Goal: Information Seeking & Learning: Find specific page/section

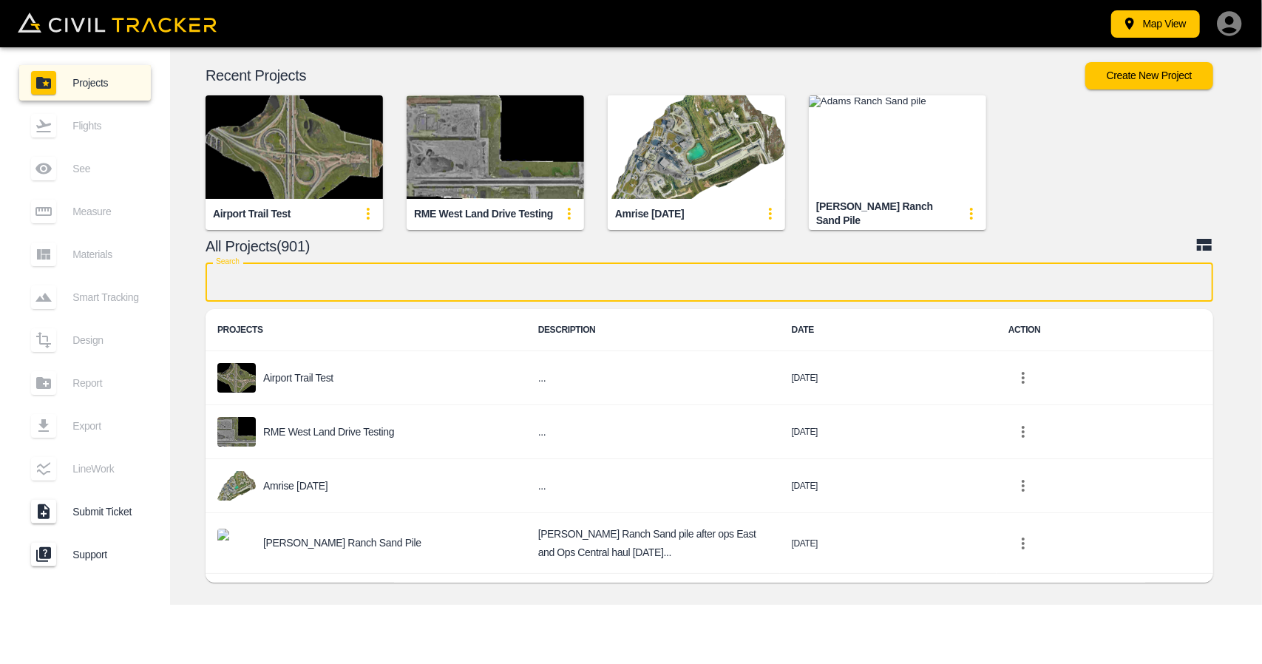
click at [432, 273] on input "text" at bounding box center [710, 281] width 1008 height 39
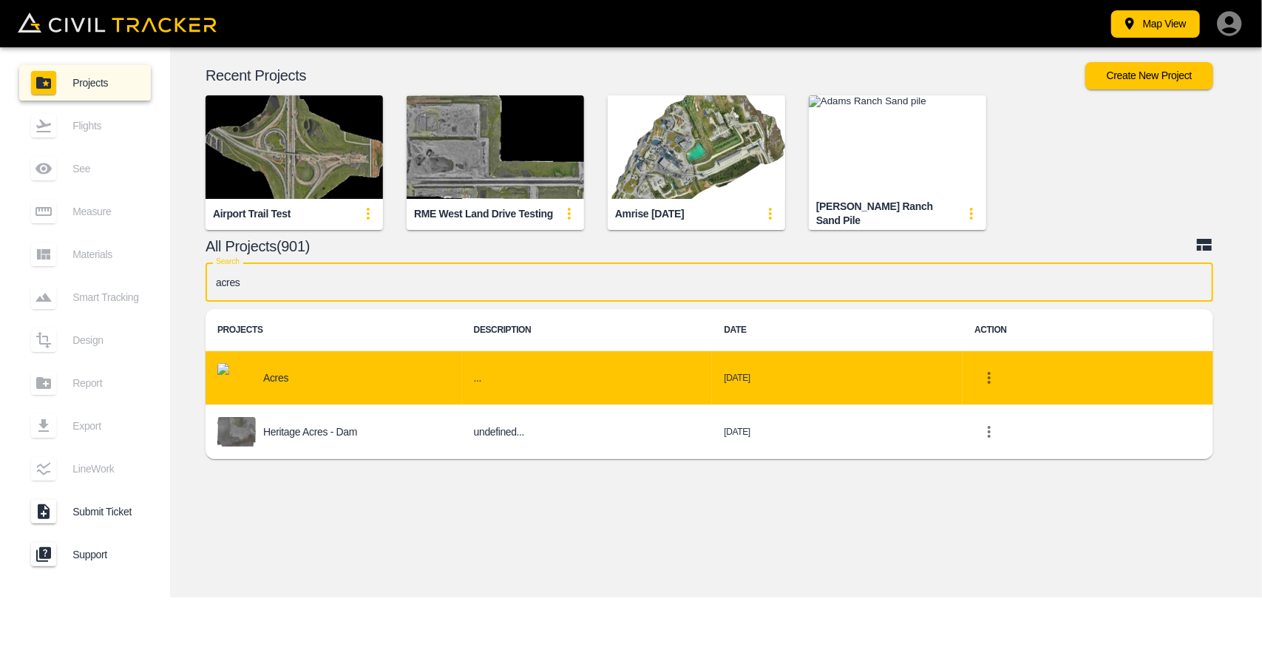
type input "acres"
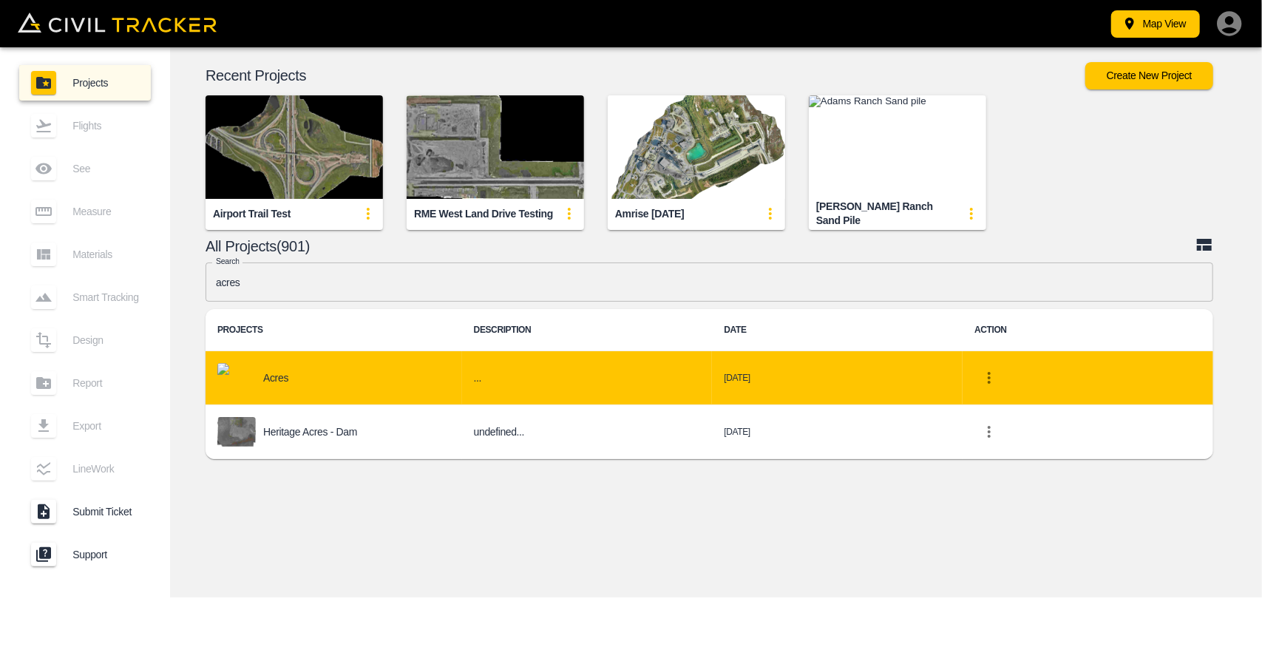
click at [365, 359] on td "Acres" at bounding box center [334, 378] width 257 height 54
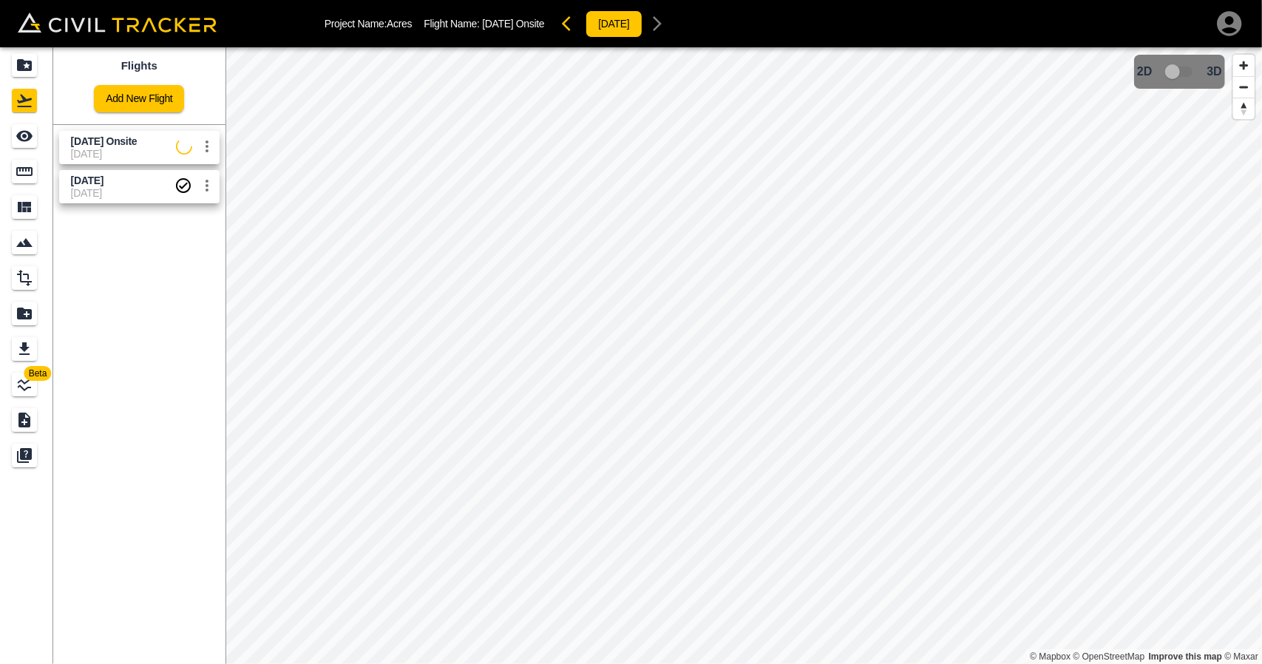
drag, startPoint x: 119, startPoint y: 191, endPoint x: 50, endPoint y: 160, distance: 75.1
click at [119, 190] on span "[DATE]" at bounding box center [123, 193] width 104 height 12
click at [33, 137] on div "See" at bounding box center [24, 136] width 25 height 24
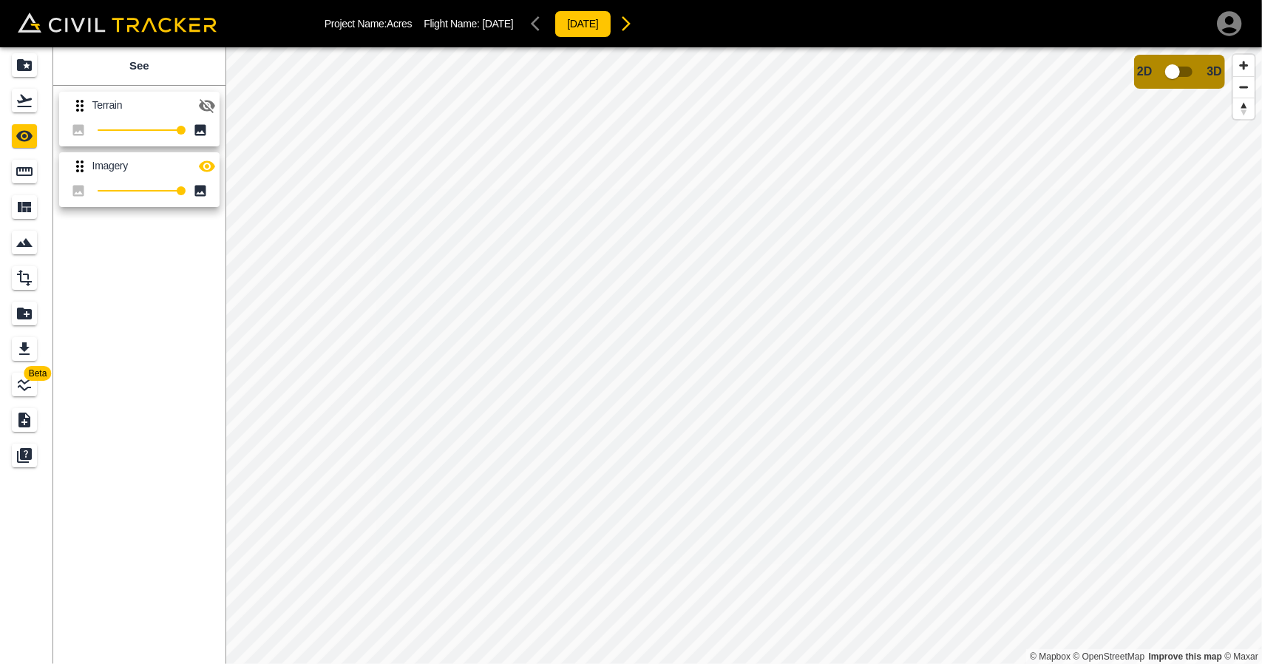
click at [214, 104] on icon "button" at bounding box center [207, 106] width 18 height 18
click at [30, 278] on icon "Design" at bounding box center [25, 278] width 18 height 18
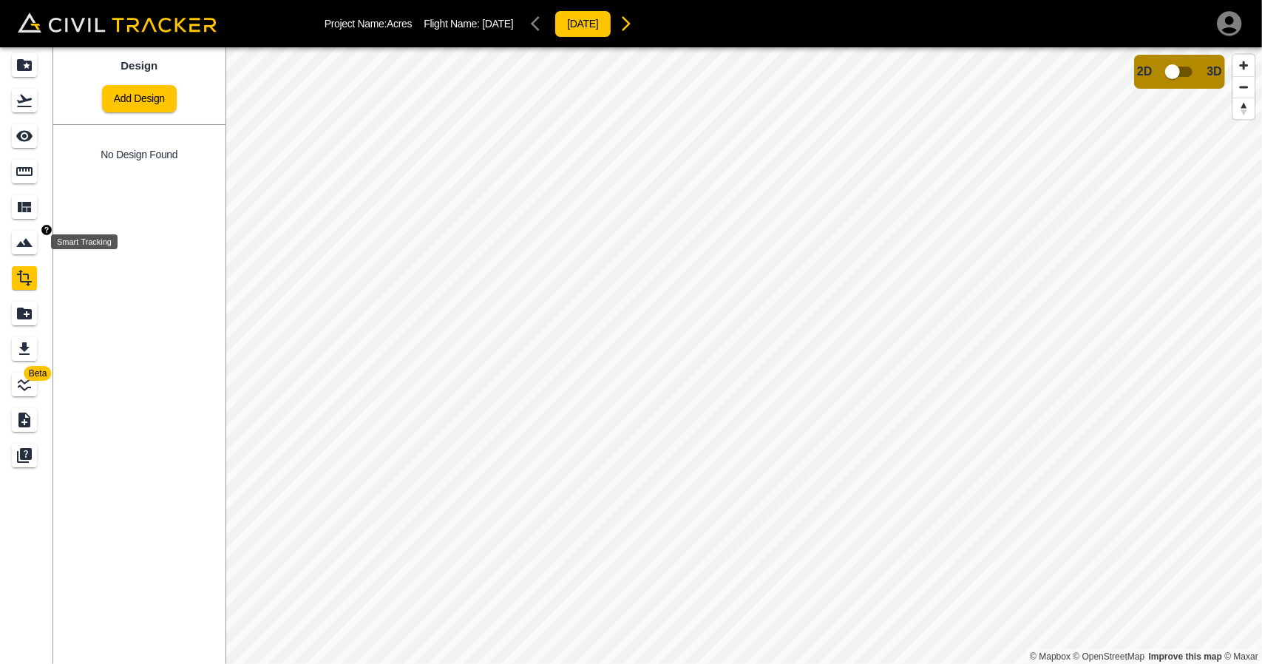
click at [31, 236] on icon "Smart Tracking" at bounding box center [25, 243] width 18 height 18
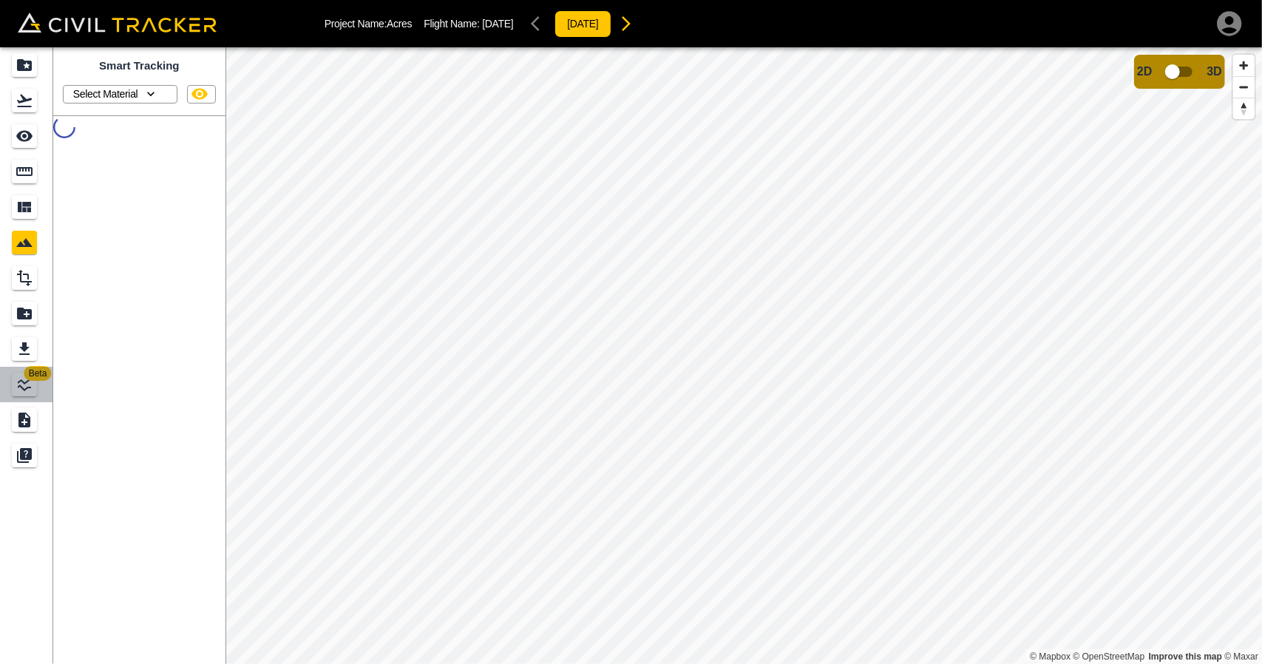
click at [27, 375] on span "Beta" at bounding box center [37, 373] width 27 height 15
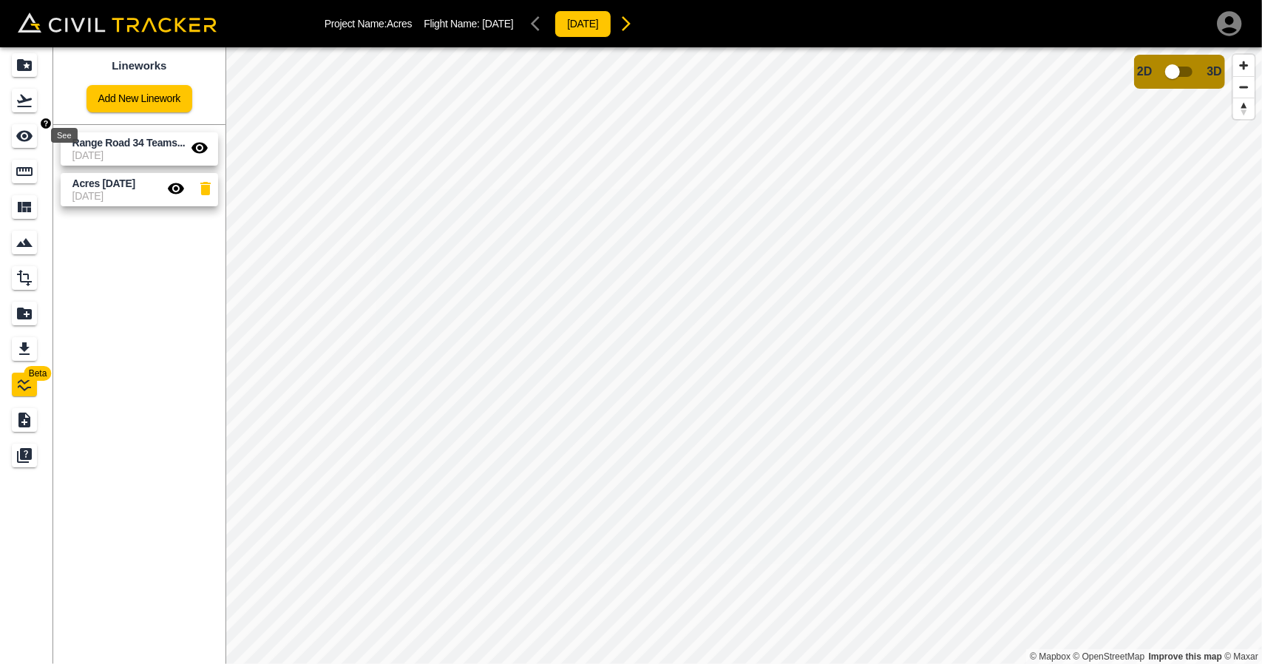
click at [27, 140] on icon "See" at bounding box center [24, 136] width 16 height 11
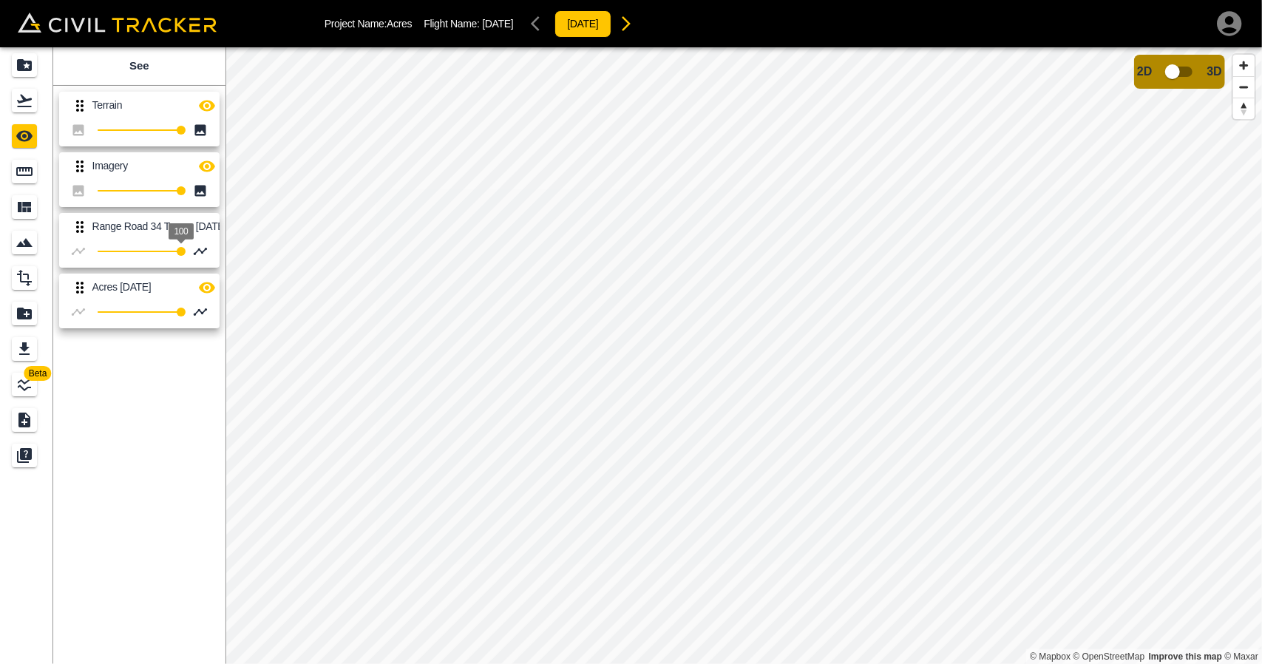
click at [186, 256] on span "100" at bounding box center [181, 251] width 9 height 9
type input "100"
click at [495, 243] on div "Beta See Terrain 100 Imagery 100 Range Road 34 Teams july 31 2025 100 Acres Aug…" at bounding box center [631, 355] width 1262 height 617
click at [211, 170] on icon "button" at bounding box center [207, 166] width 18 height 18
click at [210, 105] on icon "button" at bounding box center [207, 106] width 18 height 18
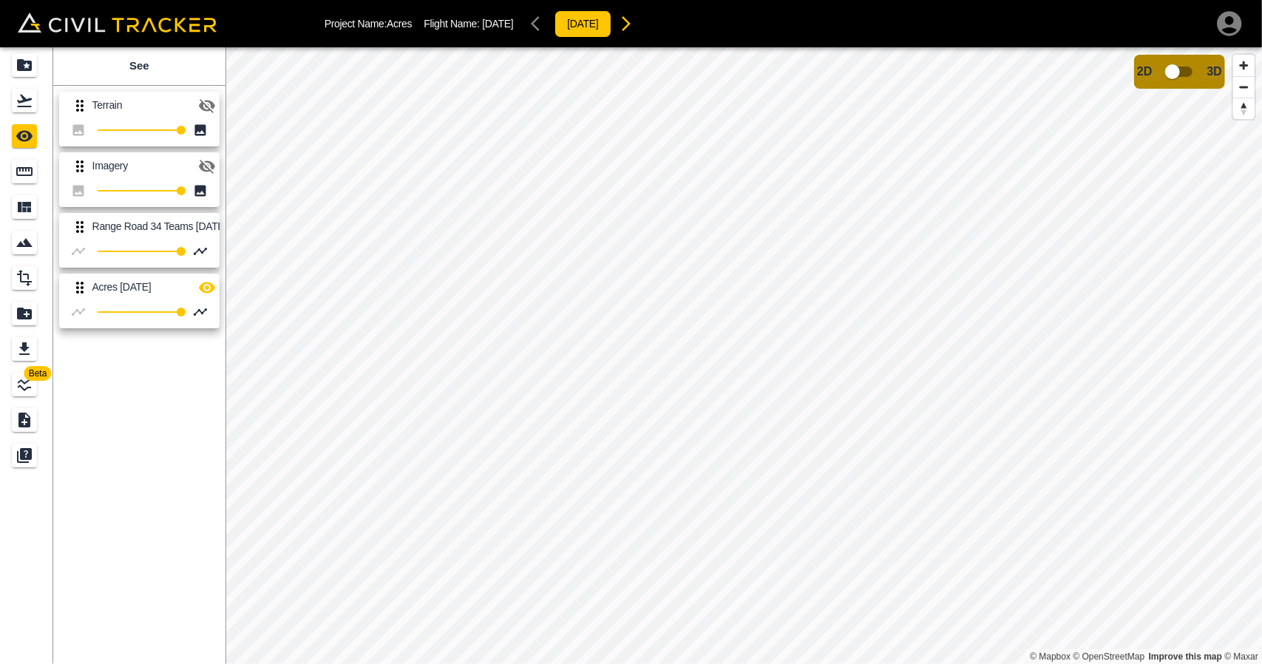
click at [210, 282] on icon "button" at bounding box center [207, 288] width 18 height 18
click at [211, 282] on icon "button" at bounding box center [207, 288] width 18 height 18
click at [29, 384] on icon "LineWork" at bounding box center [25, 385] width 18 height 18
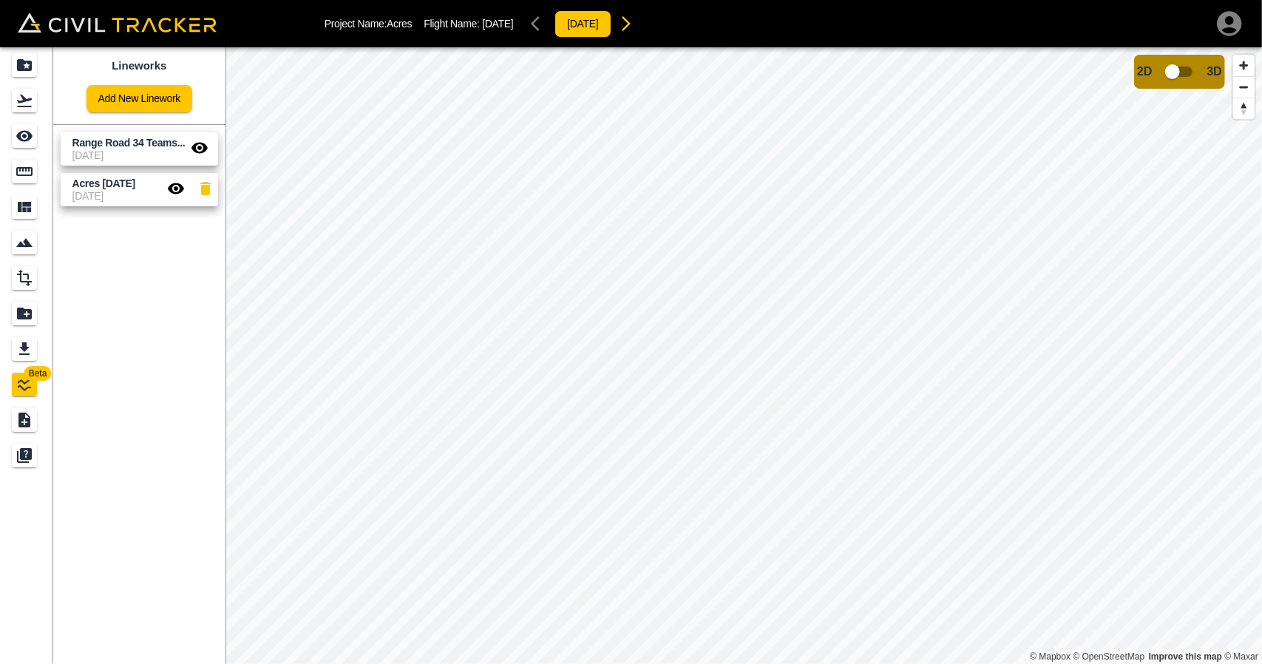
click at [197, 147] on icon "button" at bounding box center [200, 148] width 18 height 18
click at [38, 109] on div "Flights" at bounding box center [27, 101] width 30 height 24
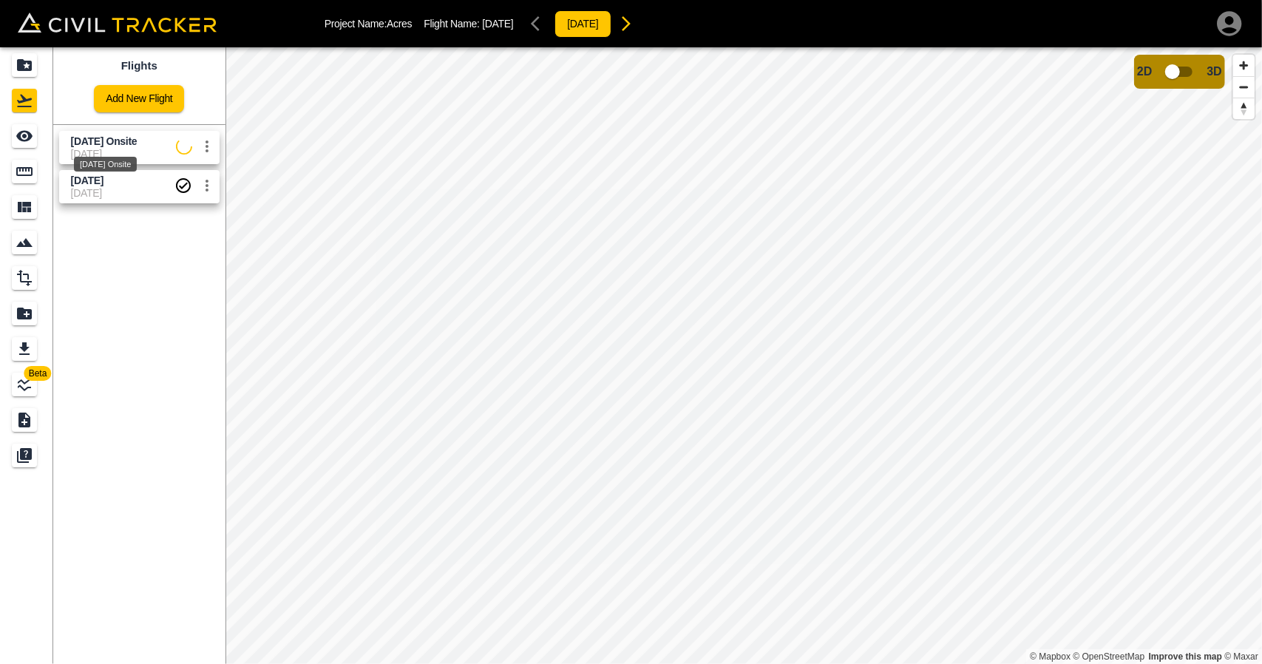
click at [111, 149] on div "[DATE] Onsite" at bounding box center [105, 159] width 66 height 27
click at [33, 138] on icon "See" at bounding box center [25, 136] width 18 height 18
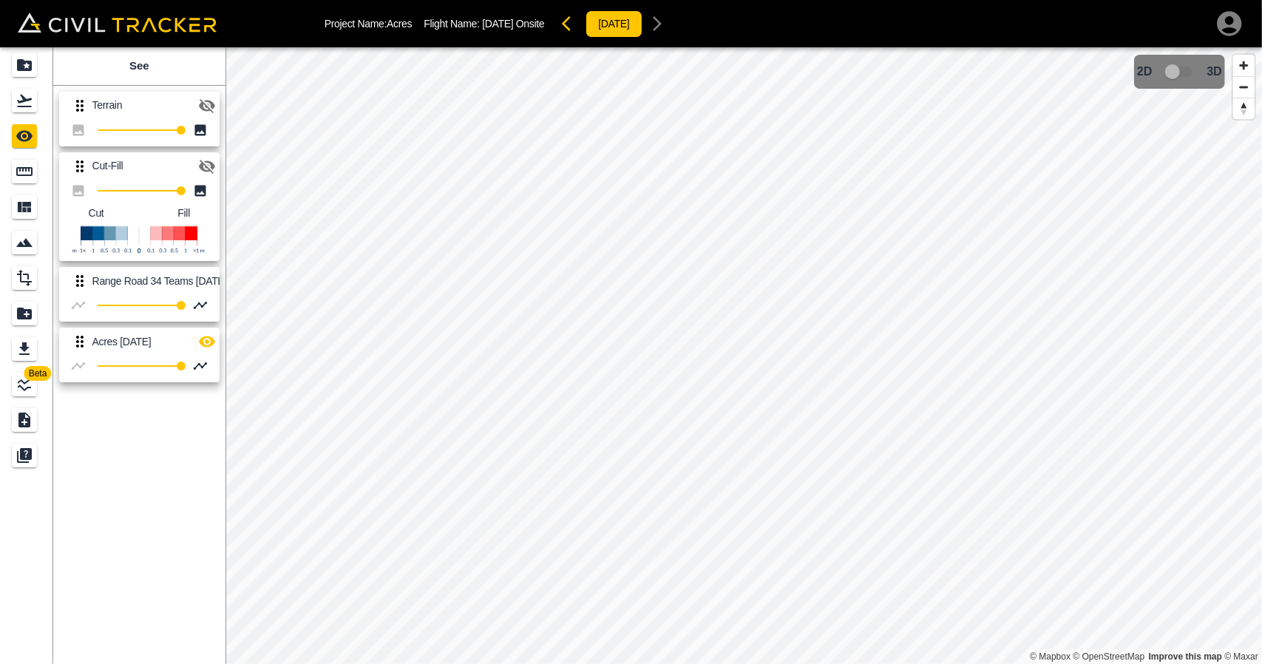
click at [195, 98] on button "button" at bounding box center [207, 106] width 30 height 30
click at [18, 130] on icon "See" at bounding box center [25, 136] width 18 height 18
click at [24, 98] on icon "Flights" at bounding box center [24, 101] width 15 height 13
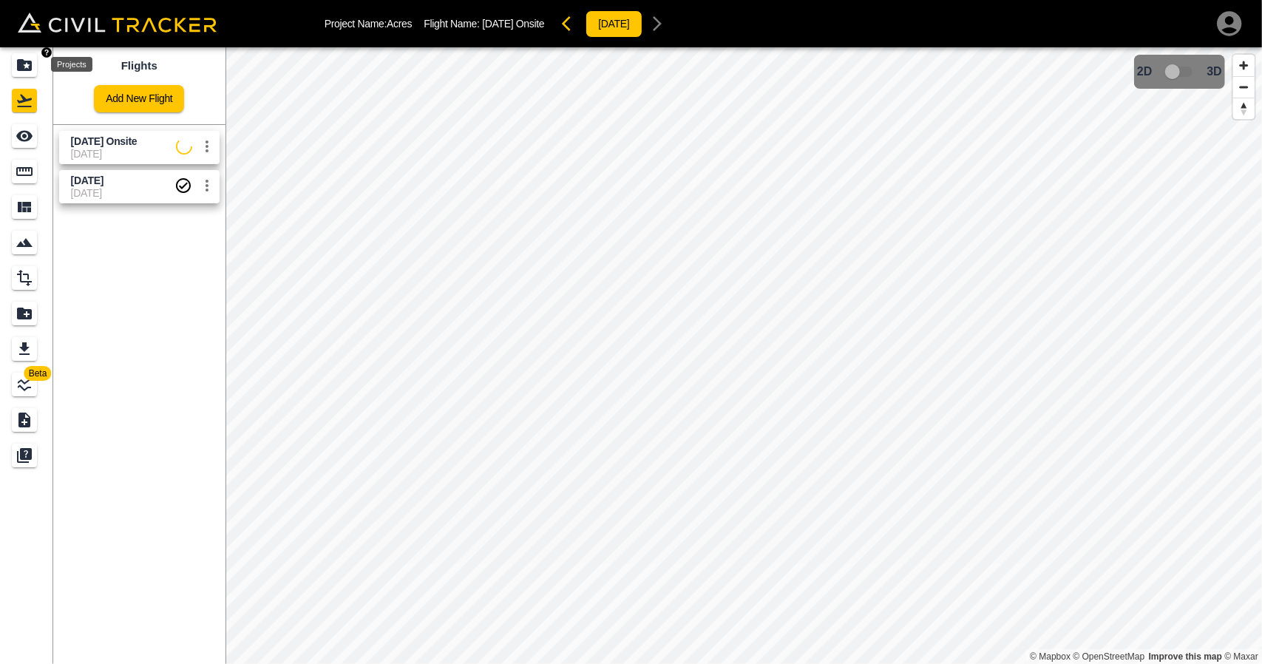
drag, startPoint x: 27, startPoint y: 64, endPoint x: 1075, endPoint y: 653, distance: 1202.3
click at [27, 64] on icon "Projects" at bounding box center [25, 65] width 18 height 18
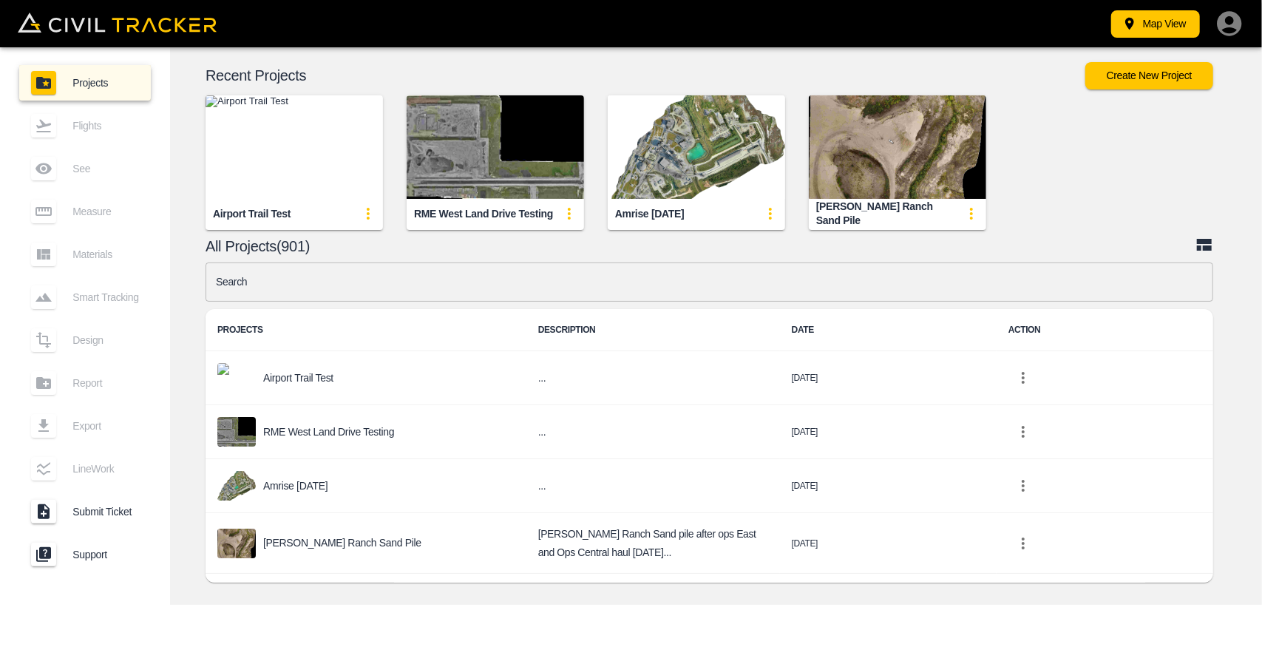
click at [377, 265] on input "text" at bounding box center [710, 281] width 1008 height 39
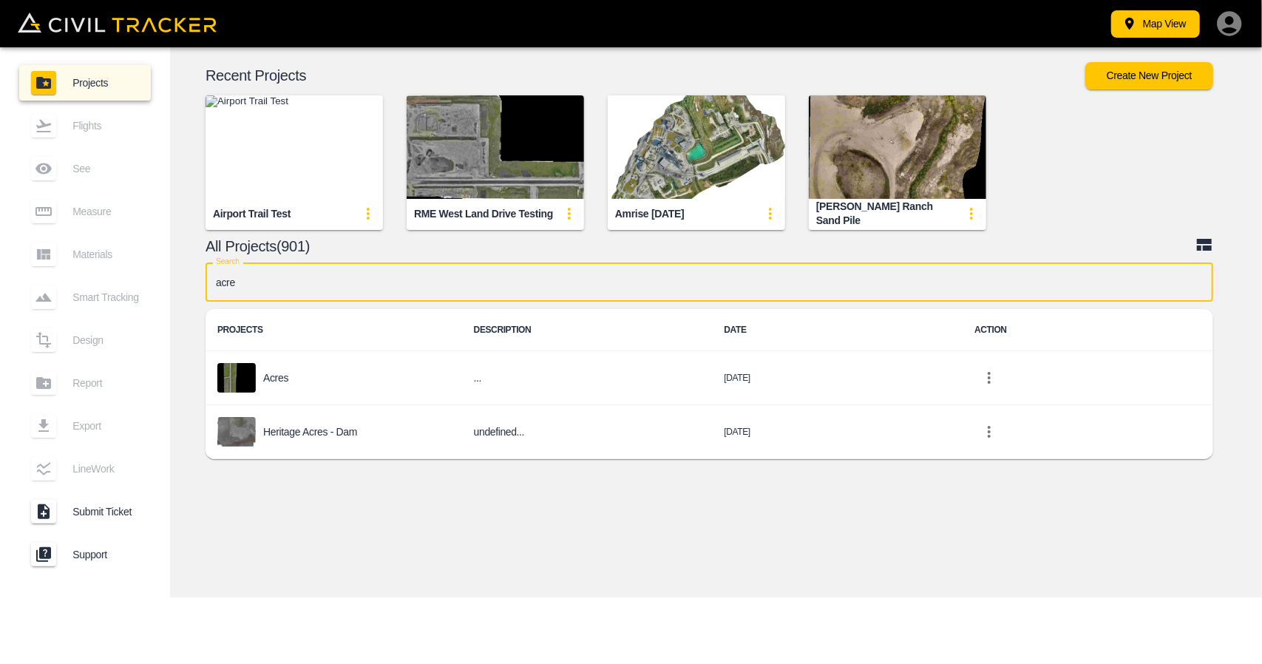
type input "acres"
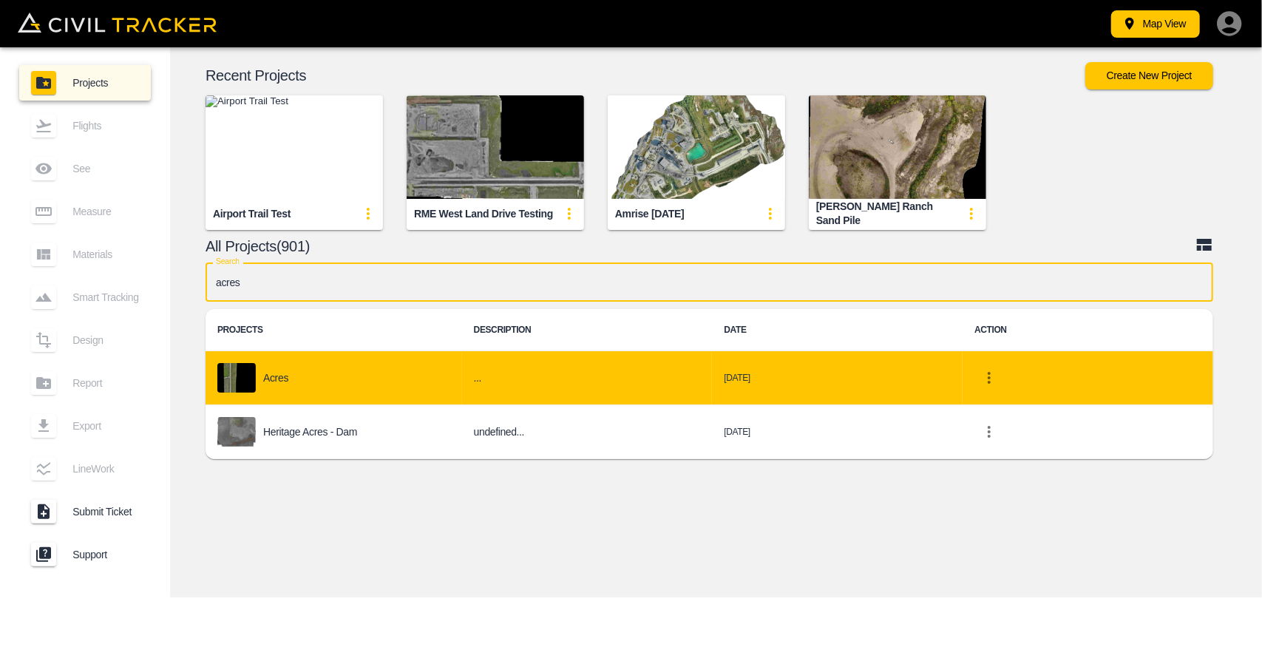
click at [309, 379] on div "Acres" at bounding box center [333, 378] width 233 height 30
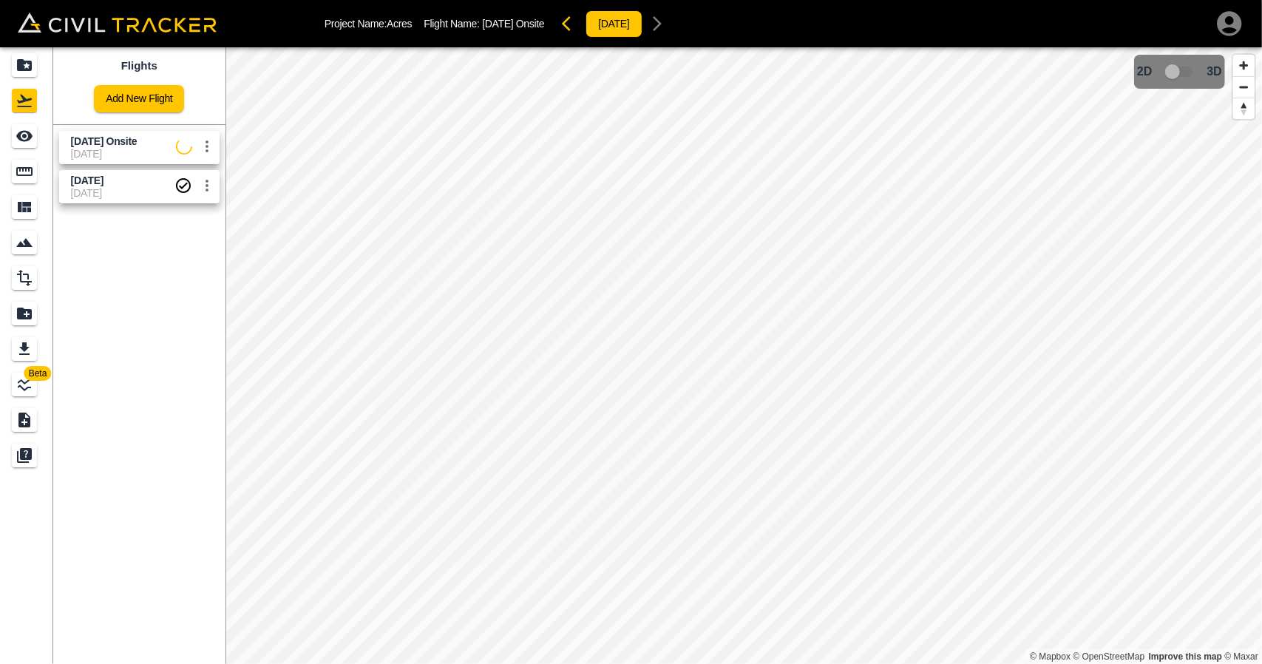
click at [129, 152] on span "[DATE]" at bounding box center [123, 154] width 105 height 12
click at [24, 135] on icon "See" at bounding box center [24, 136] width 16 height 11
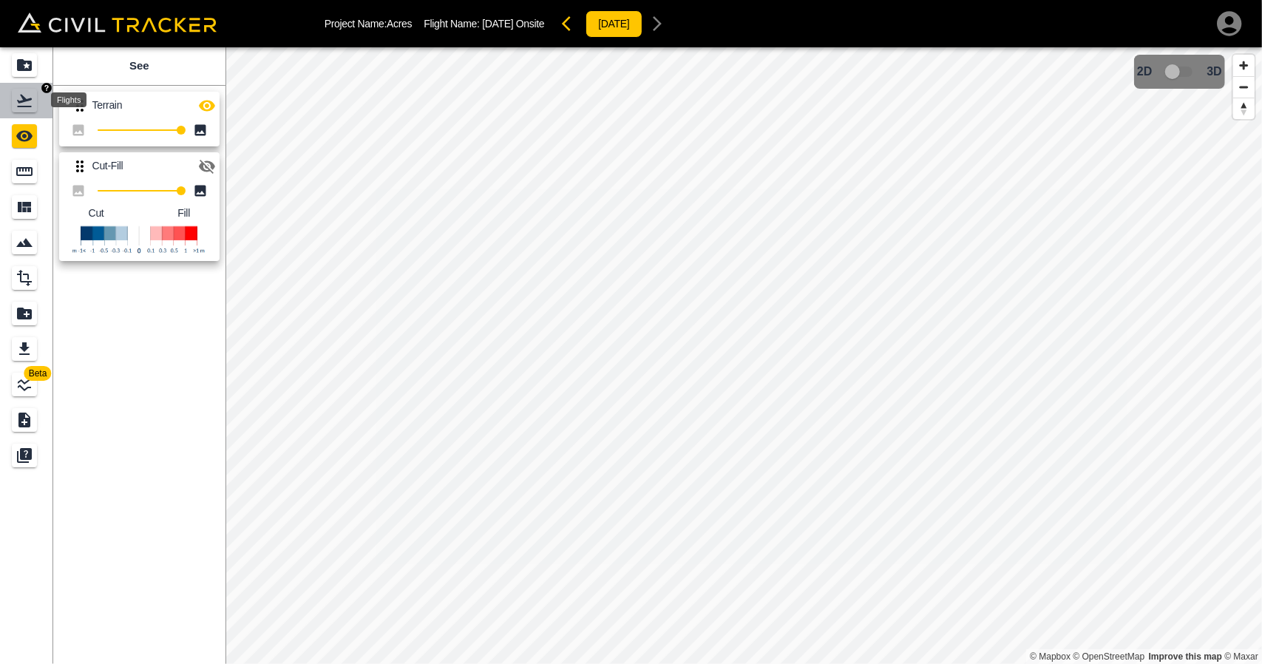
click at [27, 109] on icon "Flights" at bounding box center [25, 101] width 18 height 18
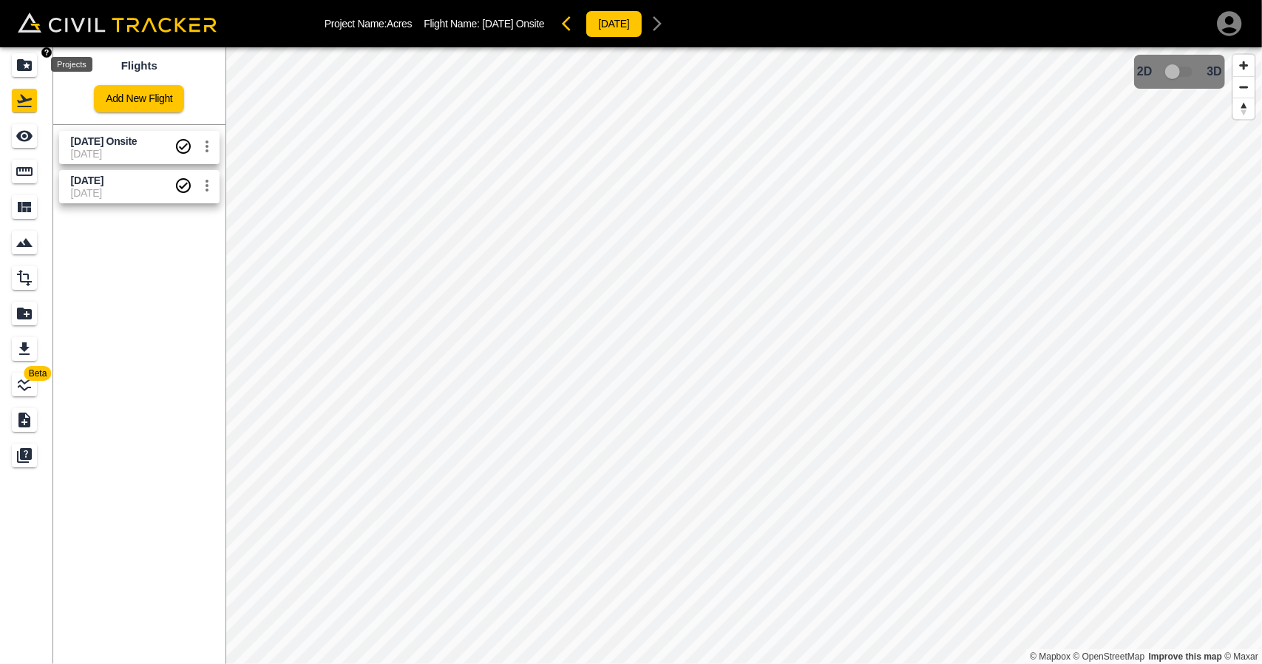
click at [24, 73] on icon "Projects" at bounding box center [25, 65] width 18 height 18
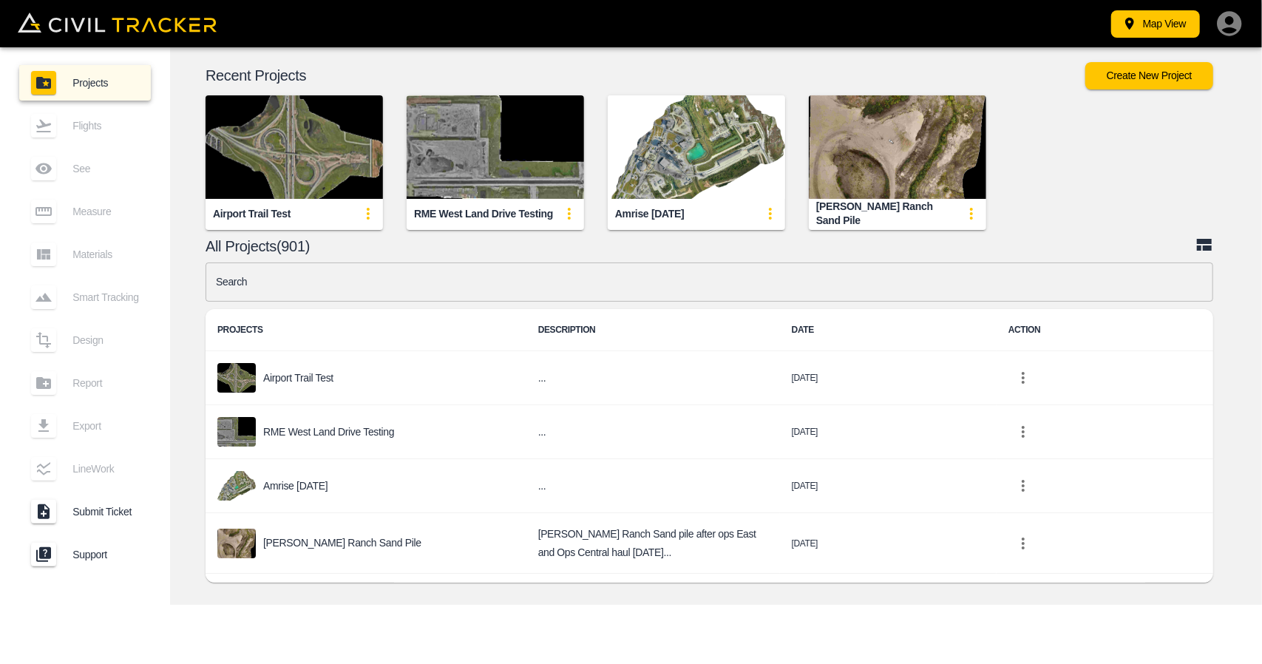
click at [562, 271] on input "text" at bounding box center [710, 281] width 1008 height 39
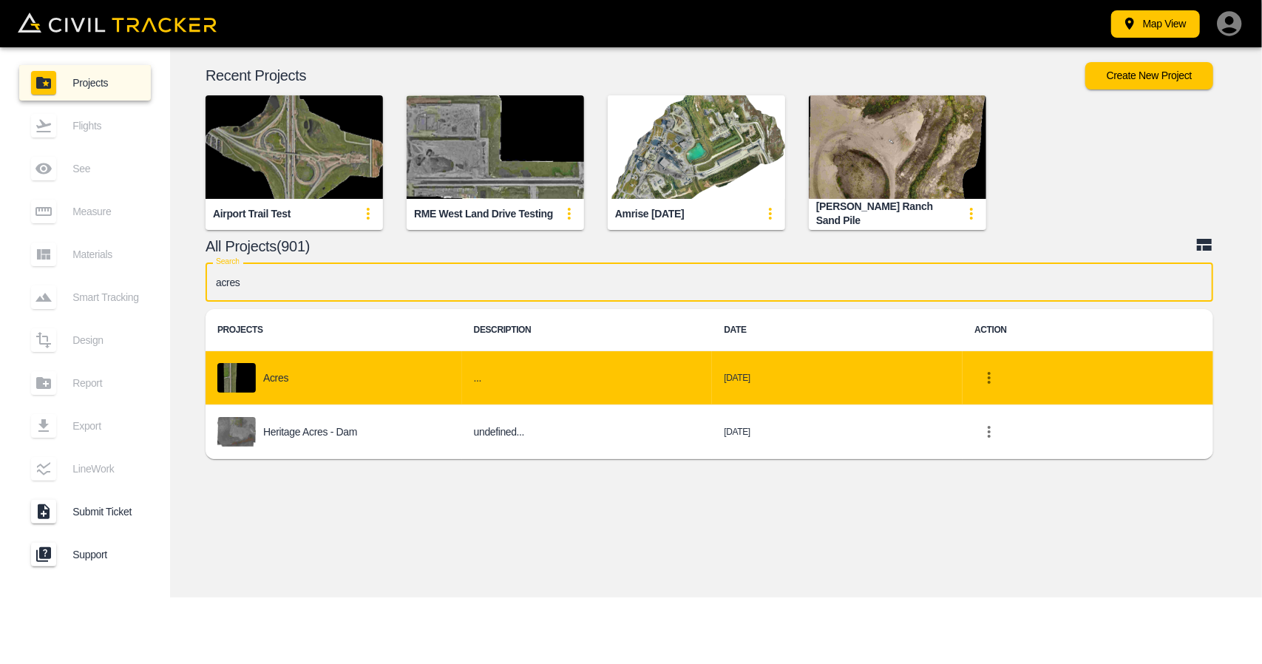
type input "acres"
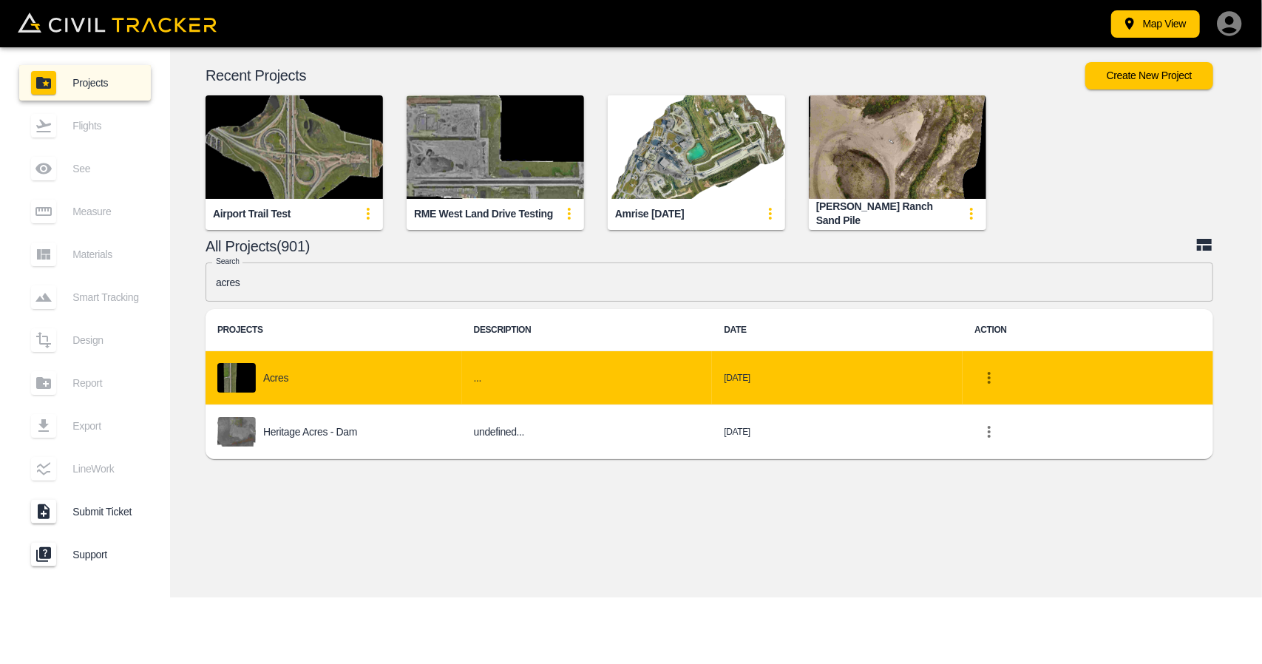
click at [308, 376] on div "Acres" at bounding box center [333, 378] width 233 height 30
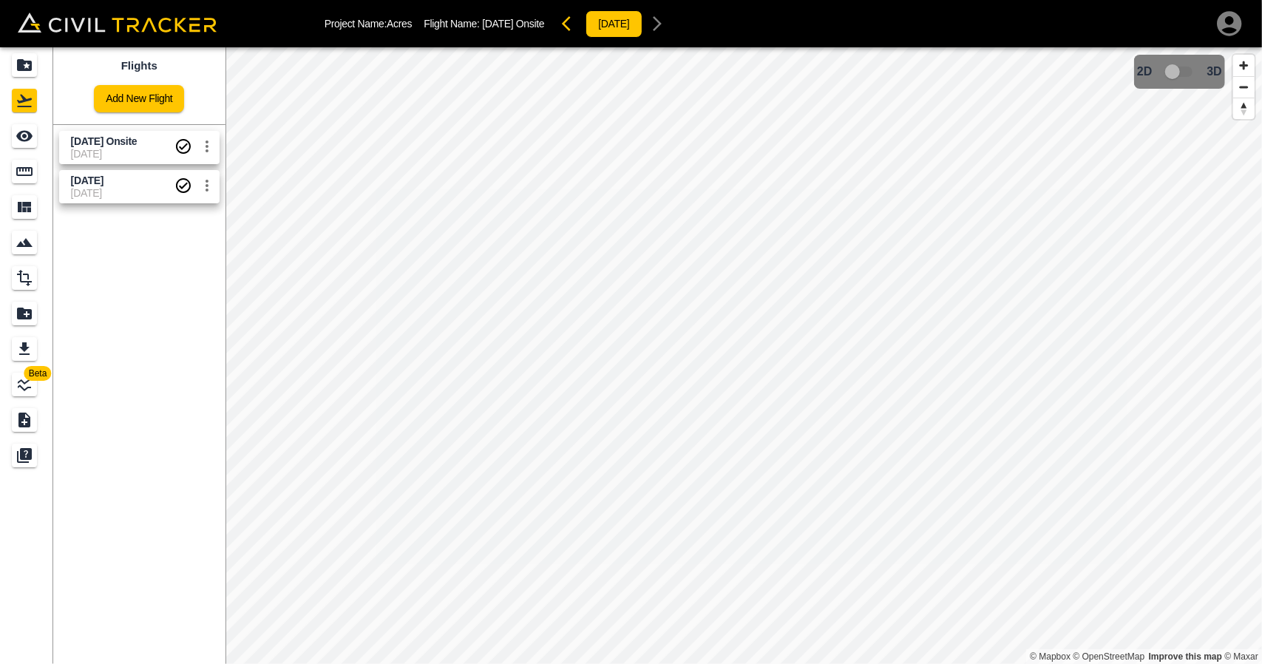
click at [120, 148] on span "[DATE]" at bounding box center [123, 154] width 104 height 12
drag, startPoint x: 4, startPoint y: 152, endPoint x: 38, endPoint y: 174, distance: 41.6
click at [4, 152] on link at bounding box center [26, 135] width 53 height 35
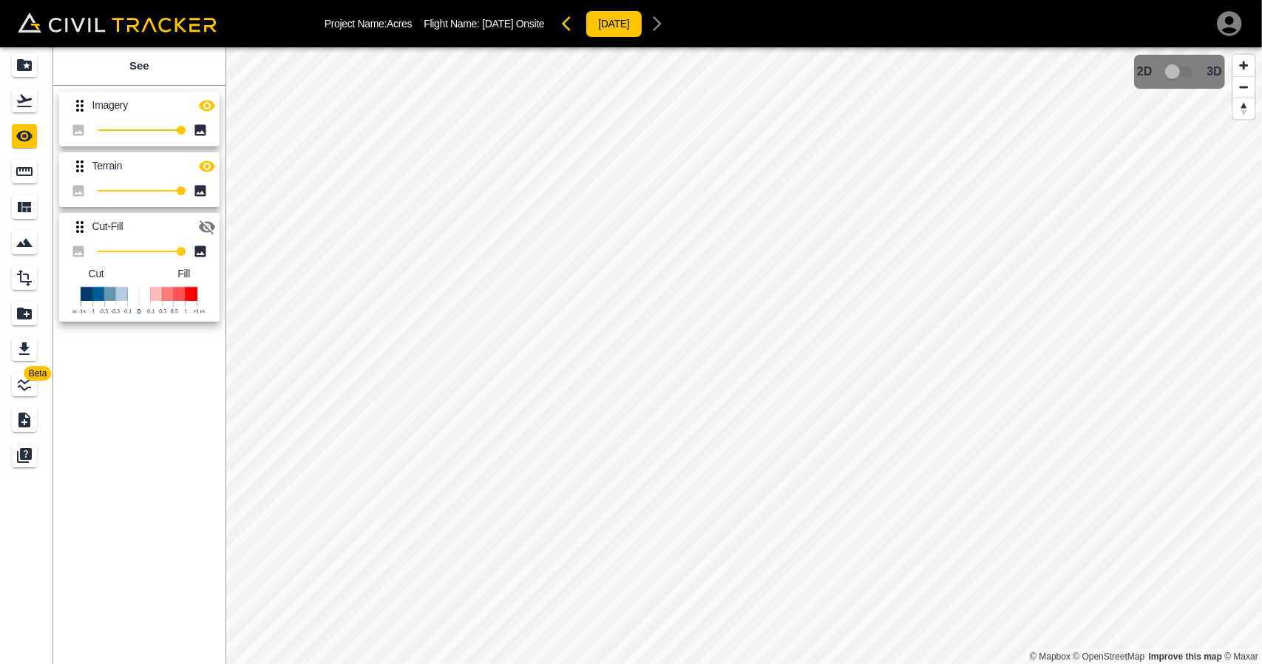
click at [28, 380] on span "Beta" at bounding box center [37, 373] width 27 height 15
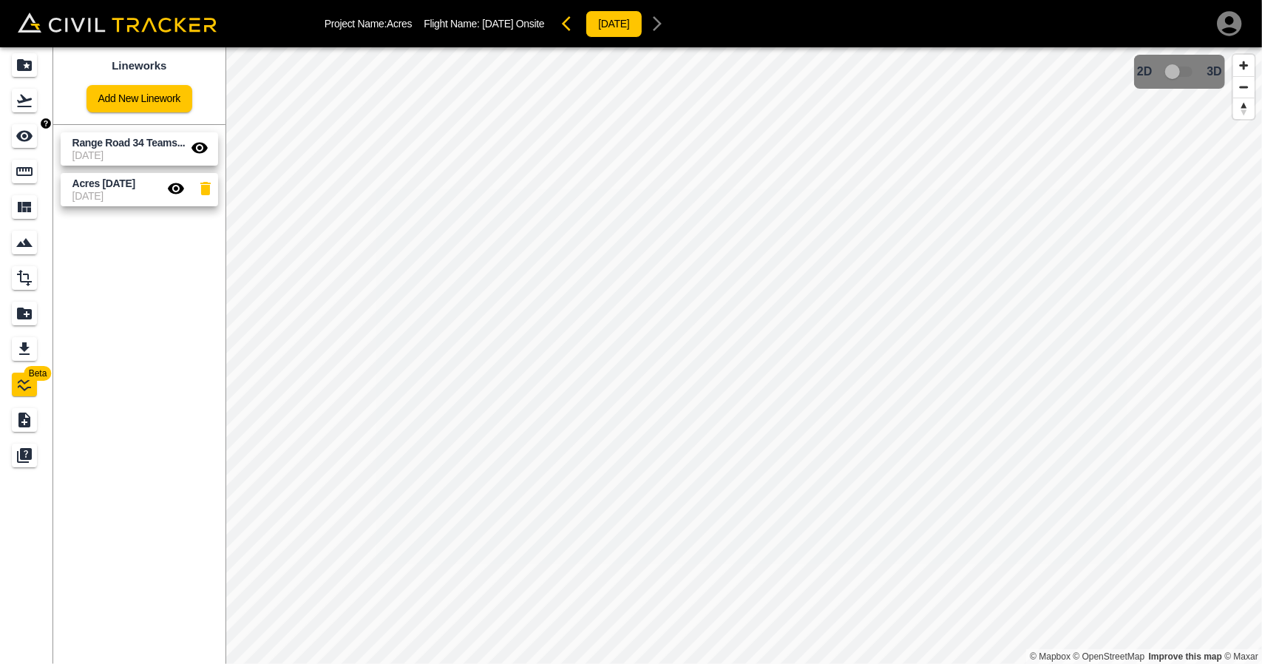
click at [22, 129] on icon "See" at bounding box center [25, 136] width 18 height 18
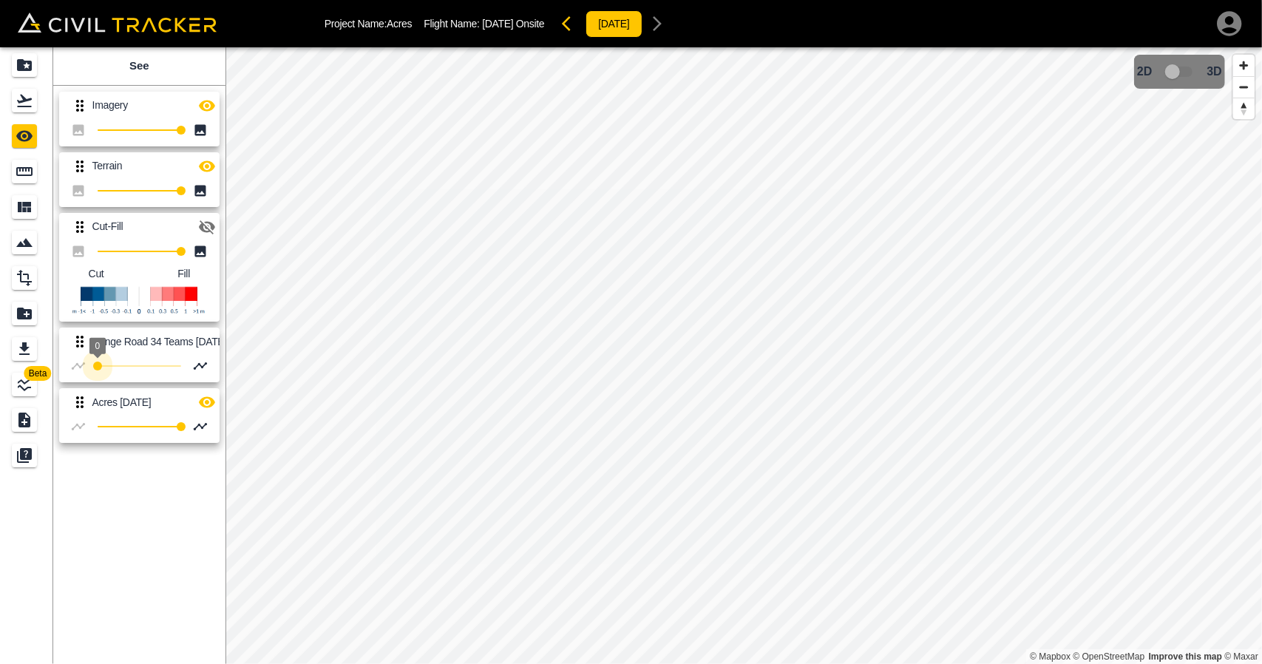
type input "100"
click at [399, 387] on div "Beta See Imagery 100 Terrain 100 Cut-Fill 100 Cut Fill Range Road 34 Teams july…" at bounding box center [631, 355] width 1262 height 617
click at [22, 378] on icon "LineWork" at bounding box center [25, 385] width 18 height 18
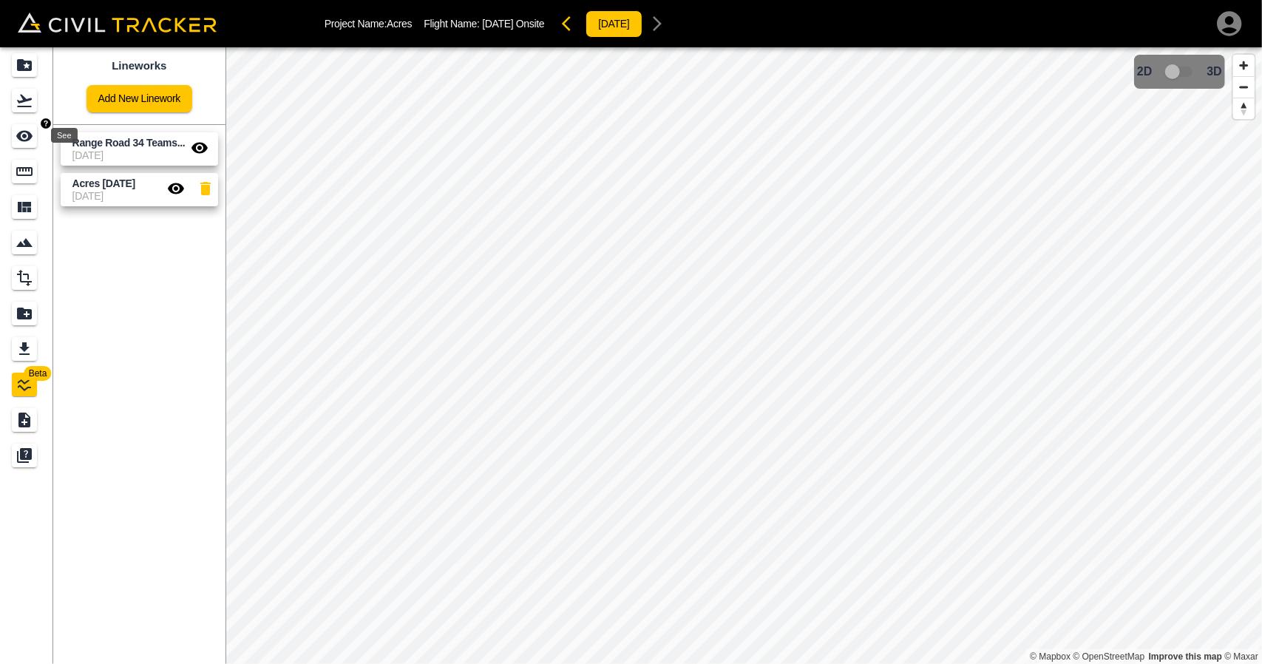
click at [19, 132] on icon "See" at bounding box center [24, 136] width 16 height 11
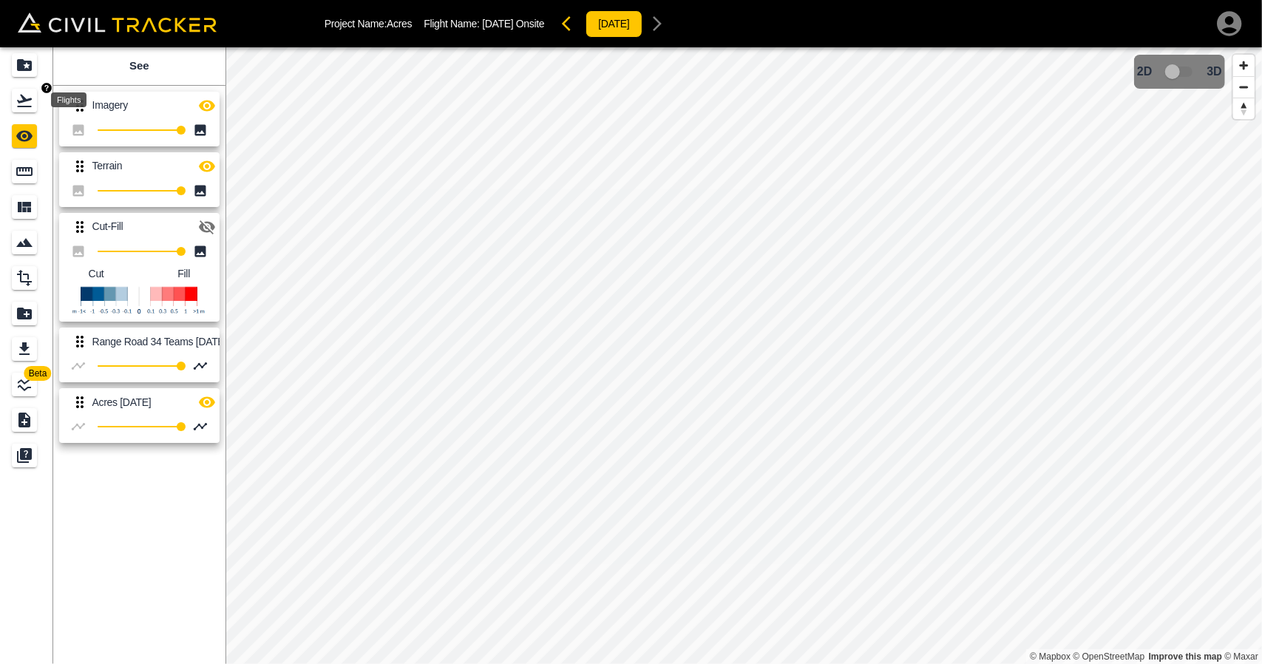
drag, startPoint x: 21, startPoint y: 97, endPoint x: 30, endPoint y: 73, distance: 25.3
click at [21, 97] on icon "Flights" at bounding box center [25, 101] width 18 height 18
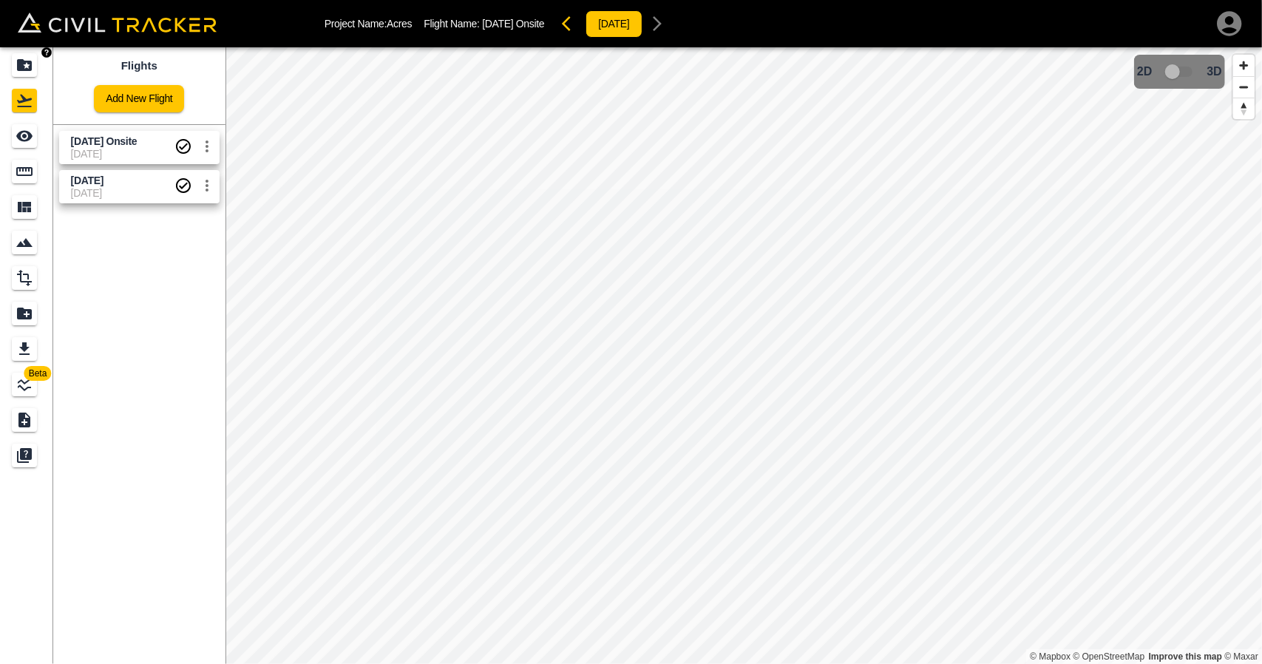
drag, startPoint x: 30, startPoint y: 61, endPoint x: 35, endPoint y: 10, distance: 51.4
click at [30, 61] on icon "Projects" at bounding box center [24, 65] width 15 height 12
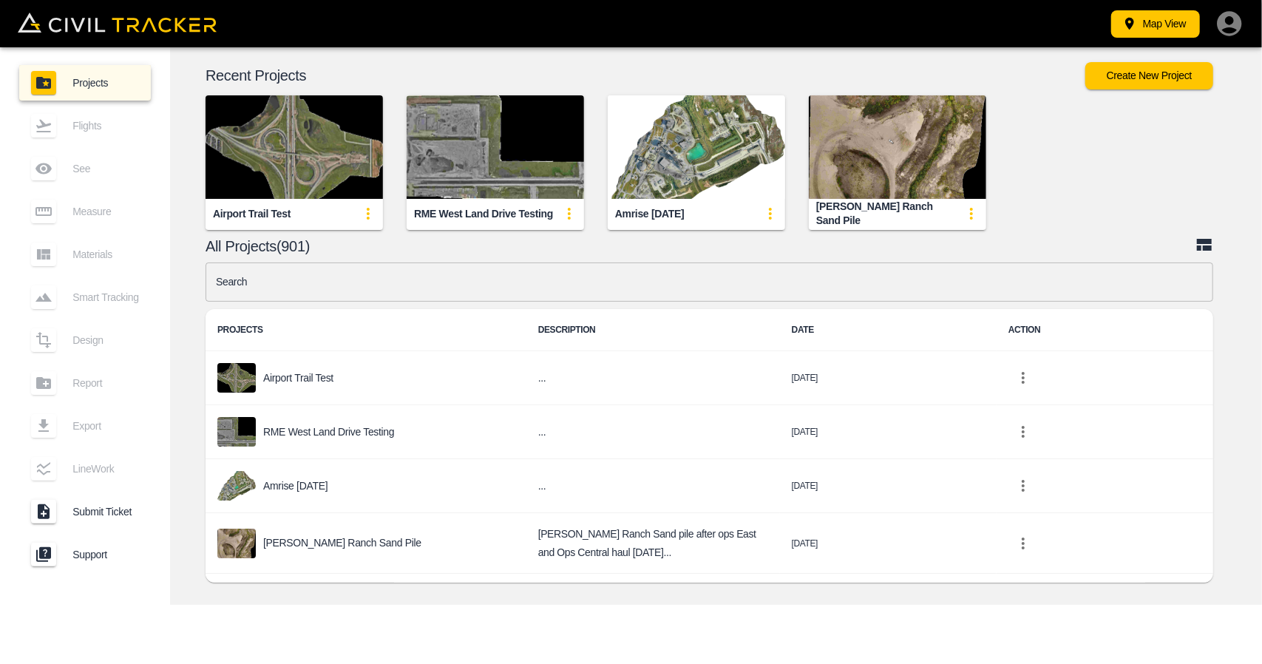
click at [409, 291] on input "text" at bounding box center [710, 281] width 1008 height 39
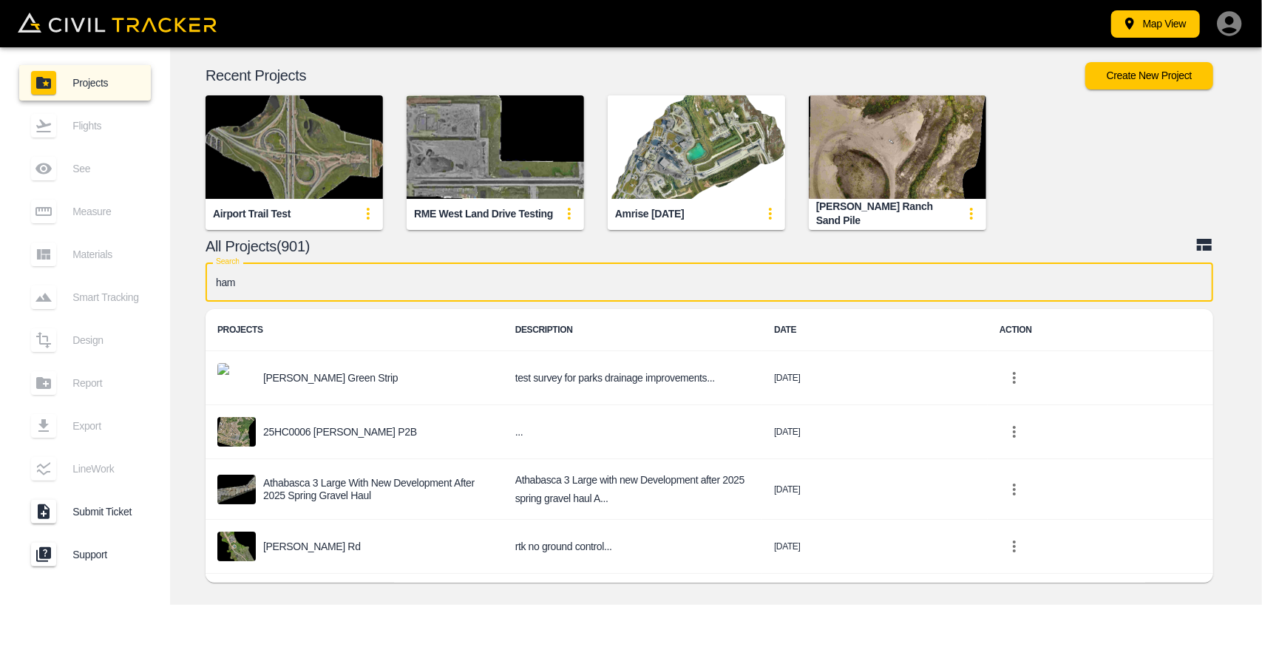
type input "[PERSON_NAME]"
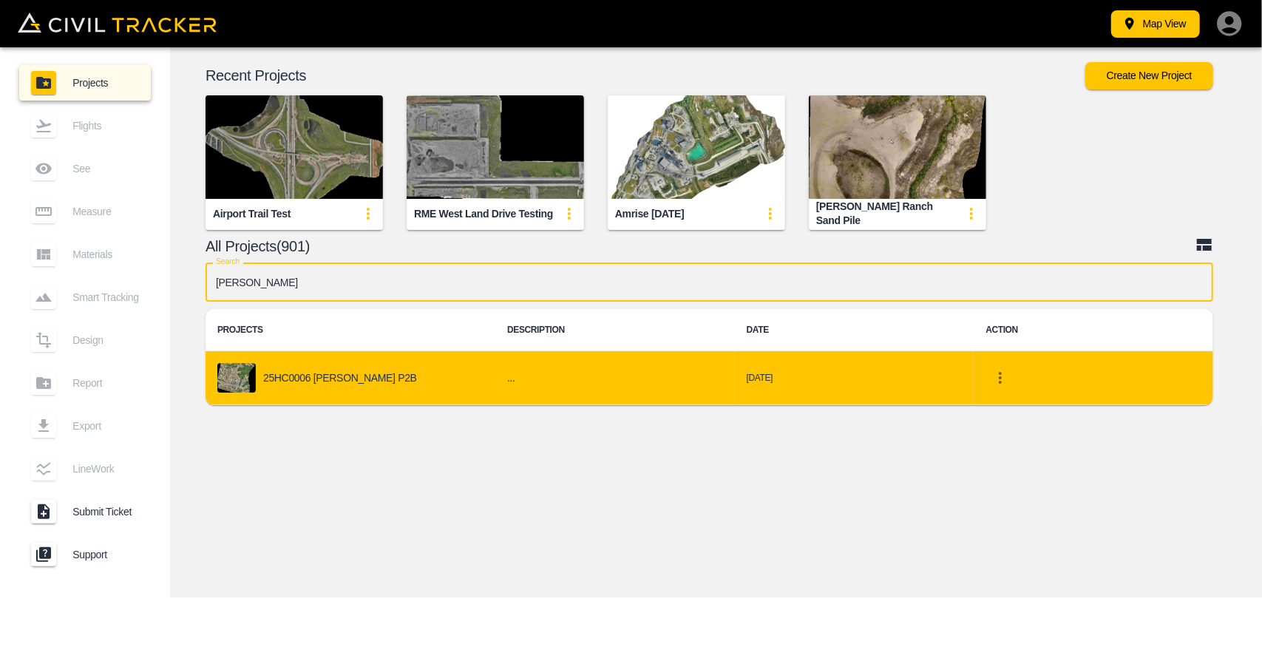
click at [392, 369] on div "25HC0006 [PERSON_NAME] P2B" at bounding box center [350, 378] width 266 height 30
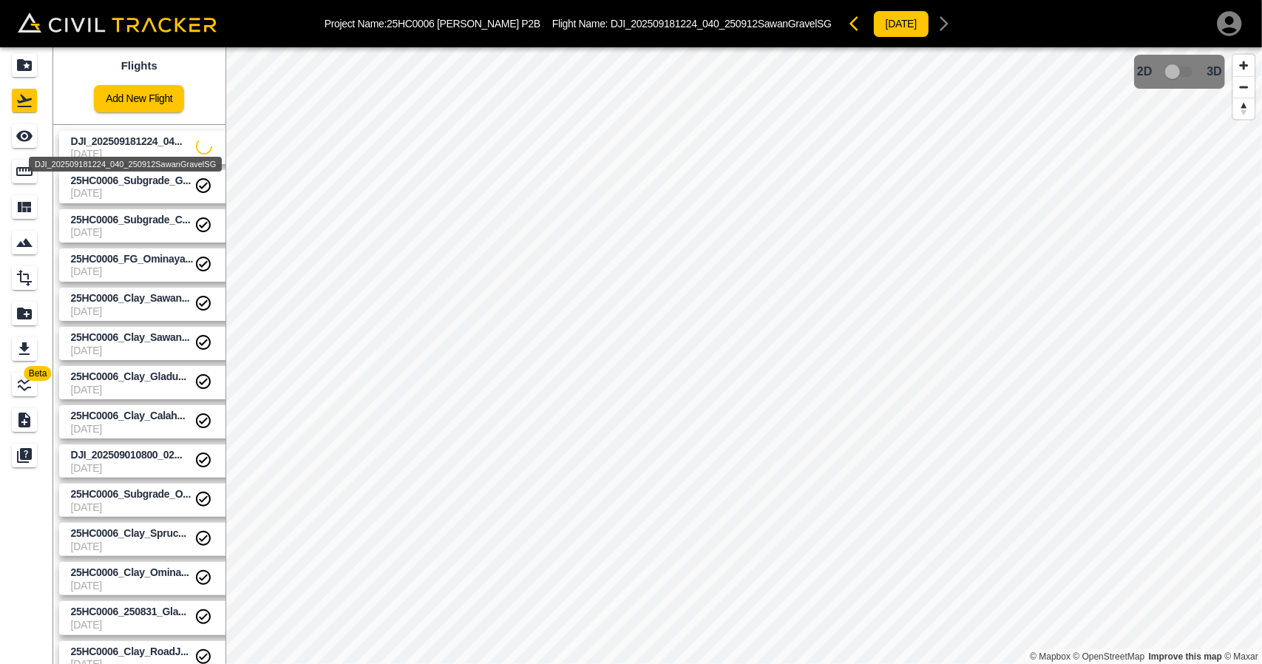
click at [103, 146] on body "Project Name: 25HC0006 HAMM P2B Flight Name: DJI_202509181224_040_250912SawanGr…" at bounding box center [631, 332] width 1262 height 664
click at [33, 140] on icon "See" at bounding box center [25, 136] width 18 height 18
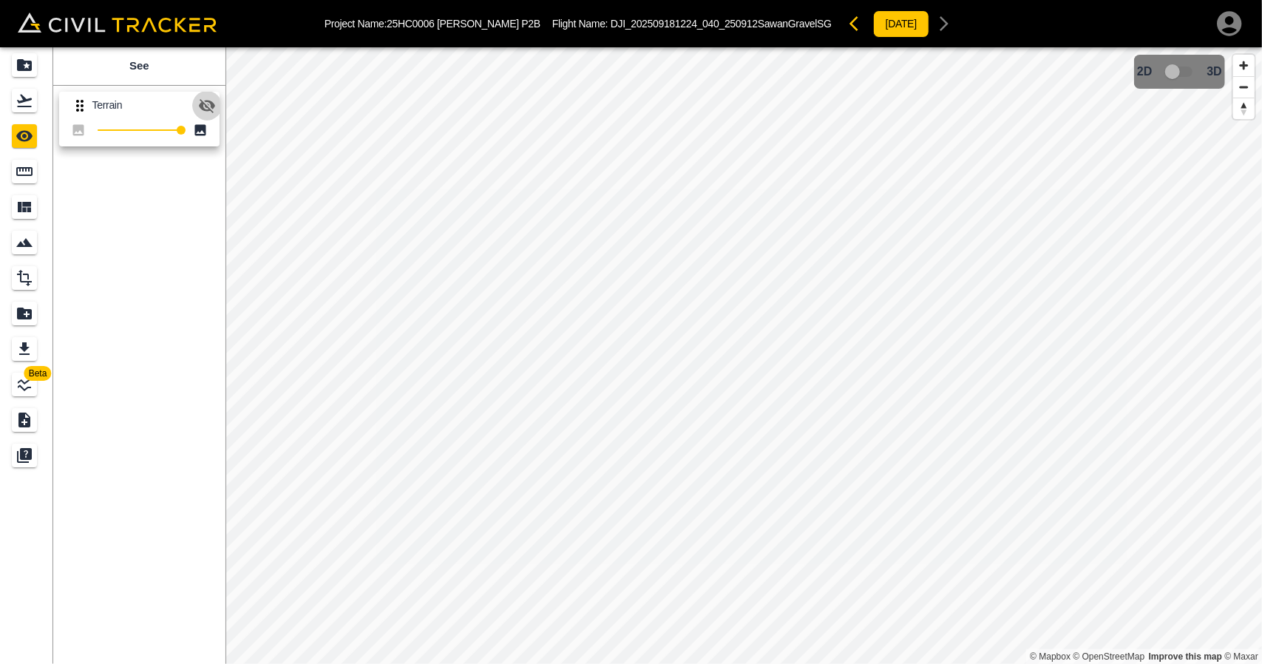
click at [203, 109] on icon "button" at bounding box center [207, 106] width 16 height 14
drag, startPoint x: 27, startPoint y: 107, endPoint x: 25, endPoint y: 90, distance: 17.1
click at [27, 106] on icon "Flights" at bounding box center [24, 101] width 15 height 13
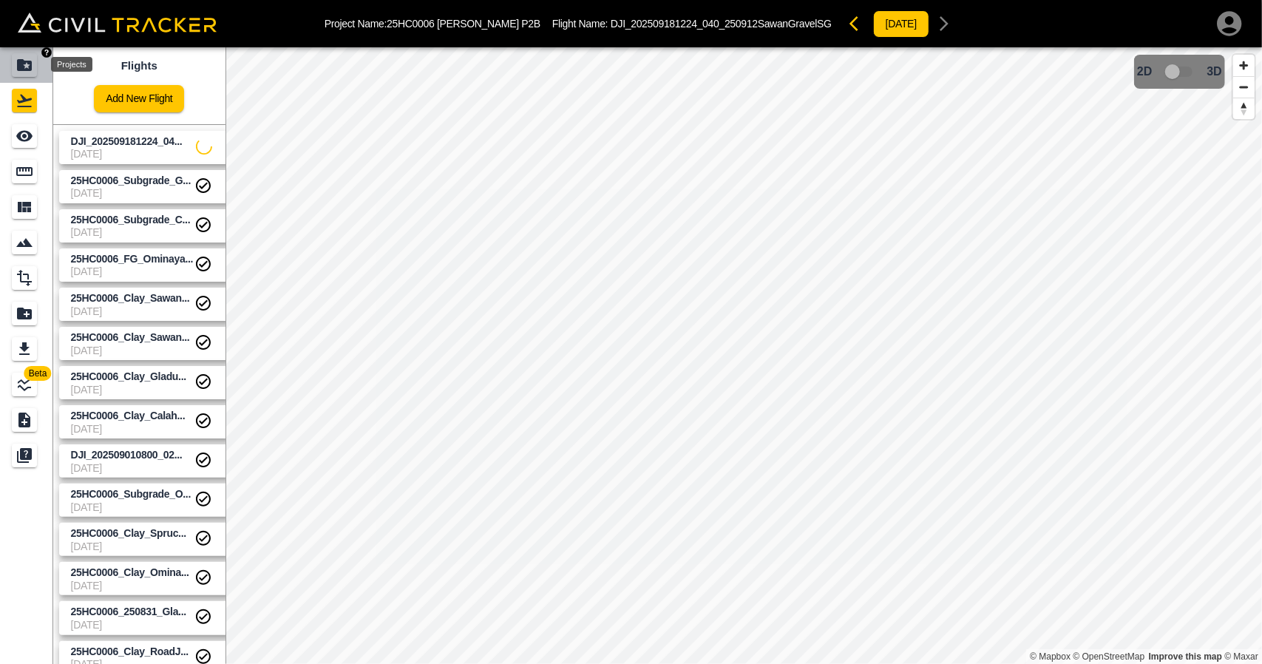
click at [25, 69] on icon "Projects" at bounding box center [24, 65] width 15 height 12
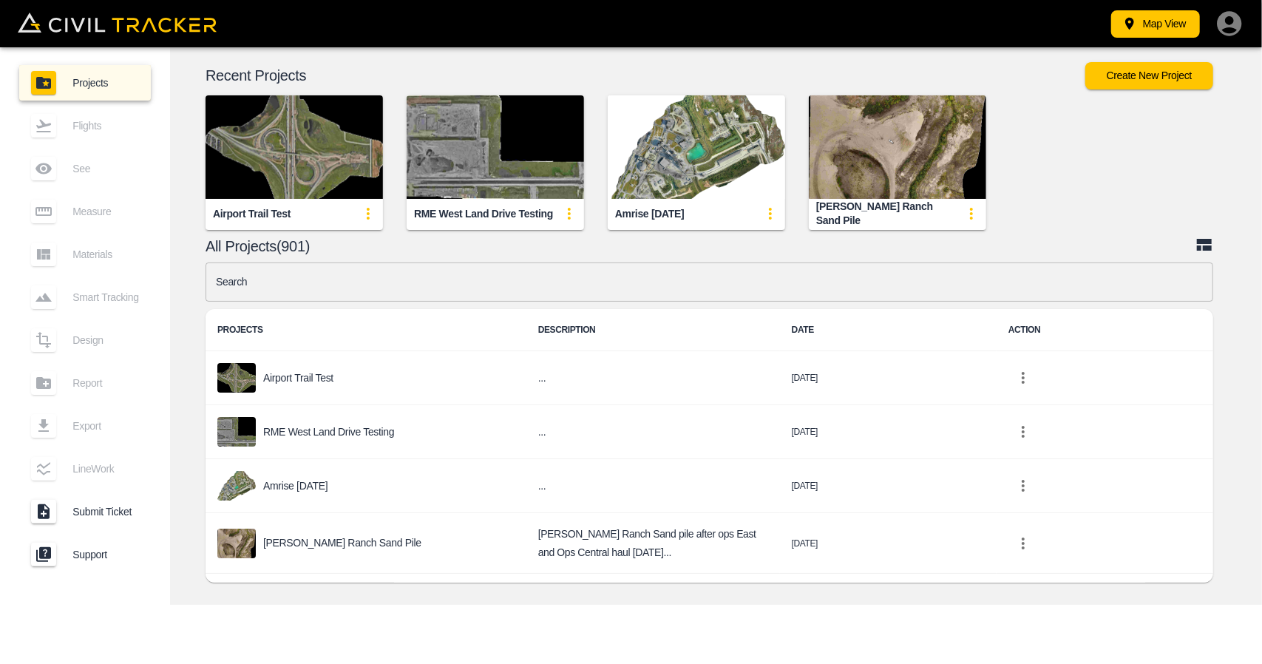
click at [552, 287] on input "text" at bounding box center [710, 281] width 1008 height 39
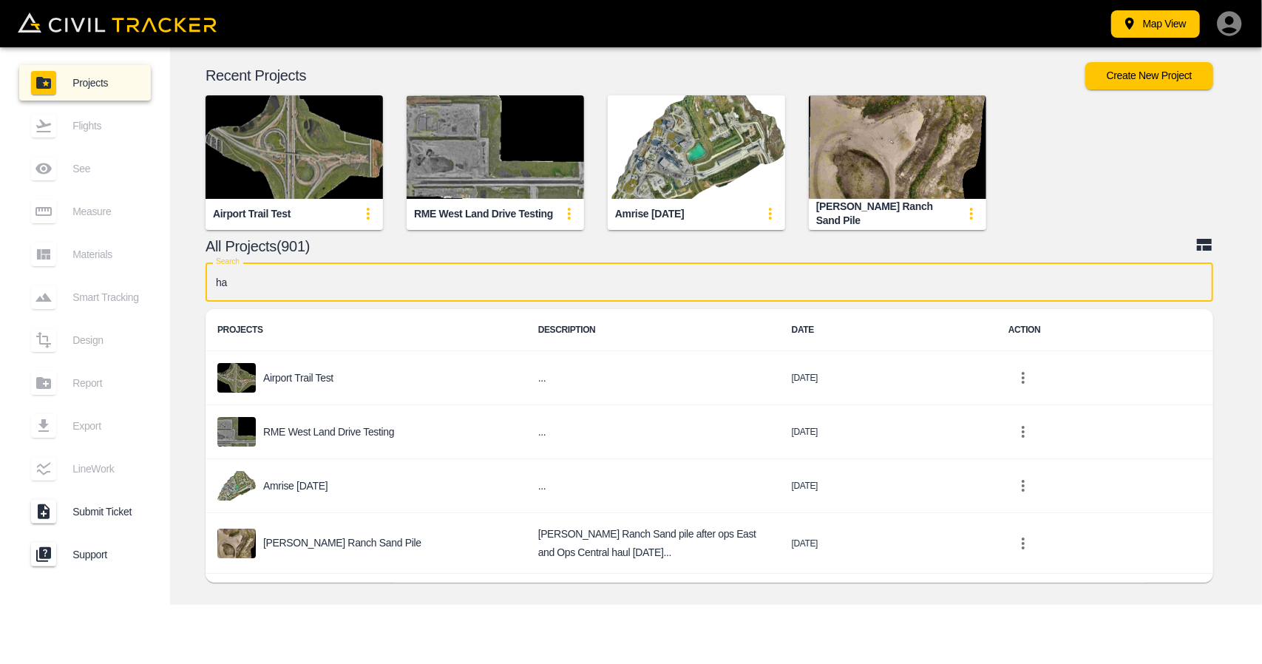
type input "ham"
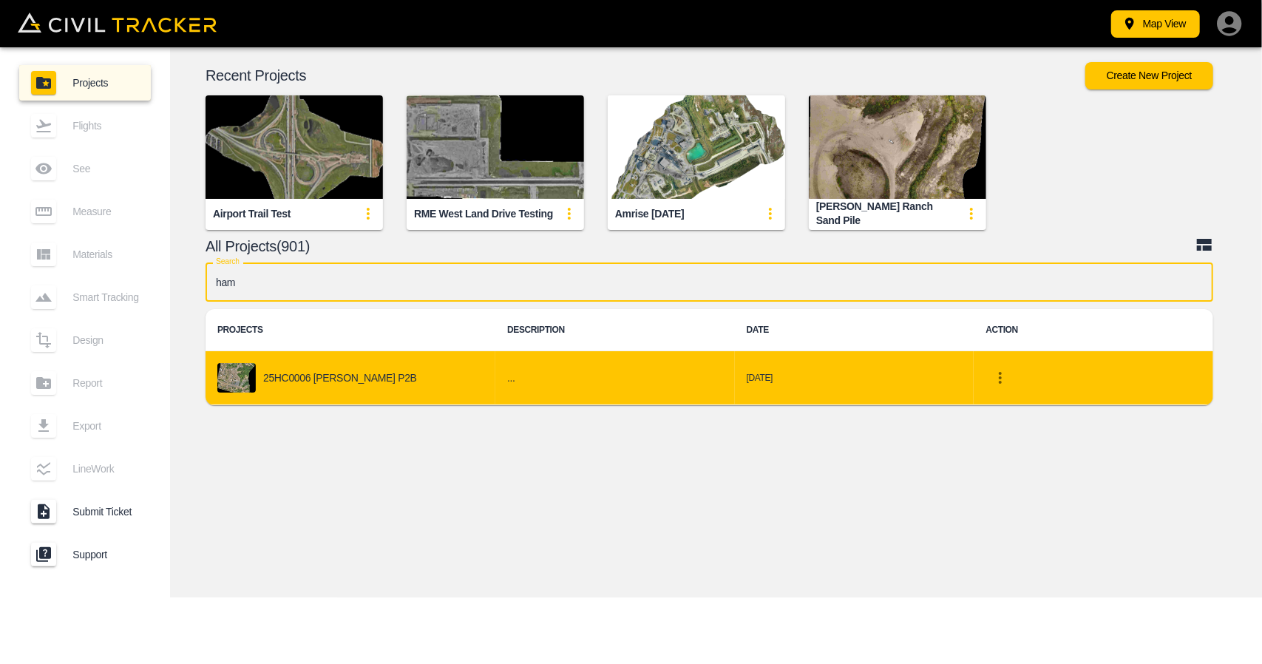
click at [451, 375] on div "25HC0006 [PERSON_NAME] P2B" at bounding box center [350, 378] width 266 height 30
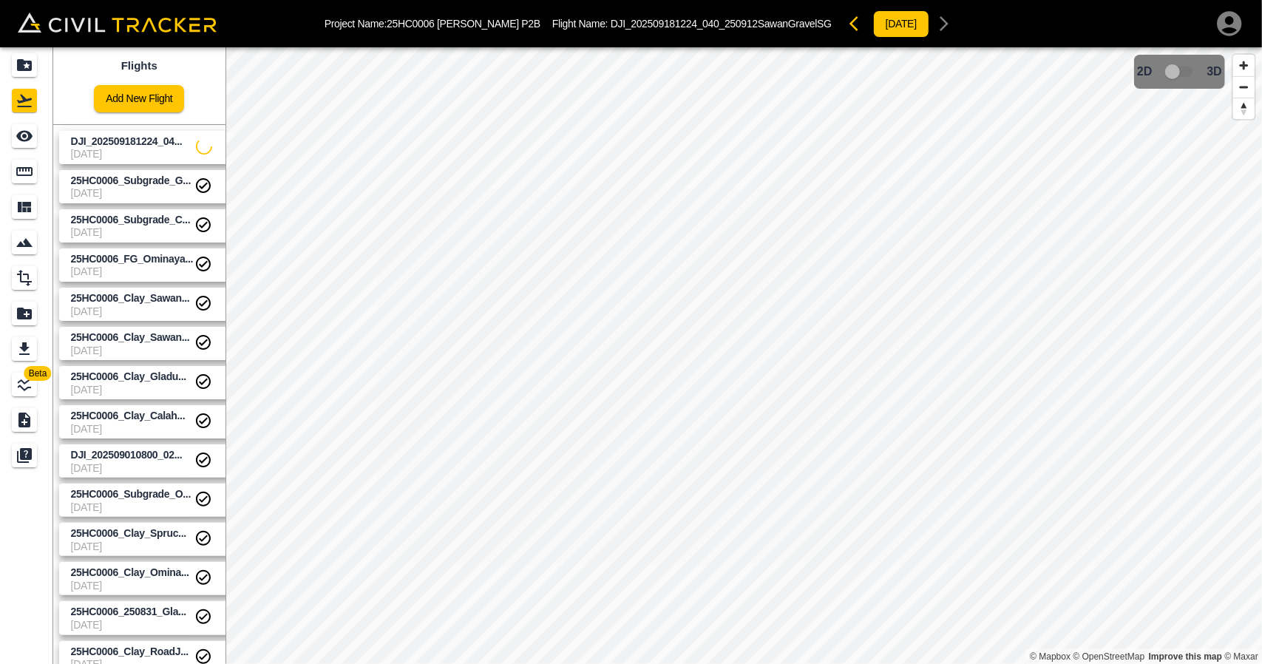
click at [102, 150] on span "[DATE]" at bounding box center [133, 154] width 125 height 12
click at [25, 64] on icon "Projects" at bounding box center [24, 65] width 15 height 12
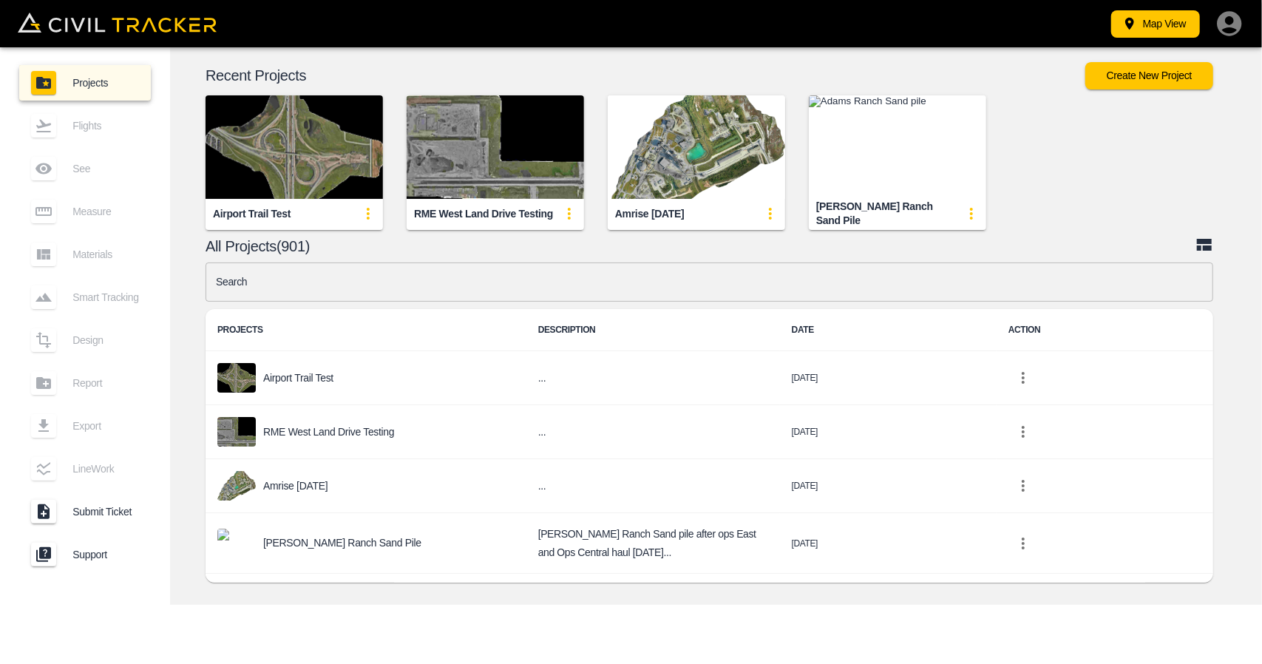
click at [540, 292] on input "text" at bounding box center [710, 281] width 1008 height 39
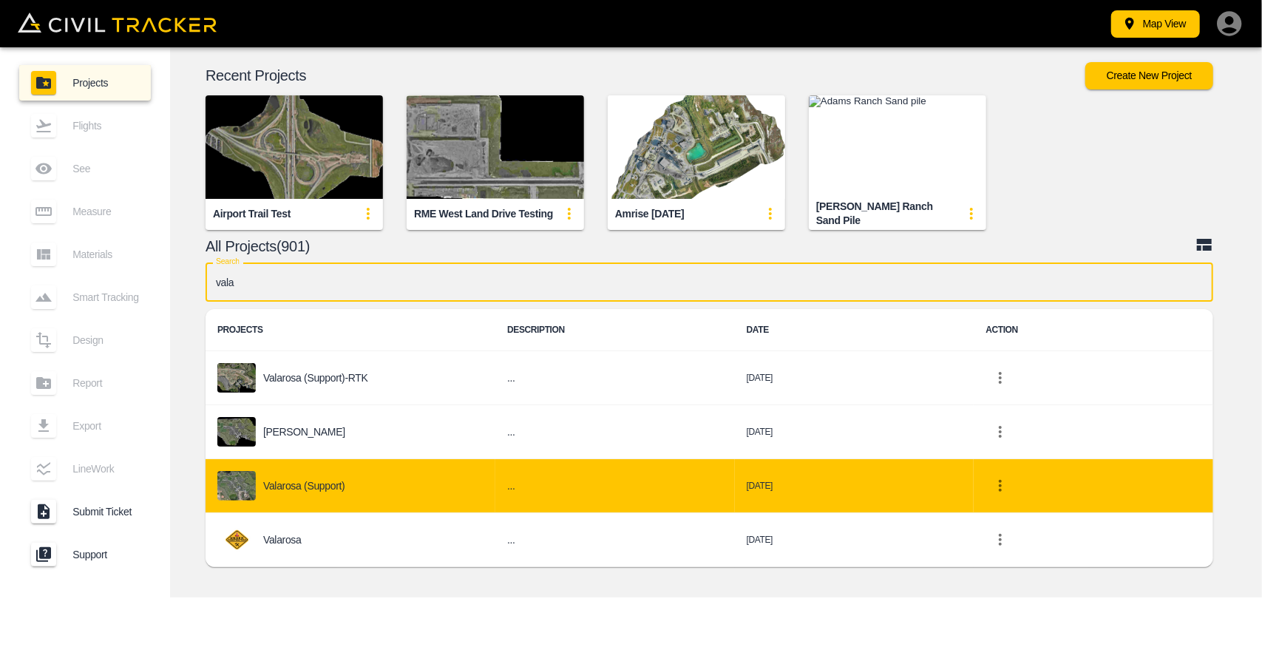
type input "vala"
click at [357, 490] on div "Valarosa (Support)" at bounding box center [350, 486] width 266 height 30
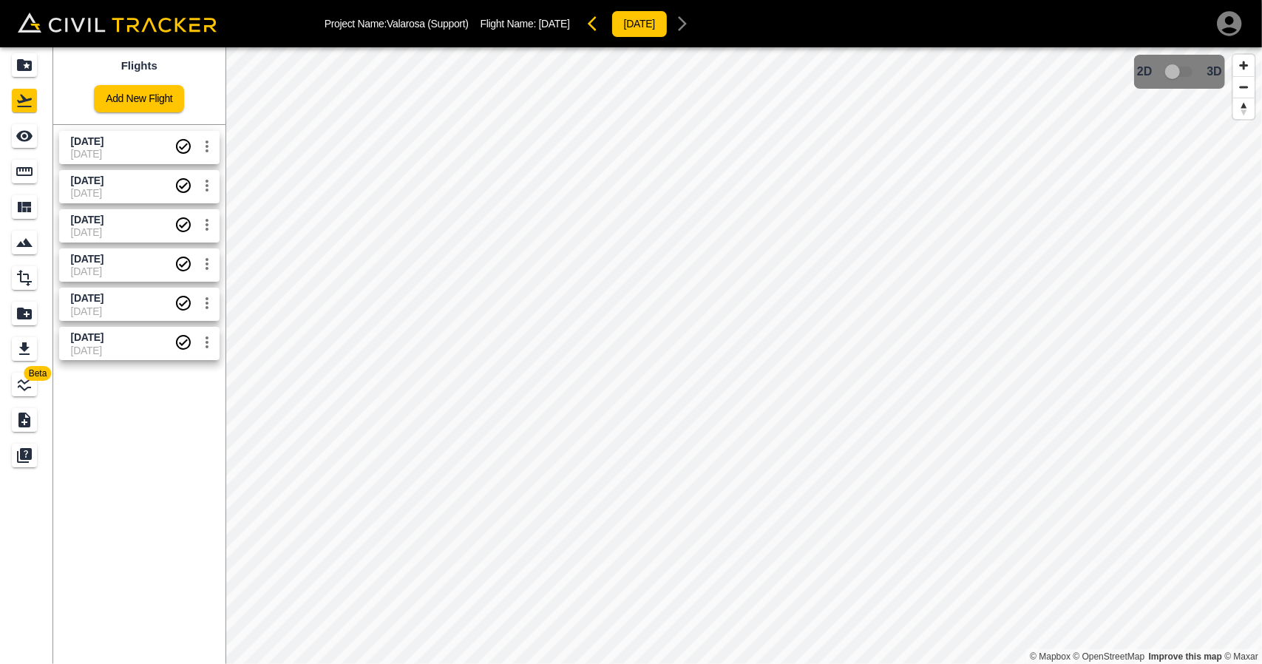
click at [158, 137] on span "[DATE]" at bounding box center [123, 142] width 104 height 14
click at [17, 134] on icon "See" at bounding box center [25, 136] width 18 height 18
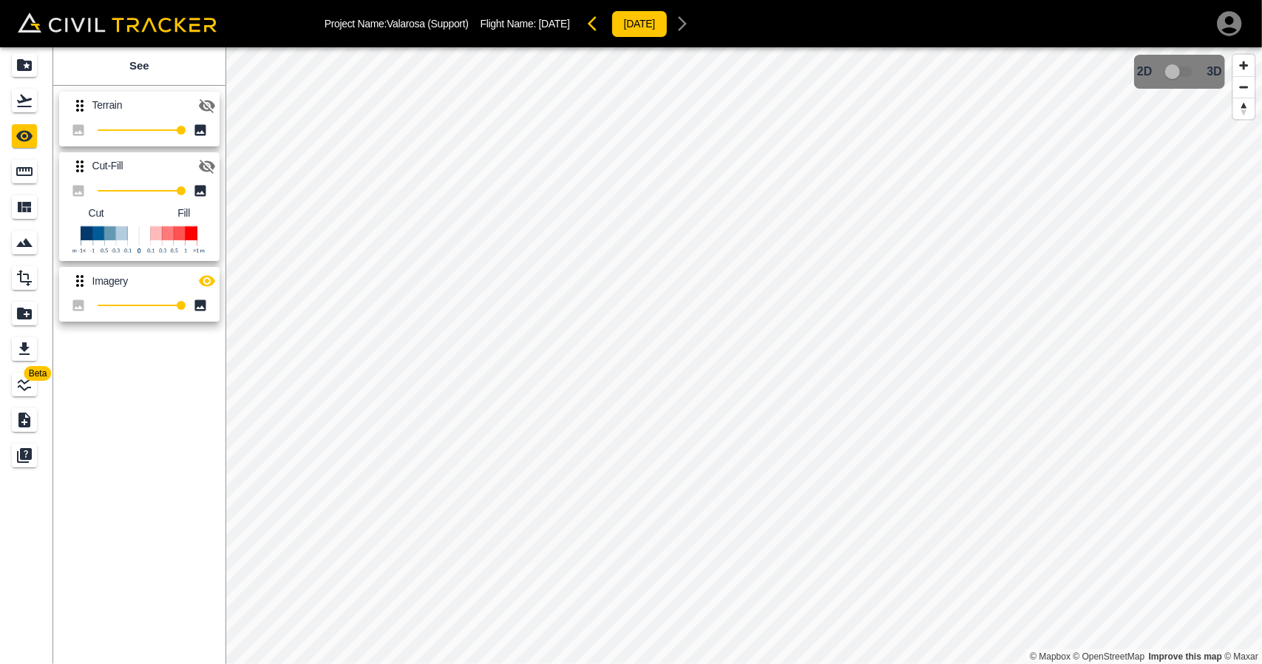
click at [201, 174] on icon "button" at bounding box center [207, 166] width 18 height 18
click at [208, 277] on icon "button" at bounding box center [207, 281] width 18 height 18
click at [199, 172] on icon "button" at bounding box center [207, 166] width 18 height 18
click at [207, 279] on icon "button" at bounding box center [207, 281] width 18 height 18
click at [217, 112] on button "button" at bounding box center [207, 106] width 30 height 30
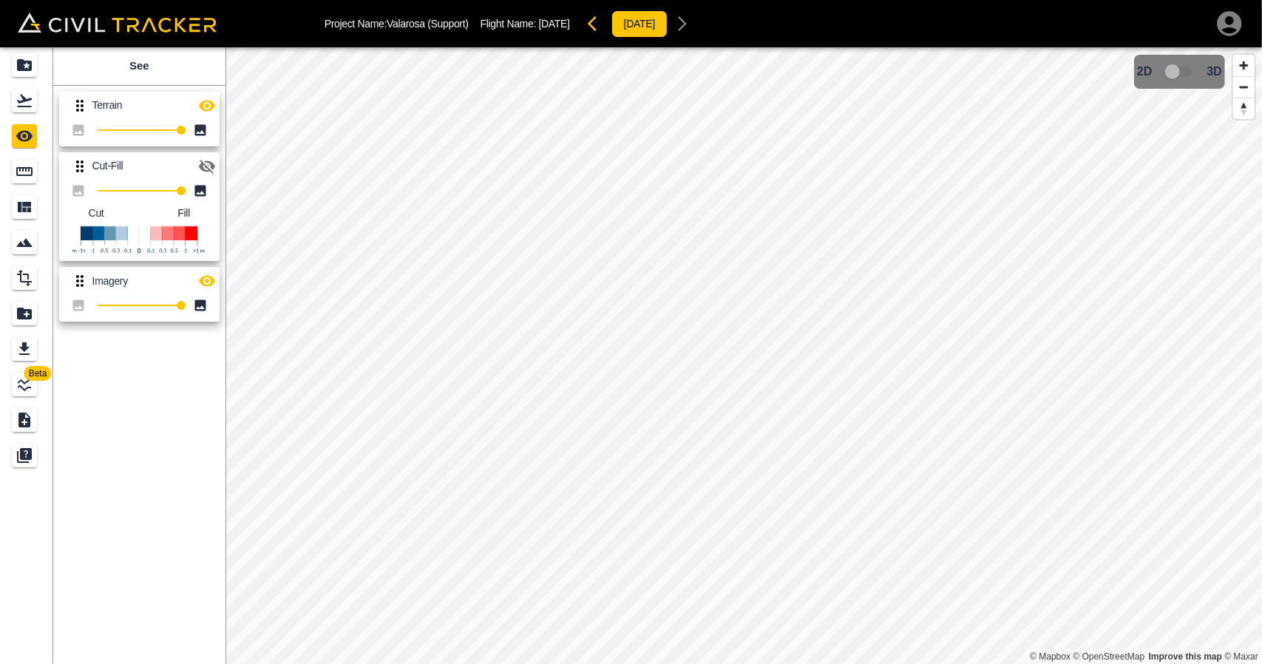
click at [209, 285] on icon "button" at bounding box center [207, 281] width 16 height 11
click at [28, 178] on icon "Measure" at bounding box center [25, 172] width 18 height 18
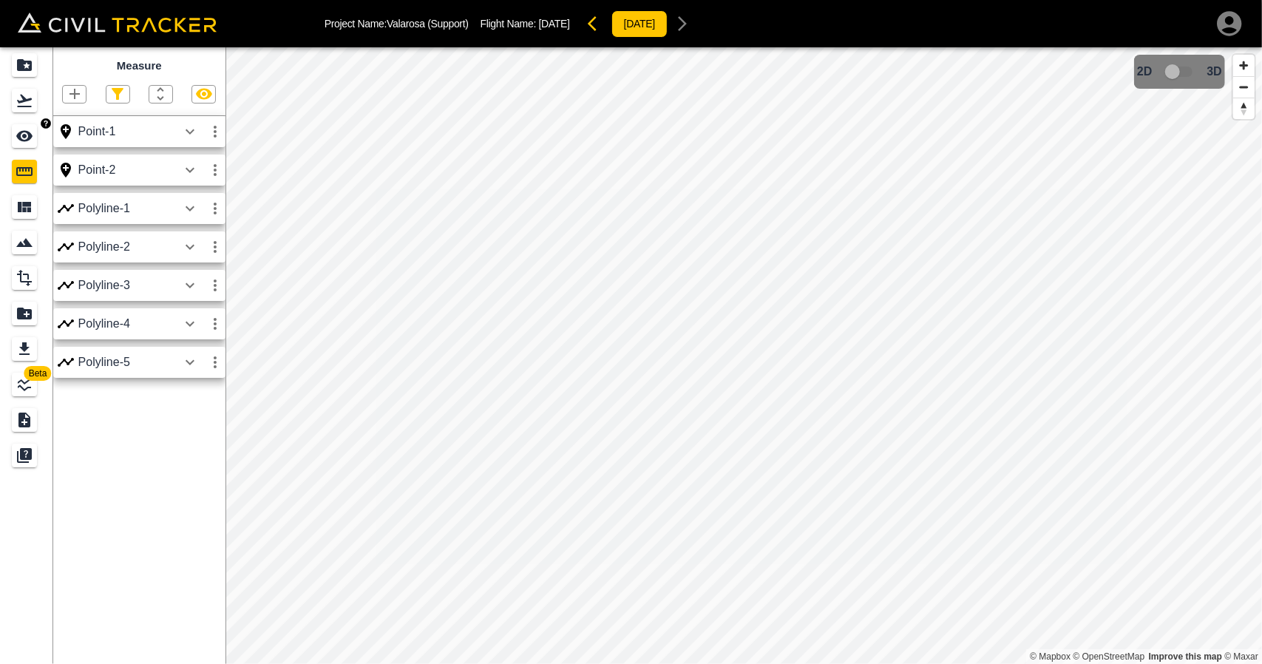
drag, startPoint x: 29, startPoint y: 140, endPoint x: 38, endPoint y: 142, distance: 9.7
click at [30, 141] on icon "See" at bounding box center [25, 136] width 18 height 18
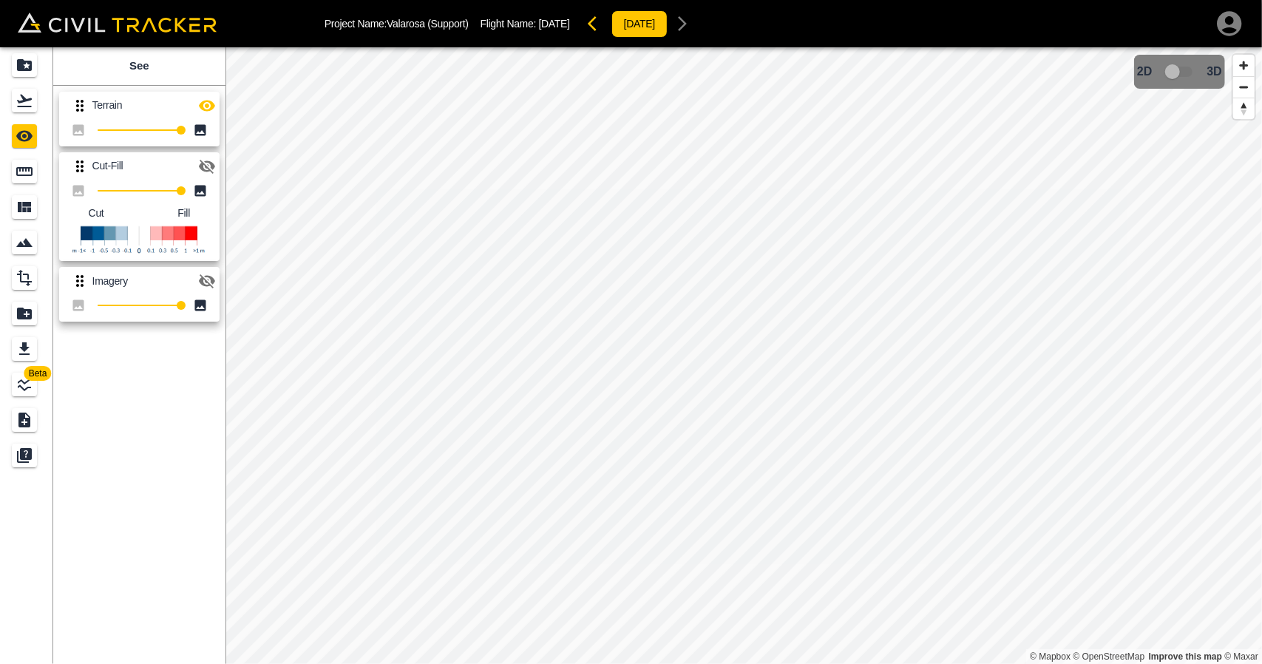
click at [206, 111] on icon "button" at bounding box center [207, 106] width 18 height 18
click at [198, 282] on icon "button" at bounding box center [207, 281] width 18 height 18
click at [42, 166] on link at bounding box center [26, 171] width 53 height 35
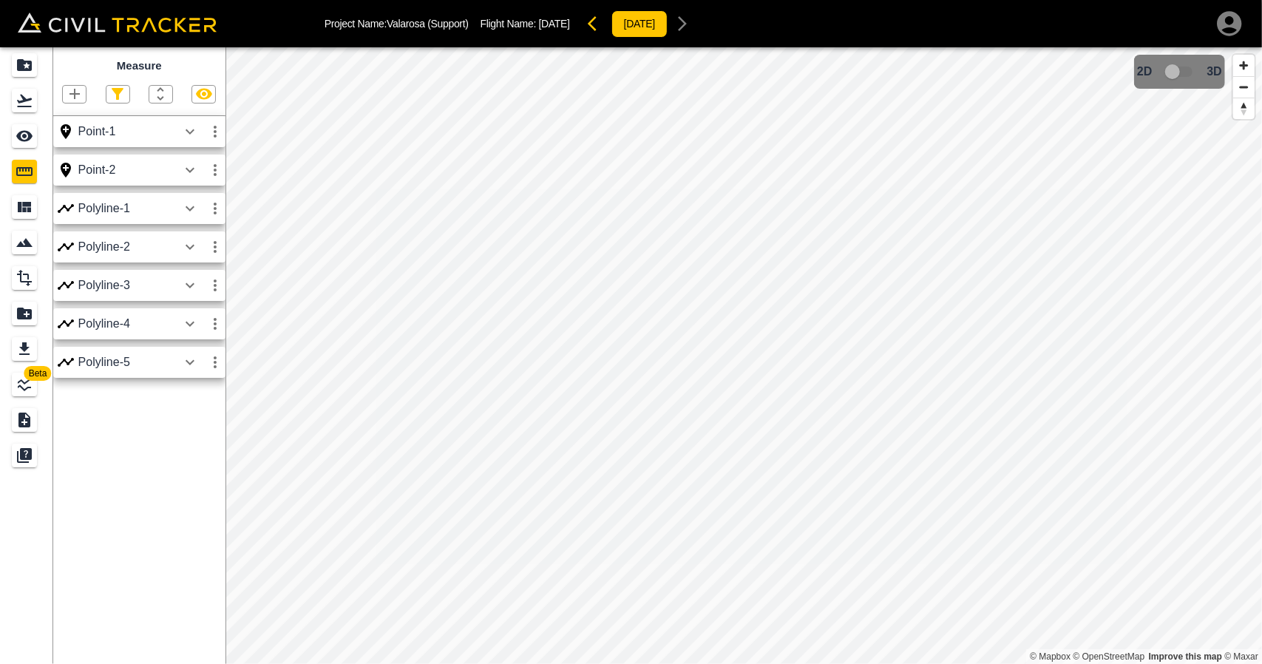
click at [191, 169] on icon "button" at bounding box center [190, 170] width 18 height 18
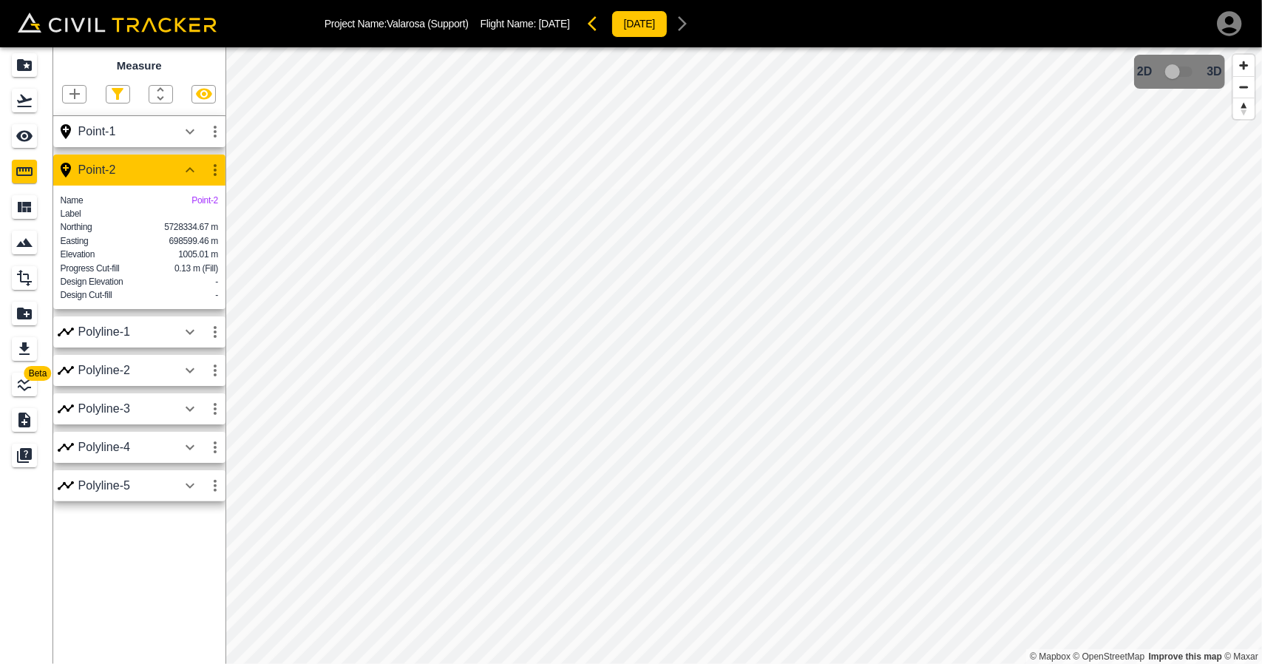
click at [191, 169] on icon "button" at bounding box center [190, 169] width 9 height 5
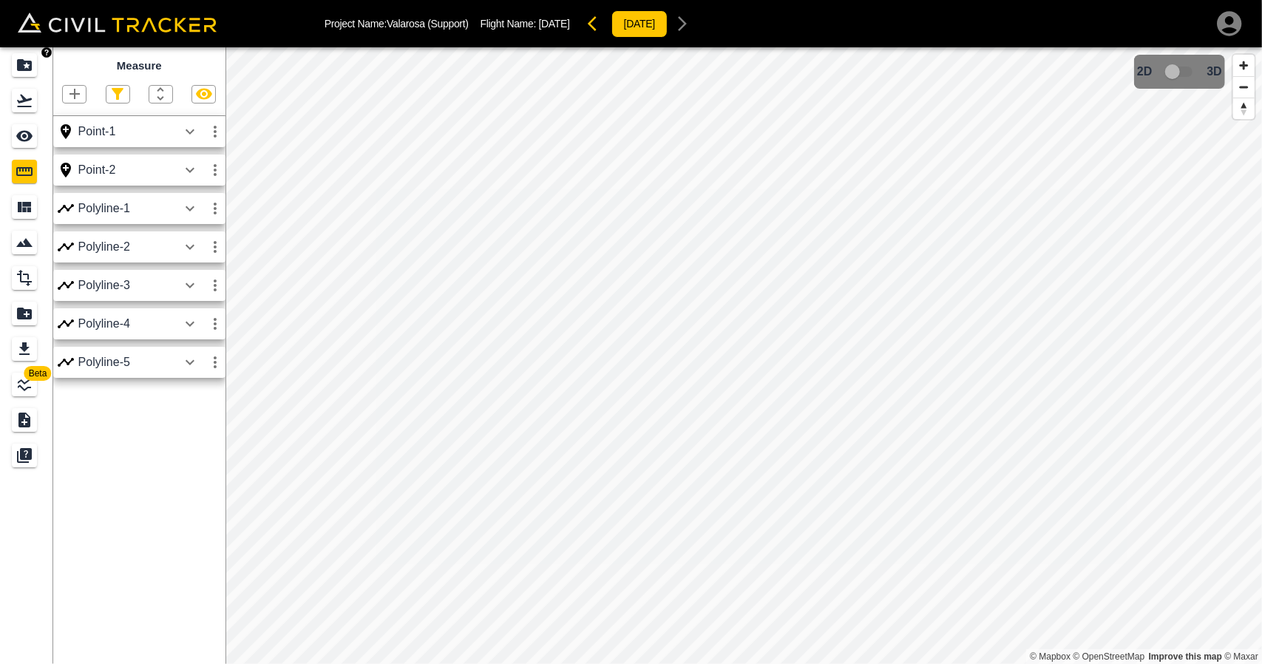
click at [14, 67] on div "Projects" at bounding box center [24, 65] width 25 height 24
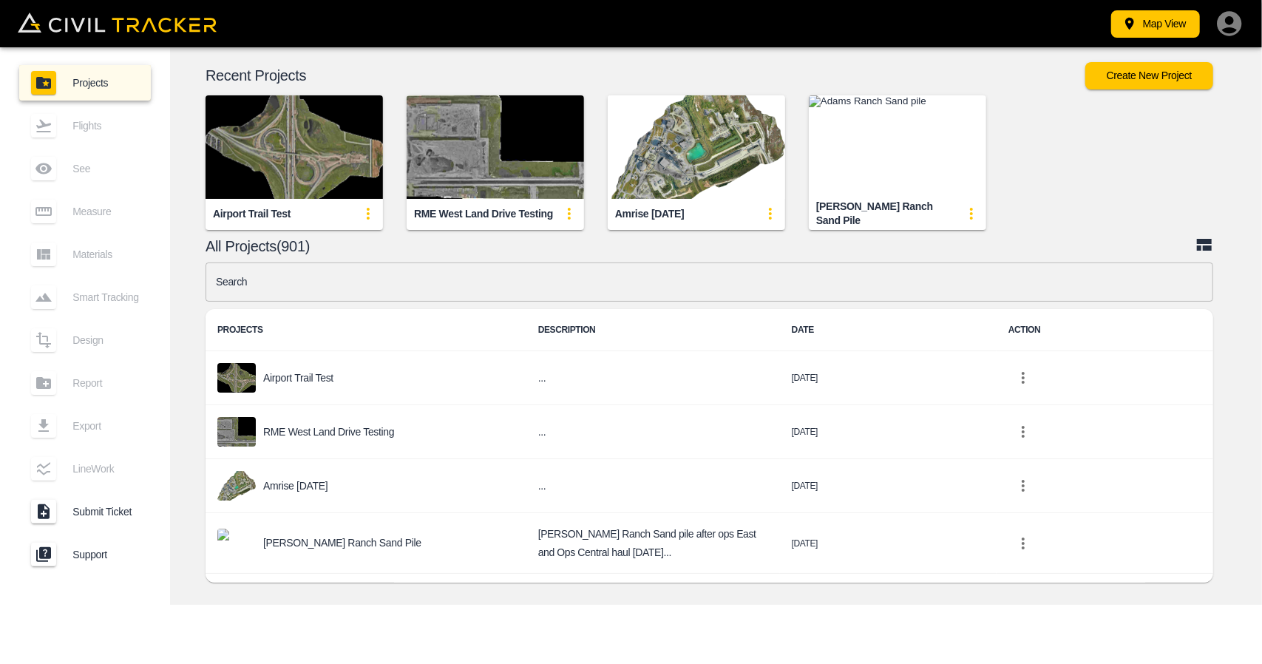
click at [336, 286] on input "text" at bounding box center [710, 281] width 1008 height 39
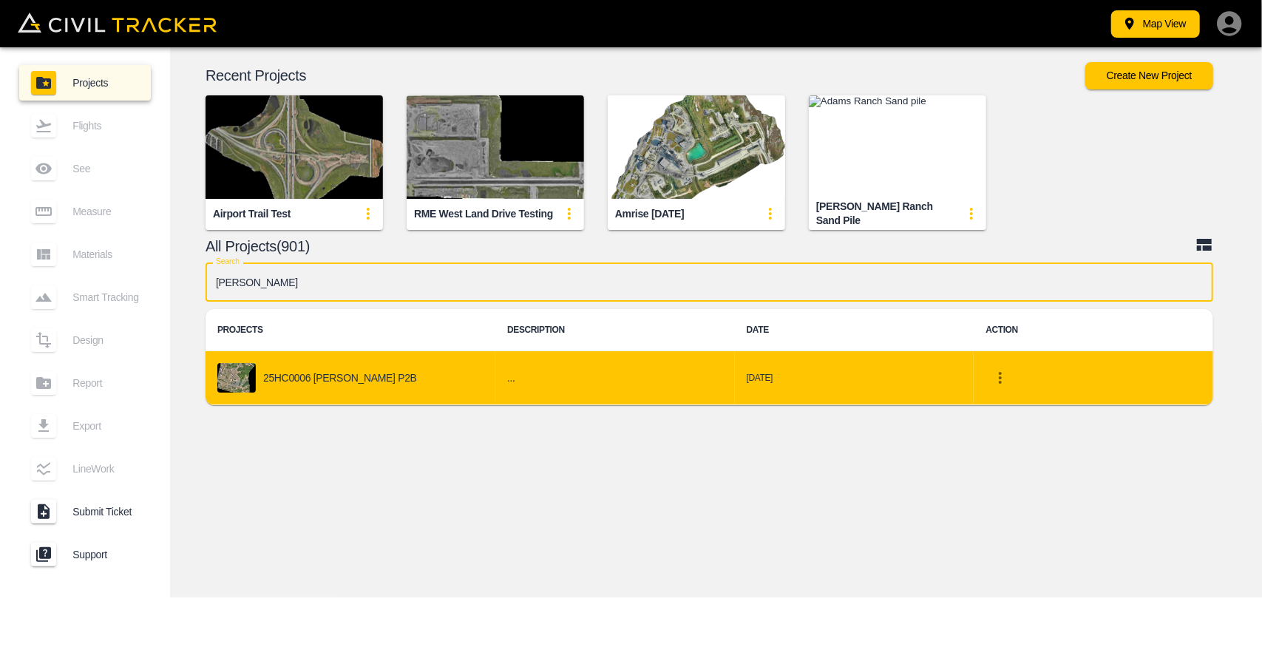
type input "[PERSON_NAME]"
click at [352, 351] on td "25HC0006 [PERSON_NAME] P2B" at bounding box center [351, 378] width 290 height 54
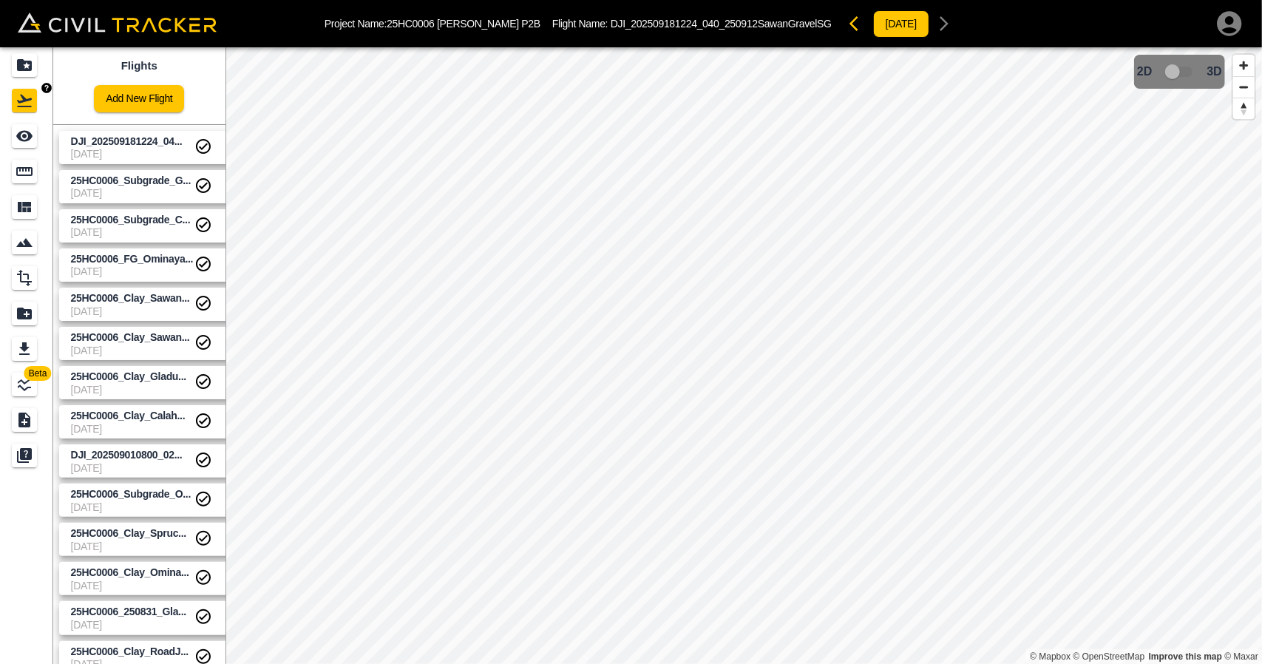
drag, startPoint x: 24, startPoint y: 63, endPoint x: 214, endPoint y: 10, distance: 198.0
click at [23, 63] on icon "Projects" at bounding box center [24, 65] width 15 height 12
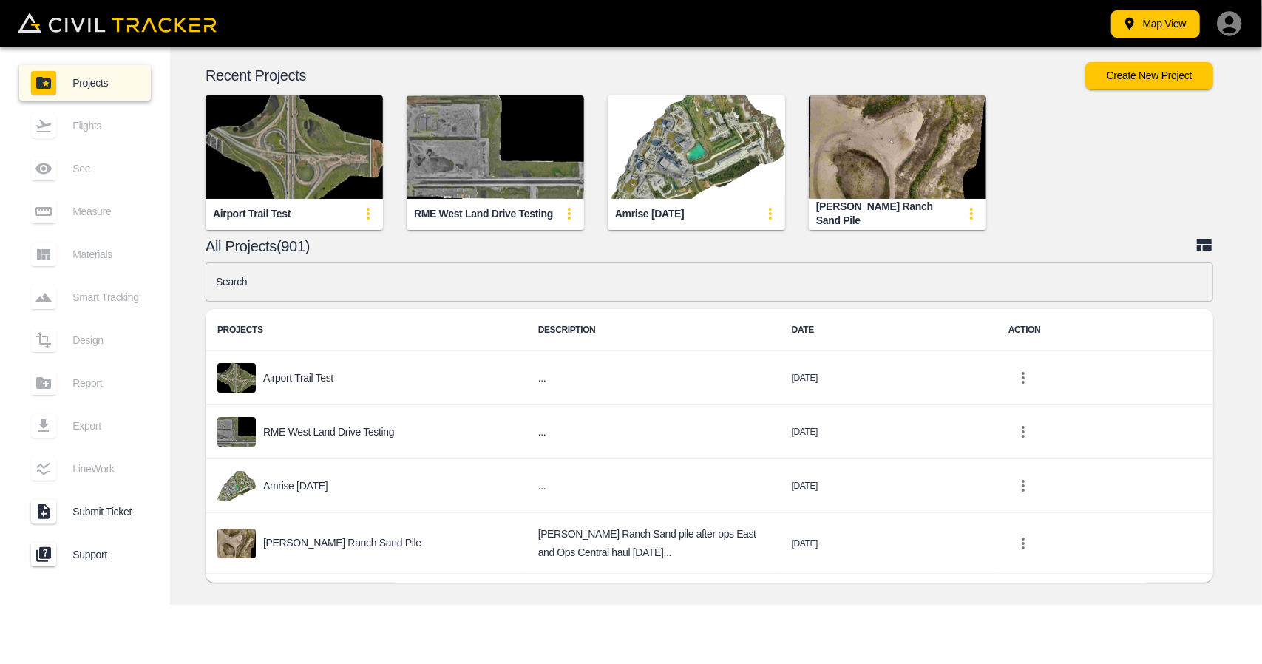
click at [382, 291] on input "text" at bounding box center [710, 281] width 1008 height 39
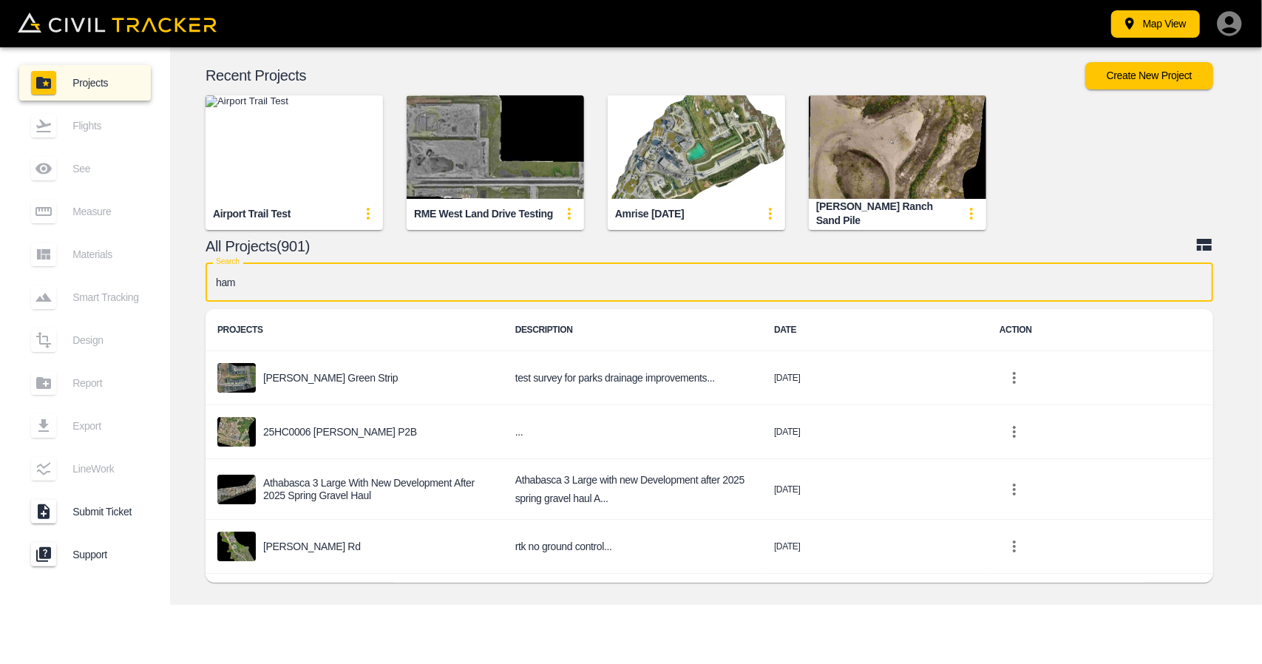
type input "[PERSON_NAME]"
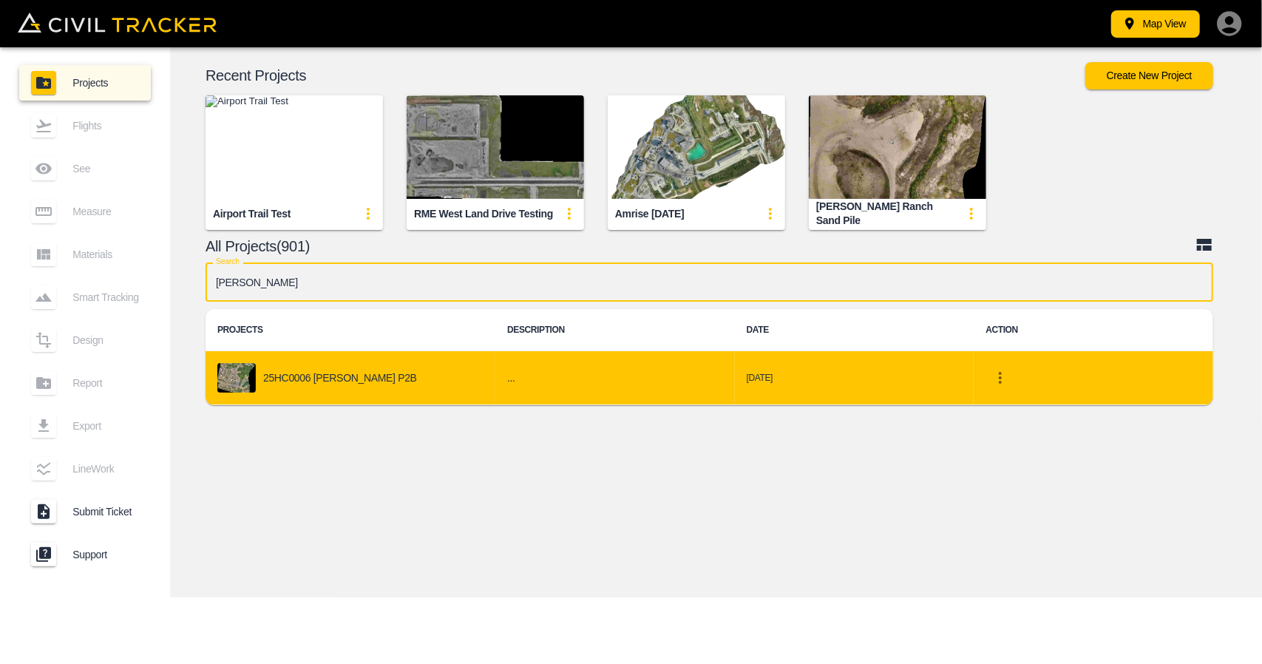
click at [365, 385] on div "25HC0006 [PERSON_NAME] P2B" at bounding box center [350, 378] width 266 height 30
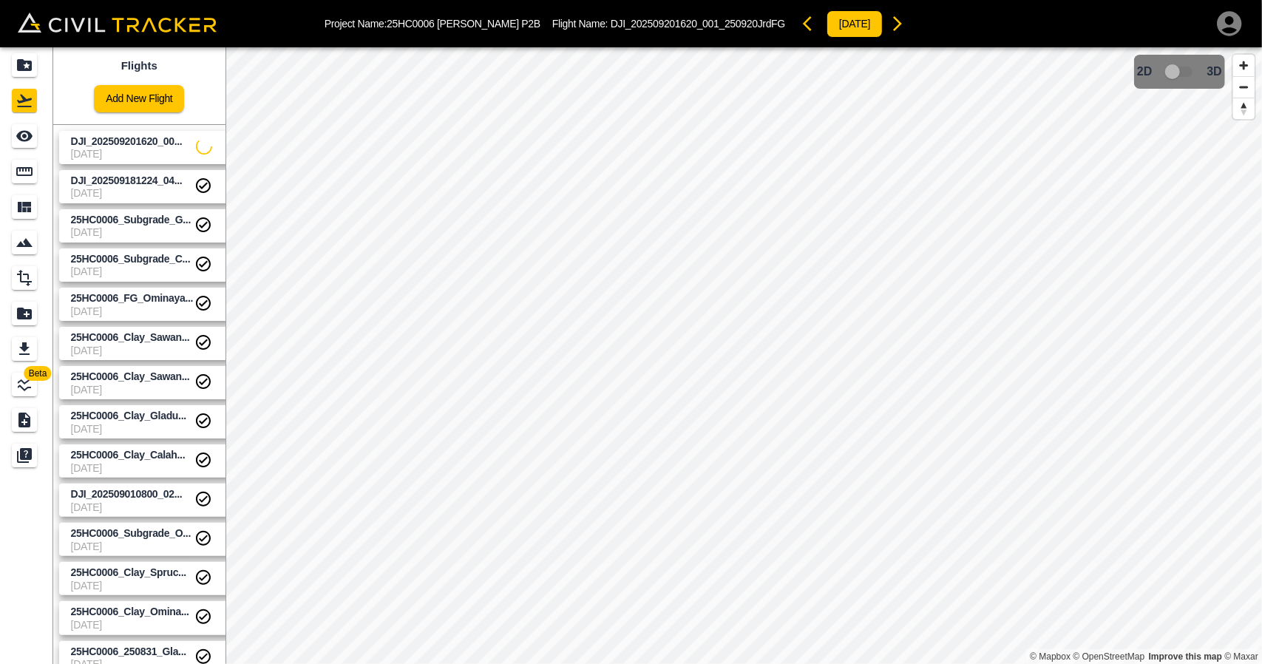
click at [149, 154] on span "[DATE]" at bounding box center [133, 154] width 125 height 12
click at [29, 140] on icon "See" at bounding box center [24, 136] width 16 height 11
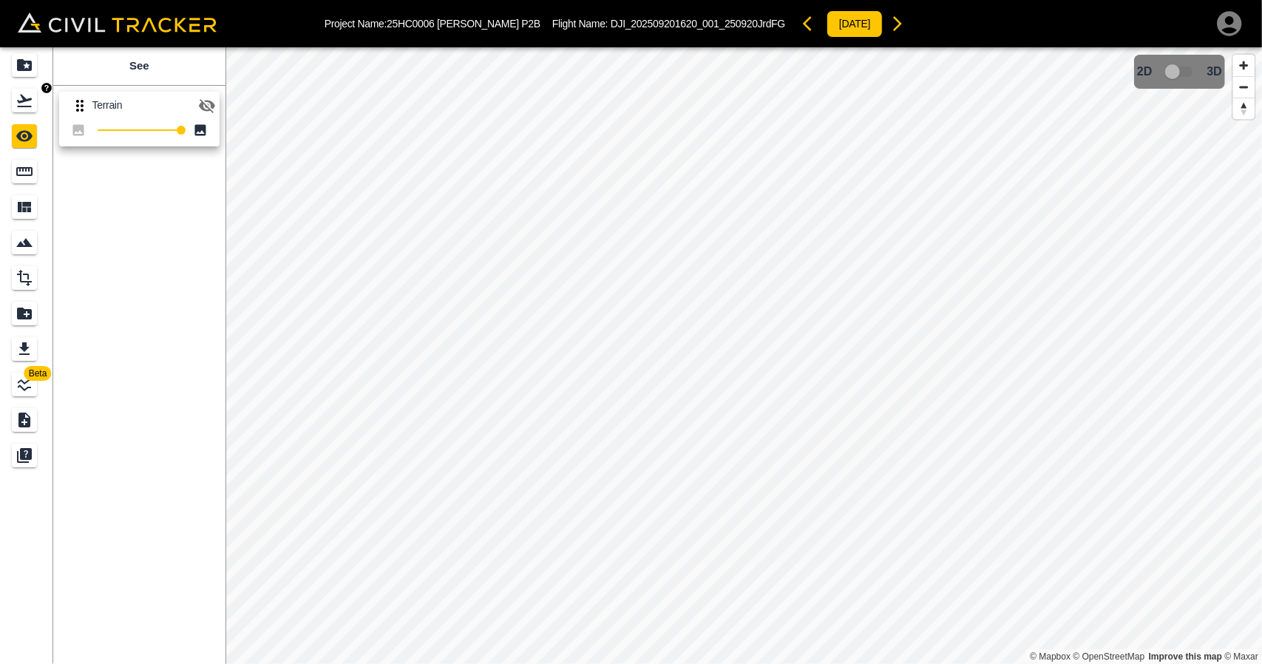
click at [28, 90] on div "Flights" at bounding box center [24, 101] width 25 height 24
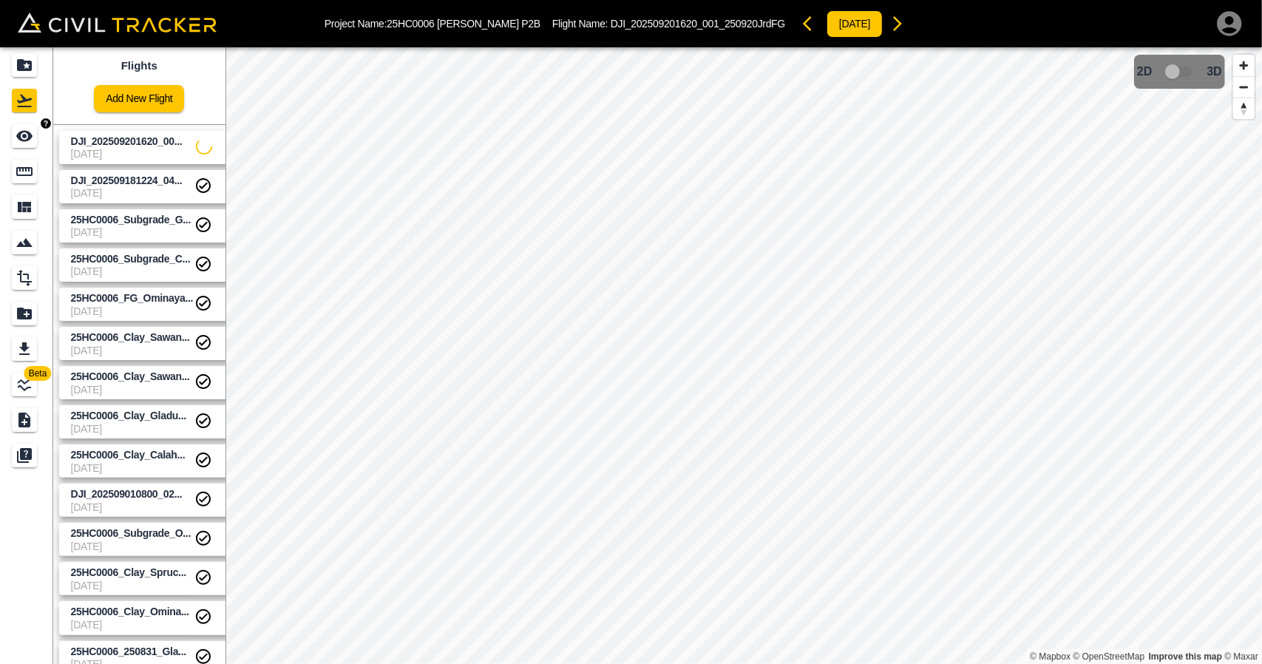
click at [116, 136] on span "DJI_202509201620_00..." at bounding box center [127, 141] width 112 height 12
click at [26, 137] on icon "See" at bounding box center [24, 136] width 16 height 11
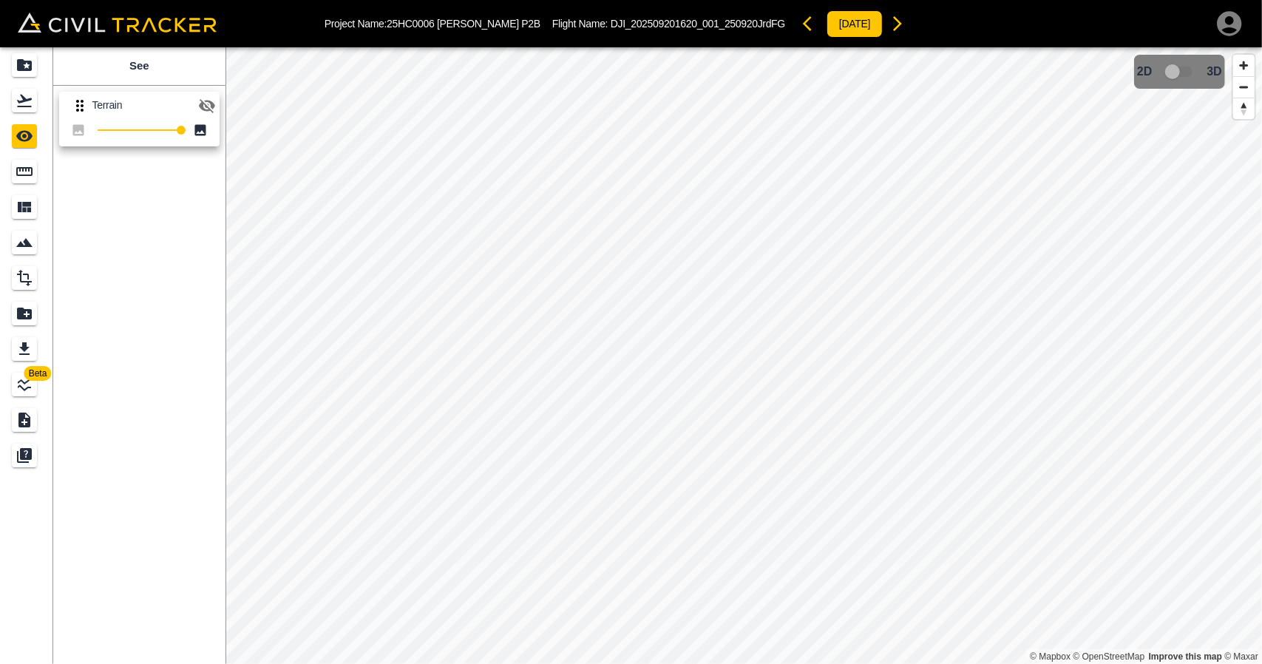
click at [211, 107] on icon "button" at bounding box center [207, 106] width 16 height 14
click at [16, 61] on icon "Projects" at bounding box center [25, 65] width 18 height 18
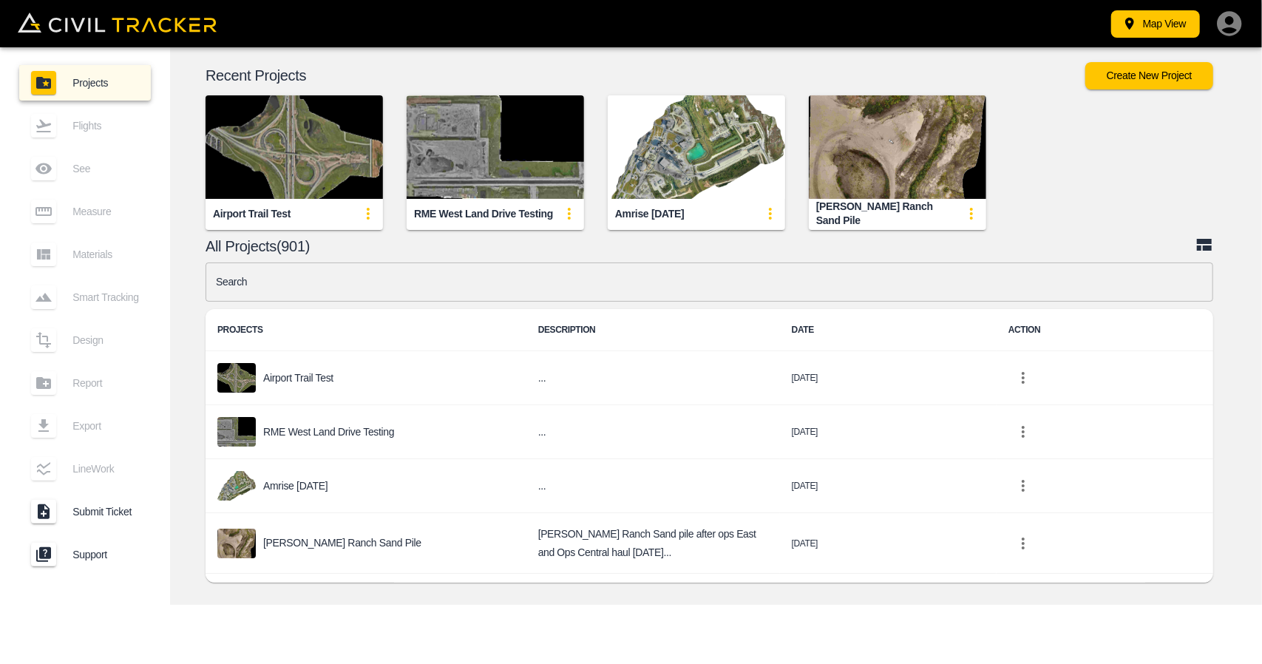
click at [330, 290] on input "text" at bounding box center [710, 281] width 1008 height 39
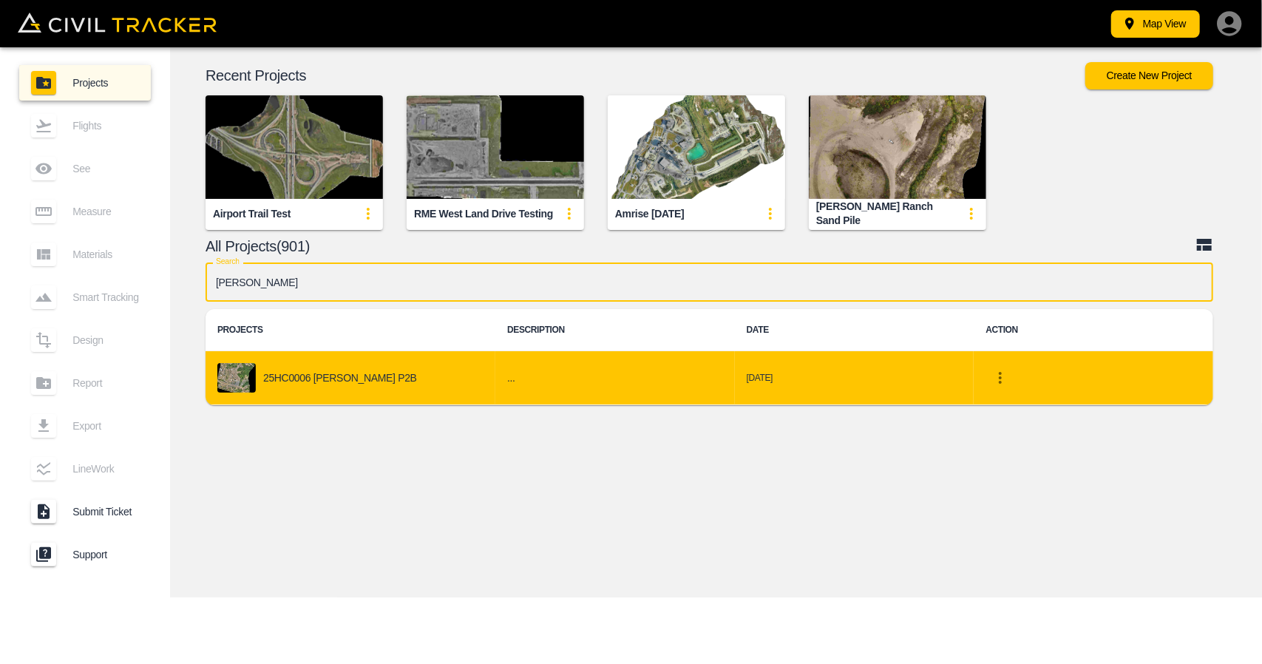
type input "[PERSON_NAME]"
click at [302, 387] on div "25HC0006 [PERSON_NAME] P2B" at bounding box center [350, 378] width 266 height 30
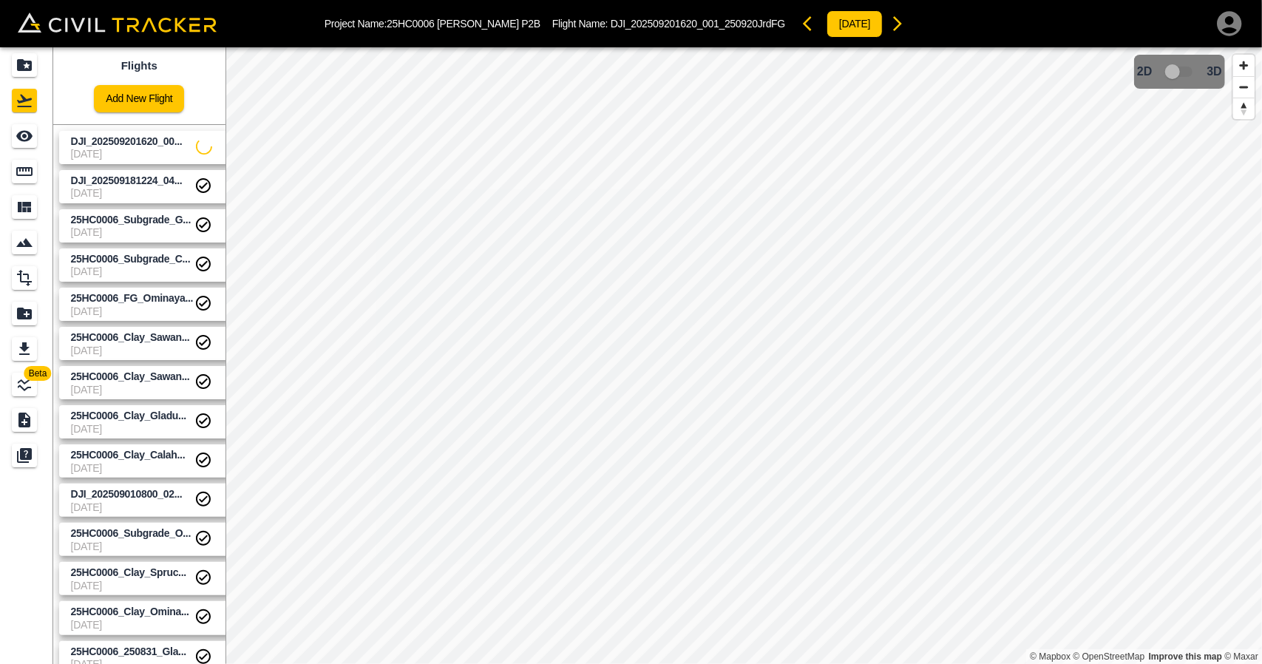
click at [126, 131] on link "DJI_202509201620_00... [DATE]" at bounding box center [149, 147] width 180 height 33
click at [3, 142] on link at bounding box center [26, 135] width 53 height 35
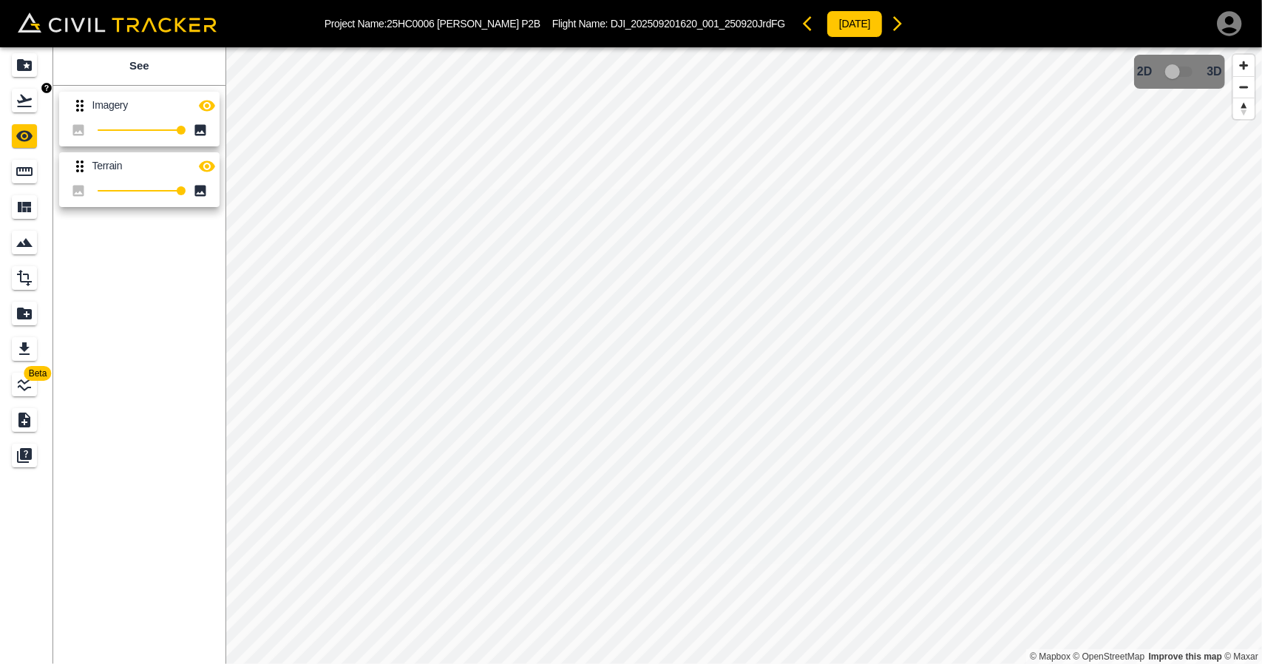
click at [18, 105] on icon "Flights" at bounding box center [25, 101] width 18 height 18
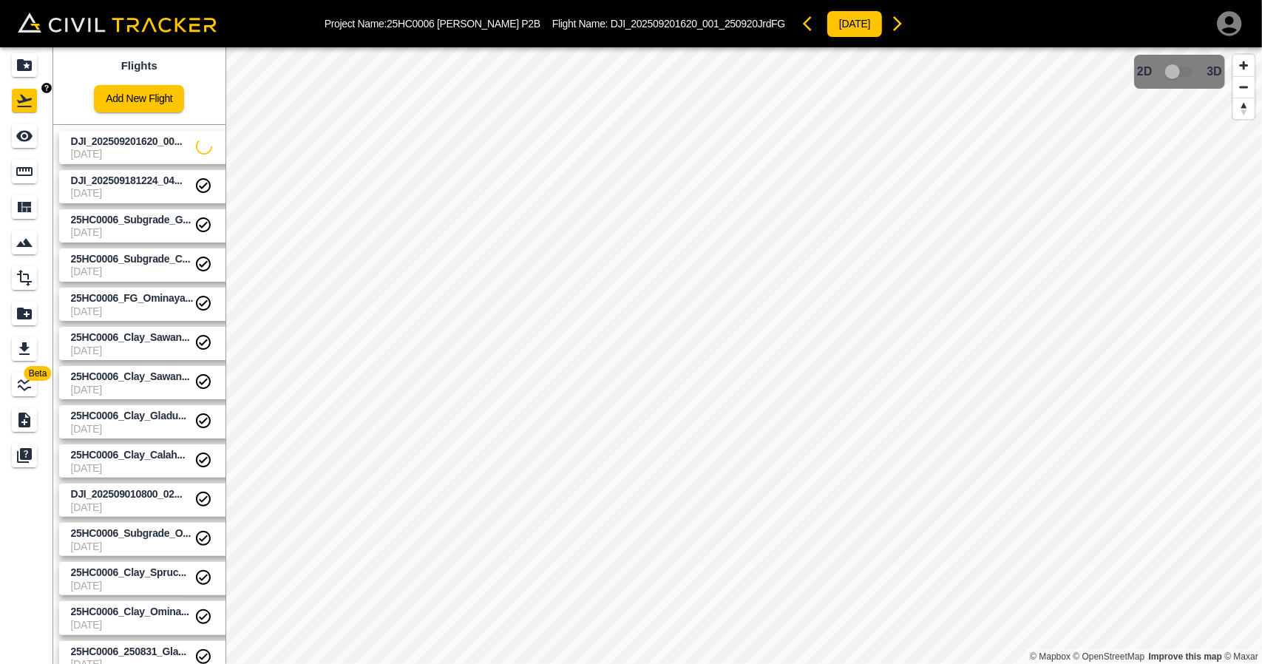
click at [27, 58] on icon "Projects" at bounding box center [25, 65] width 18 height 18
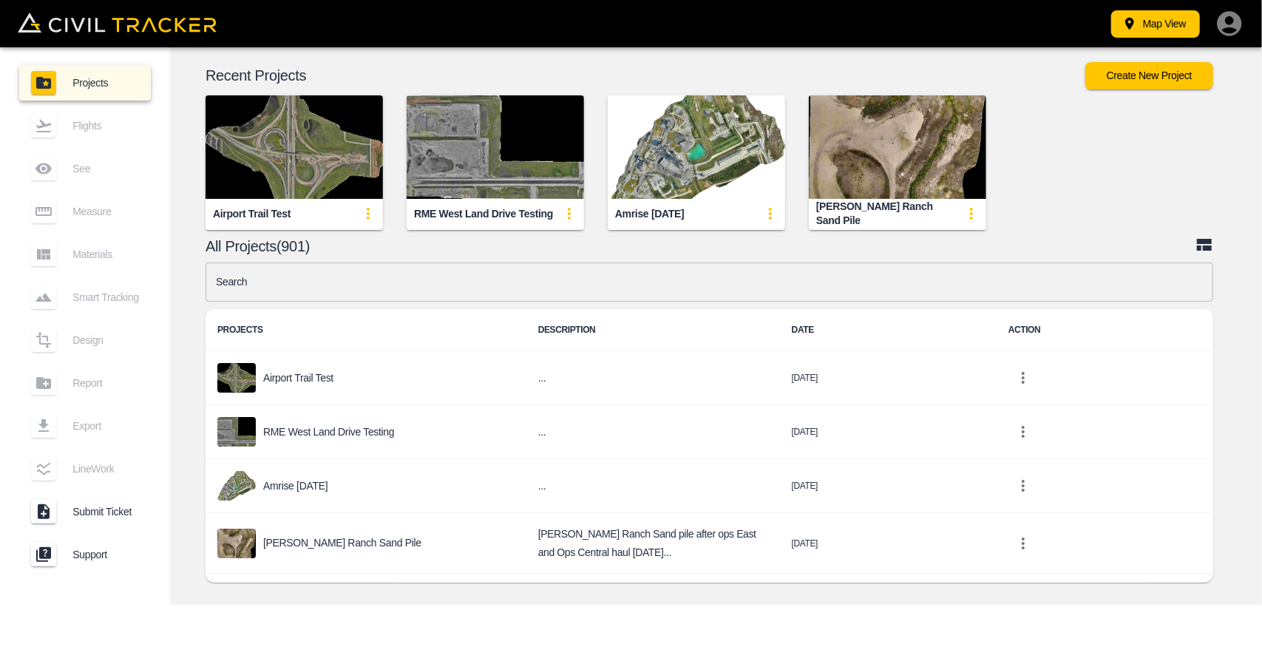
click at [405, 276] on input "text" at bounding box center [710, 281] width 1008 height 39
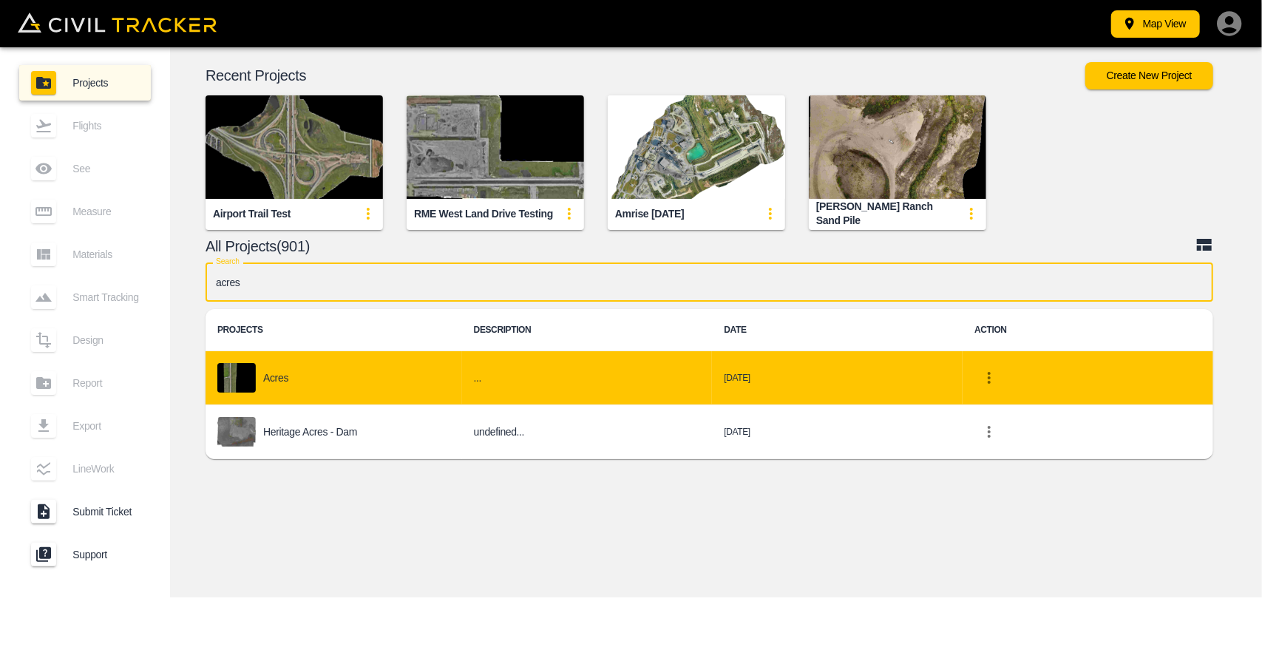
type input "acres"
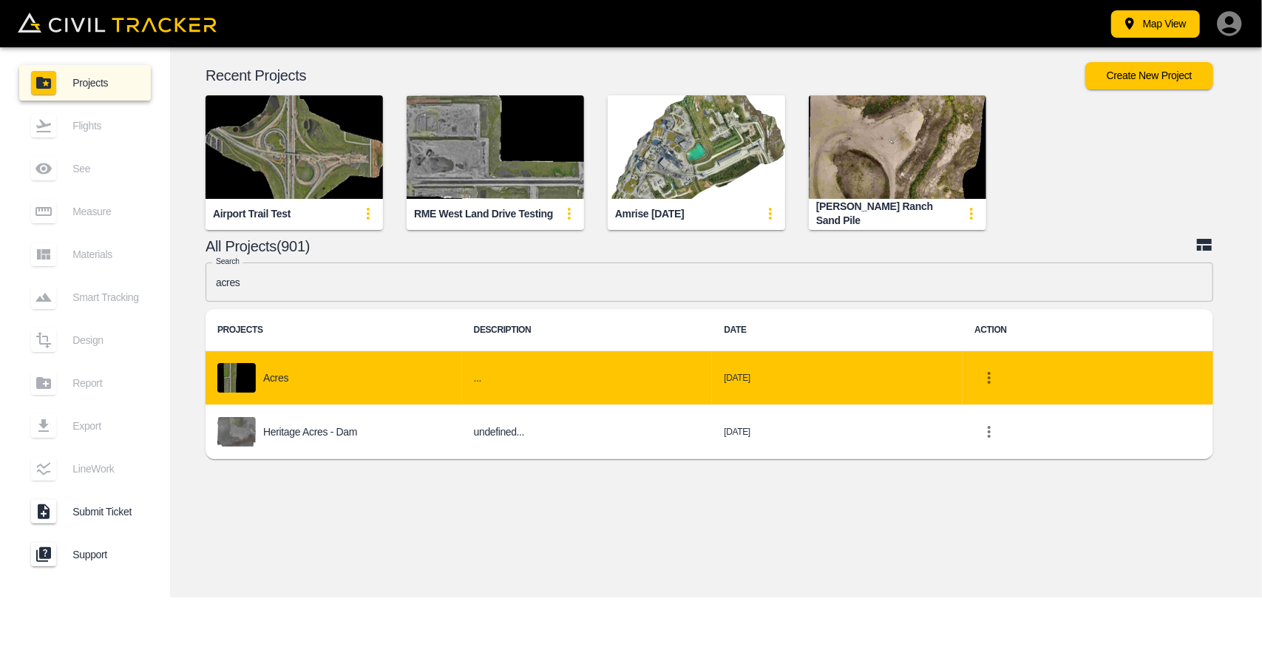
click at [353, 362] on td "Acres" at bounding box center [334, 378] width 257 height 54
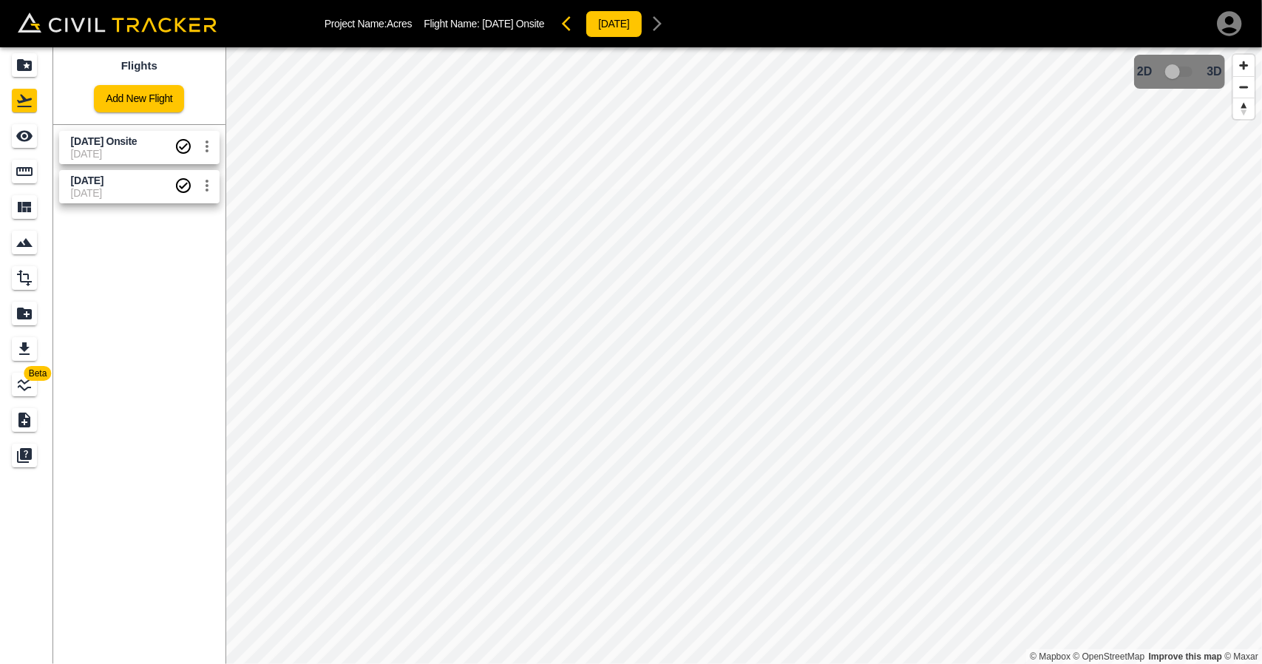
click at [102, 150] on span "[DATE]" at bounding box center [123, 154] width 104 height 12
click at [24, 183] on link at bounding box center [26, 171] width 53 height 35
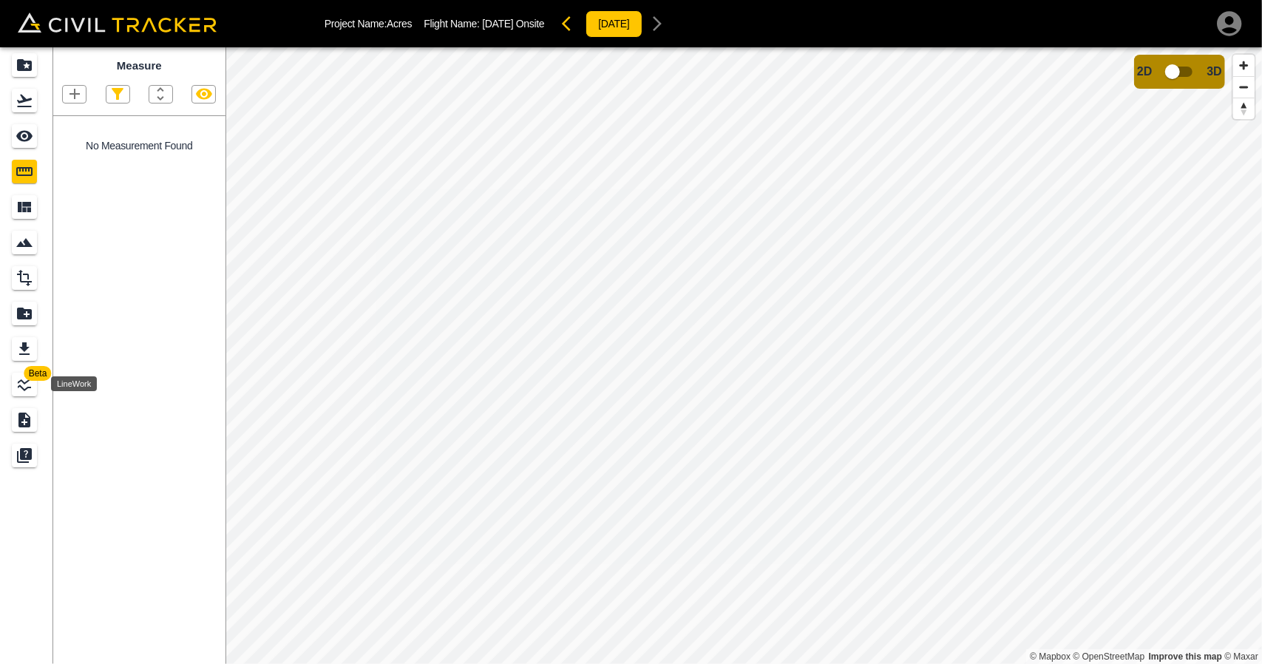
click at [25, 390] on icon "LineWork" at bounding box center [25, 385] width 18 height 18
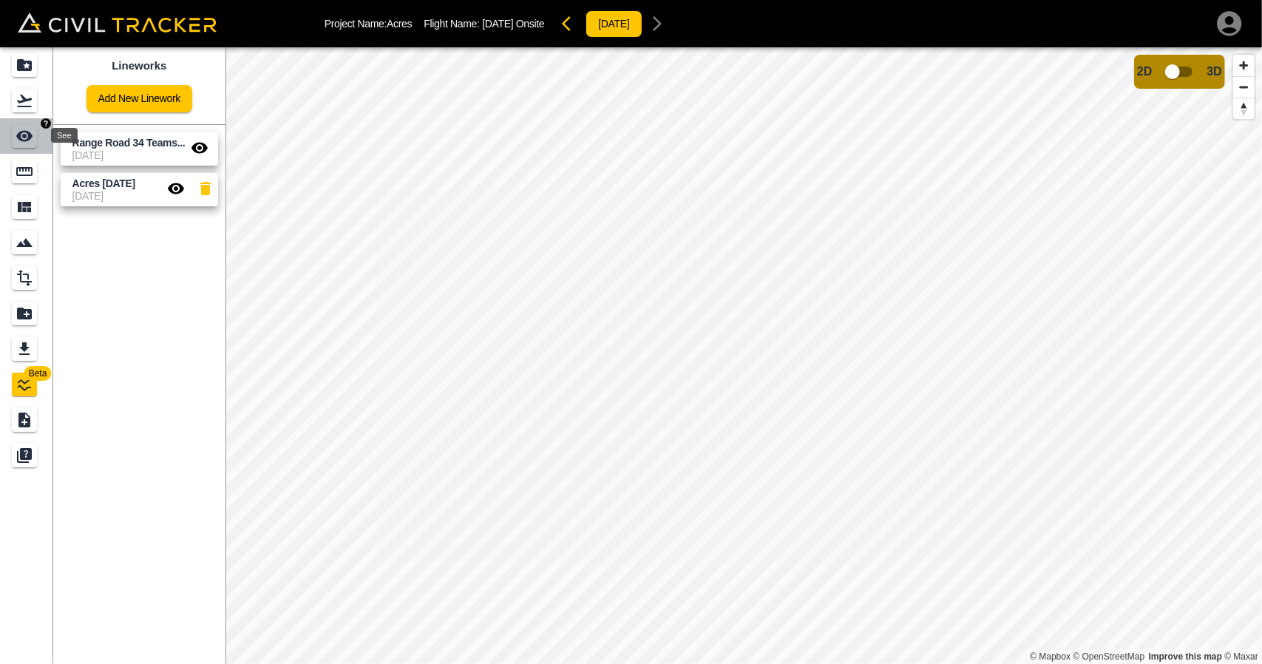
drag, startPoint x: 31, startPoint y: 146, endPoint x: 44, endPoint y: 152, distance: 14.9
click at [31, 144] on div "See" at bounding box center [24, 136] width 25 height 24
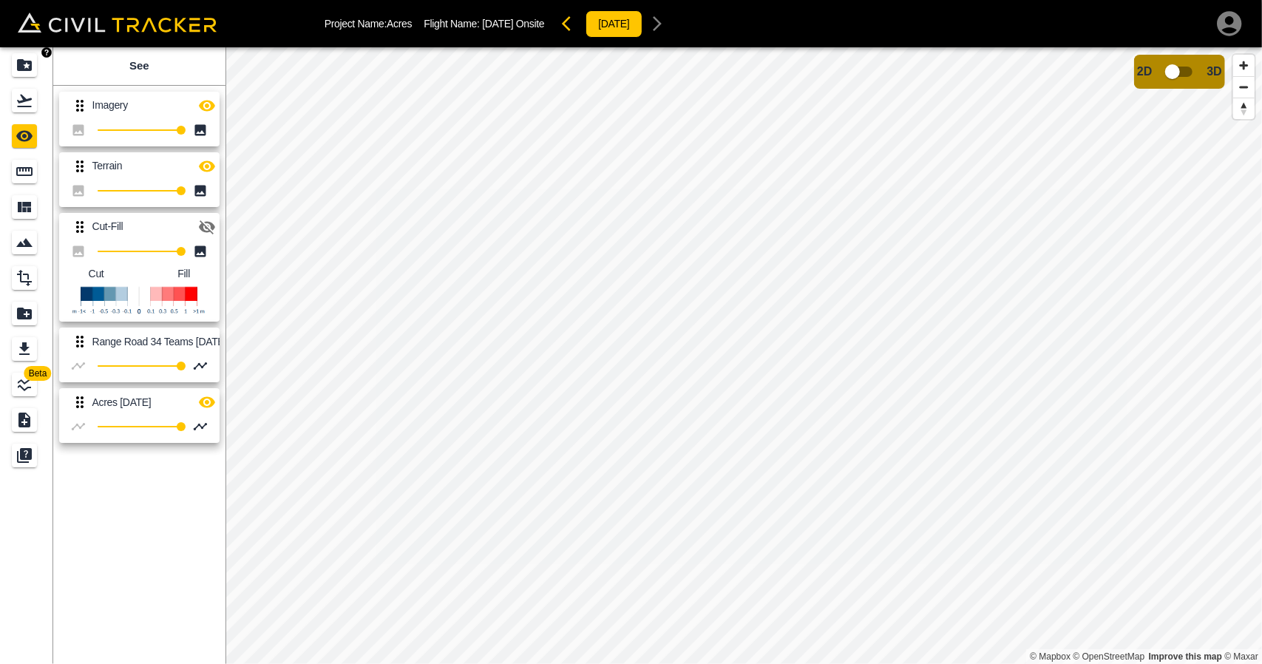
click at [28, 58] on icon "Projects" at bounding box center [25, 65] width 18 height 18
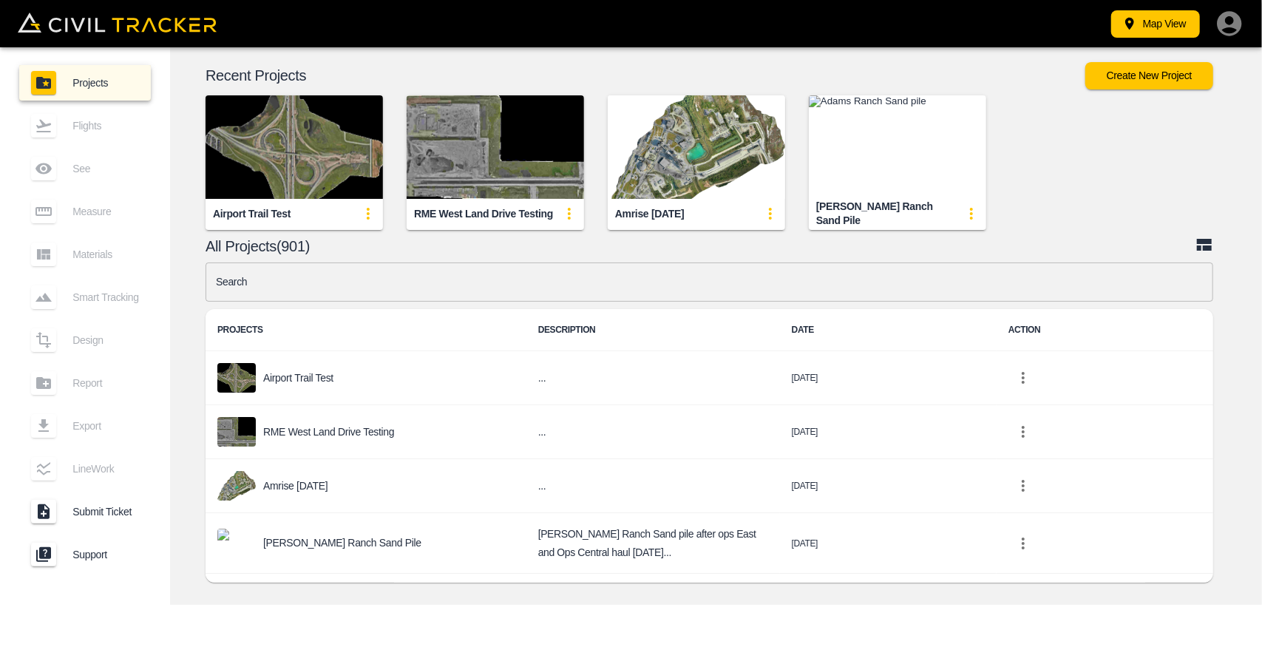
click at [382, 276] on input "text" at bounding box center [710, 281] width 1008 height 39
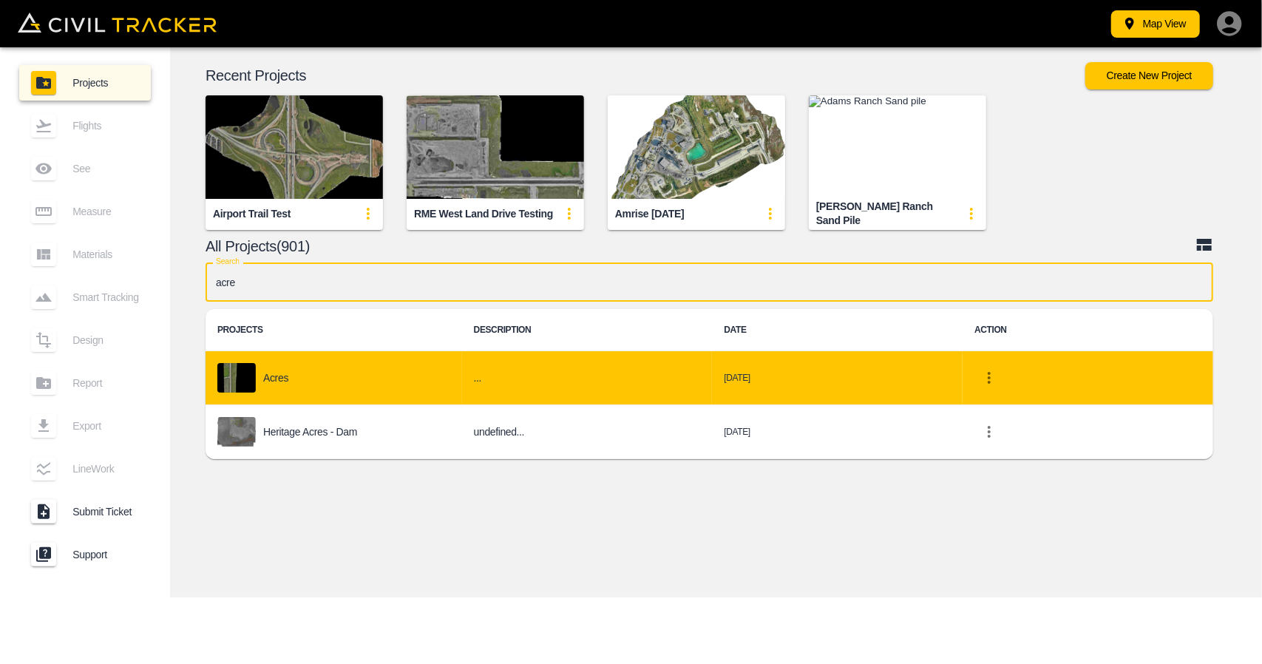
type input "acre"
click at [347, 379] on div "Acres" at bounding box center [333, 378] width 233 height 30
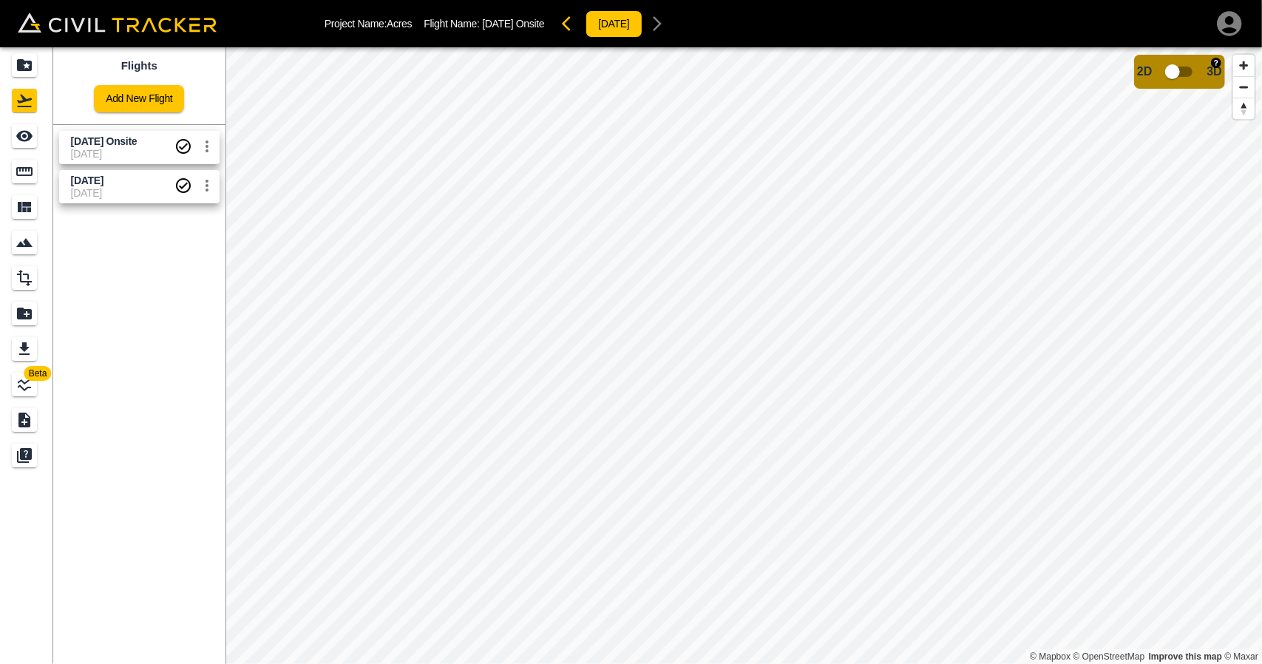
click at [1186, 68] on input "checkbox" at bounding box center [1172, 72] width 84 height 28
click at [1202, 66] on input "checkbox" at bounding box center [1217, 67] width 84 height 28
click at [10, 64] on link at bounding box center [26, 64] width 53 height 35
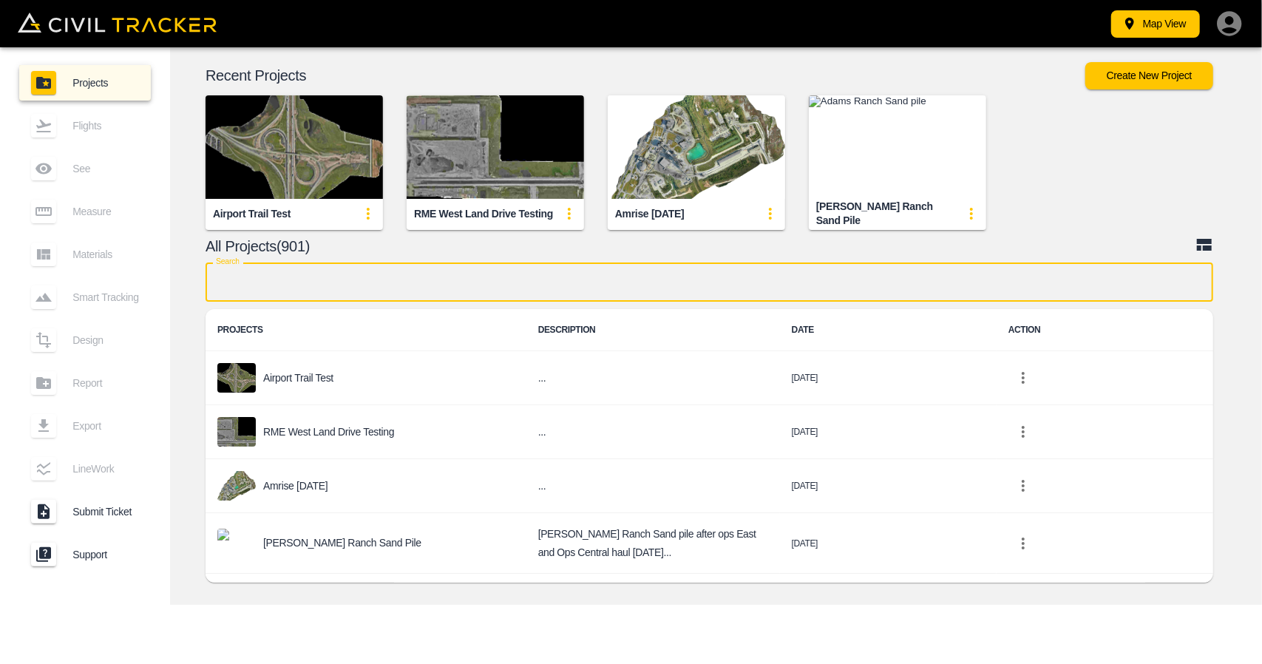
click at [449, 291] on input "text" at bounding box center [710, 281] width 1008 height 39
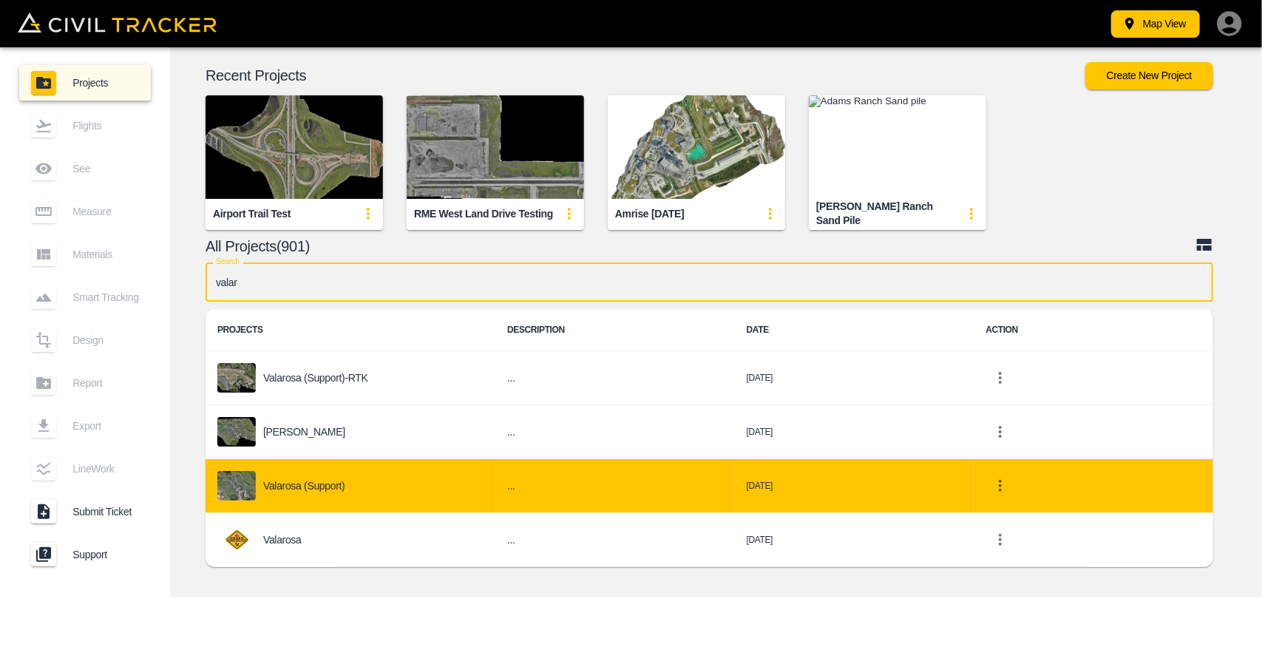
type input "valar"
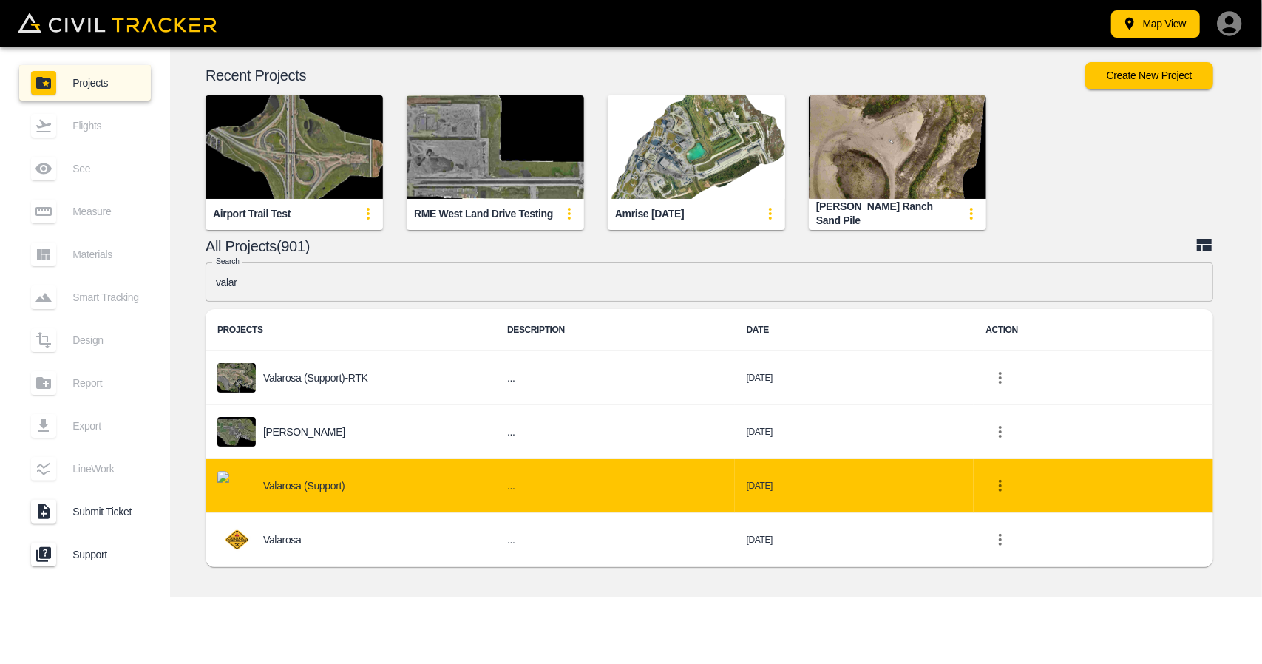
click at [381, 468] on td "Valarosa (Support)" at bounding box center [351, 486] width 290 height 54
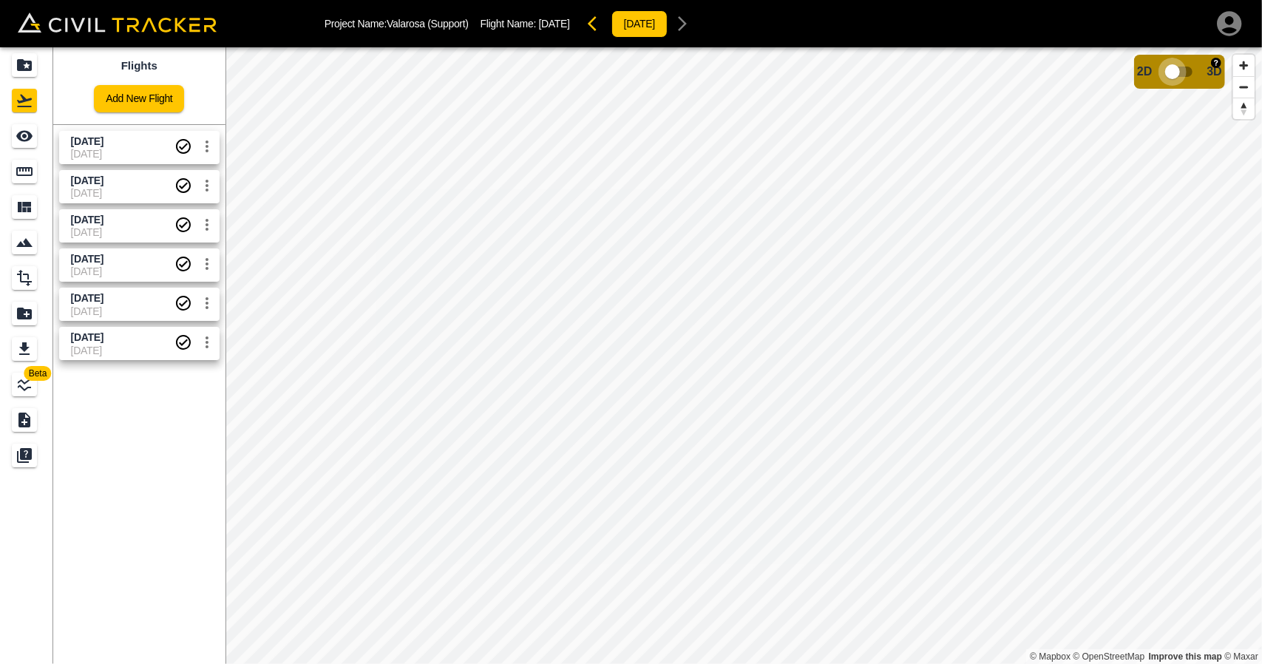
click at [1177, 66] on input "checkbox" at bounding box center [1172, 72] width 84 height 28
click at [1216, 66] on input "checkbox" at bounding box center [1217, 67] width 84 height 28
drag, startPoint x: 19, startPoint y: 72, endPoint x: 38, endPoint y: 5, distance: 69.3
click at [19, 72] on icon "Projects" at bounding box center [25, 65] width 18 height 18
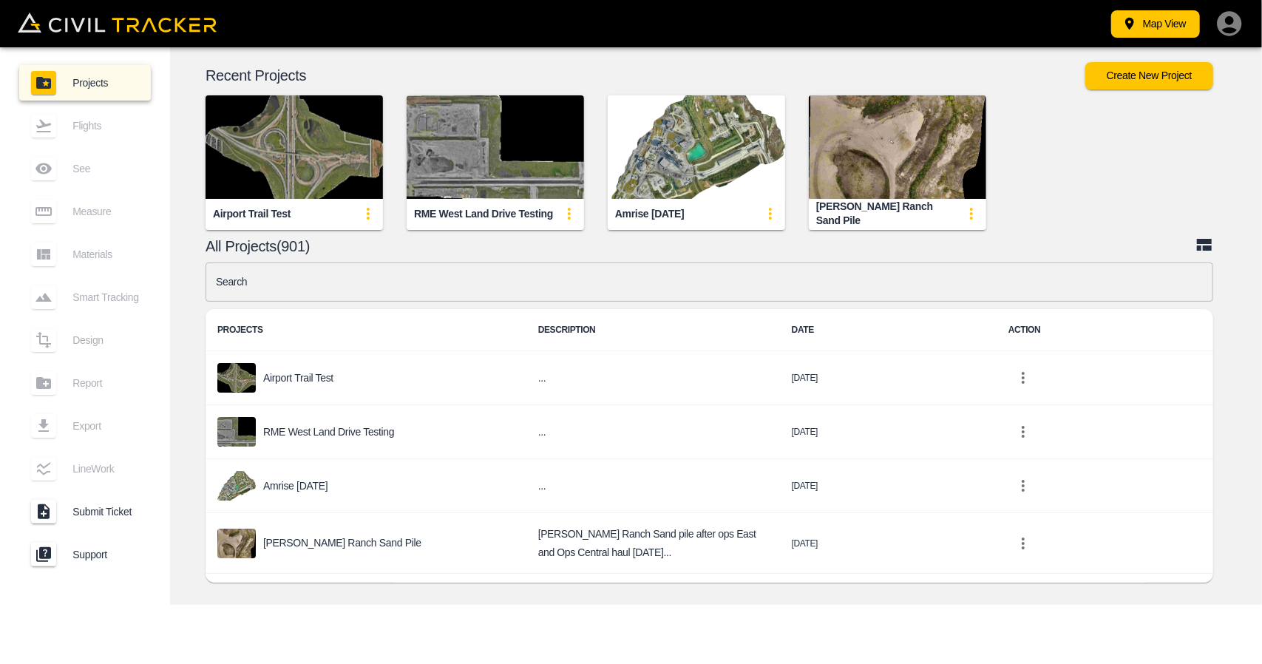
click at [620, 285] on input "text" at bounding box center [710, 281] width 1008 height 39
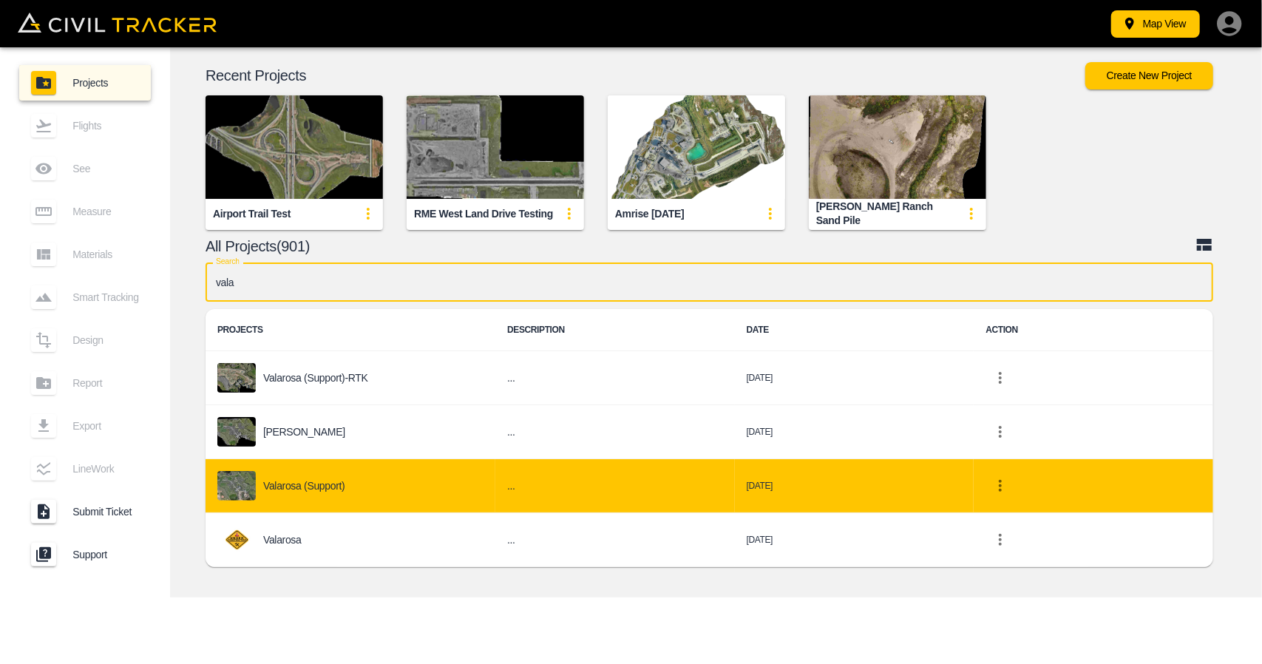
type input "vala"
click at [296, 472] on div "Valarosa (Support)" at bounding box center [350, 486] width 266 height 30
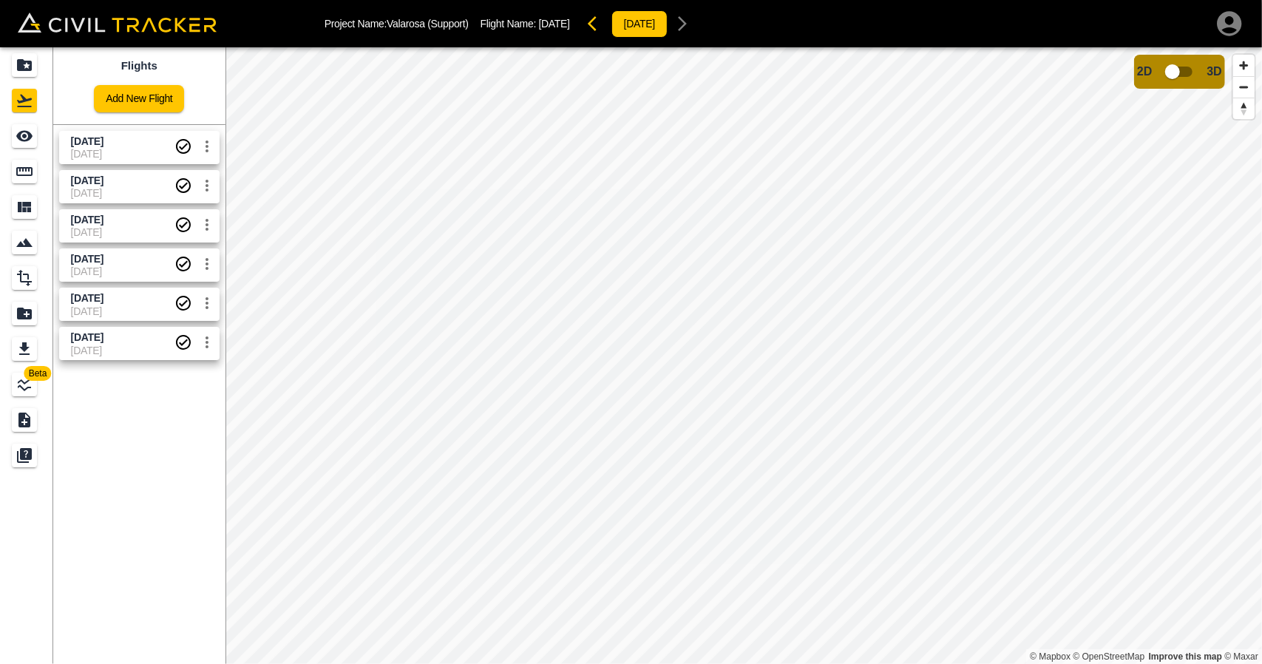
click at [102, 147] on span "[DATE]" at bounding box center [123, 142] width 104 height 14
click at [28, 140] on icon "See" at bounding box center [24, 136] width 16 height 11
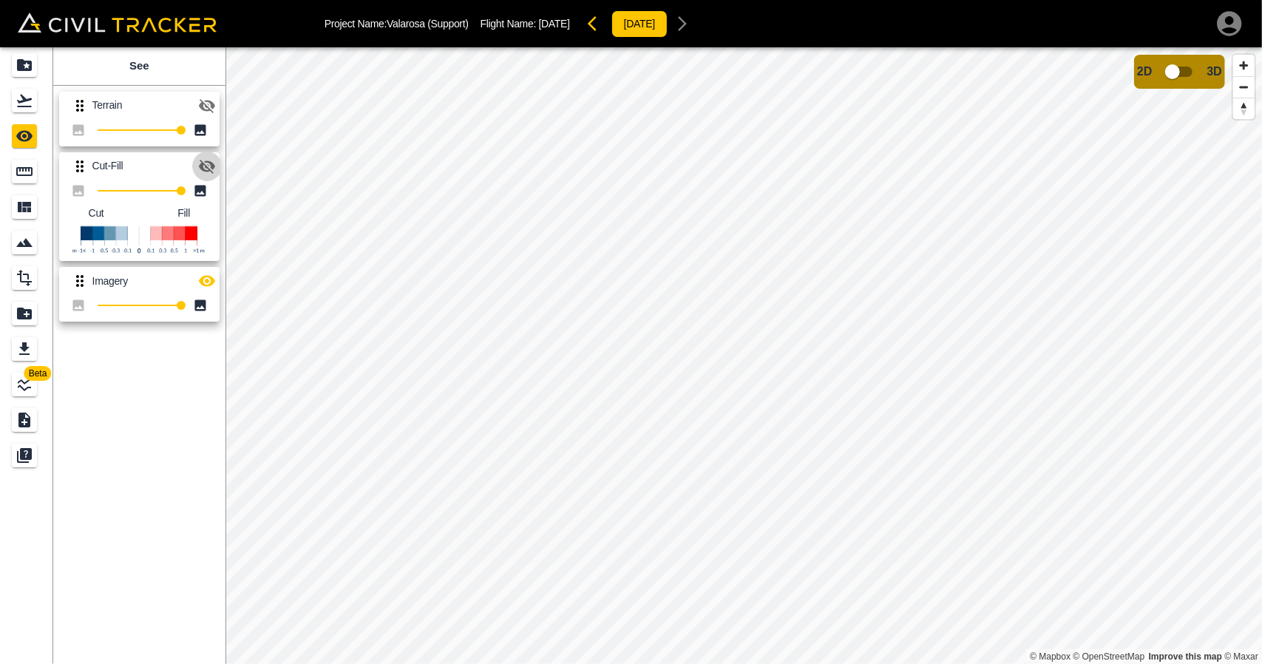
click at [213, 170] on icon "button" at bounding box center [207, 166] width 18 height 18
click at [211, 282] on icon "button" at bounding box center [207, 281] width 16 height 11
drag, startPoint x: 15, startPoint y: 106, endPoint x: 39, endPoint y: 159, distance: 58.6
click at [15, 106] on div "Flights" at bounding box center [24, 101] width 25 height 24
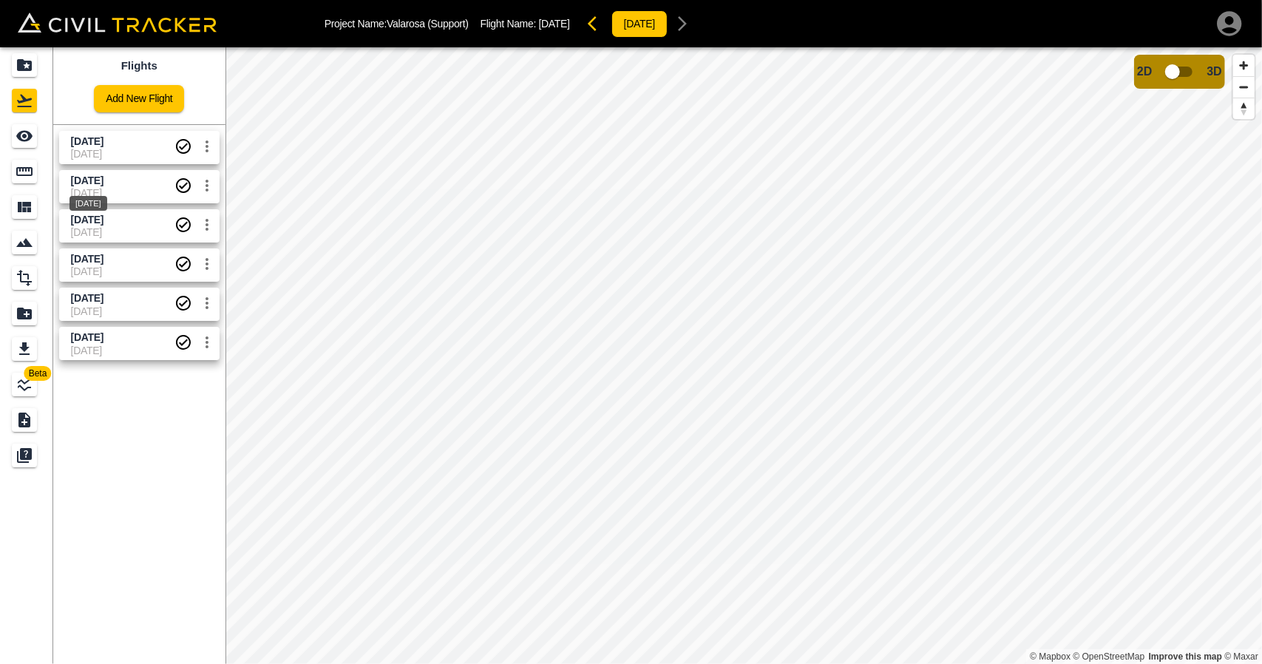
click at [74, 183] on span "[DATE]" at bounding box center [87, 180] width 33 height 12
click at [21, 146] on div "See" at bounding box center [24, 136] width 25 height 24
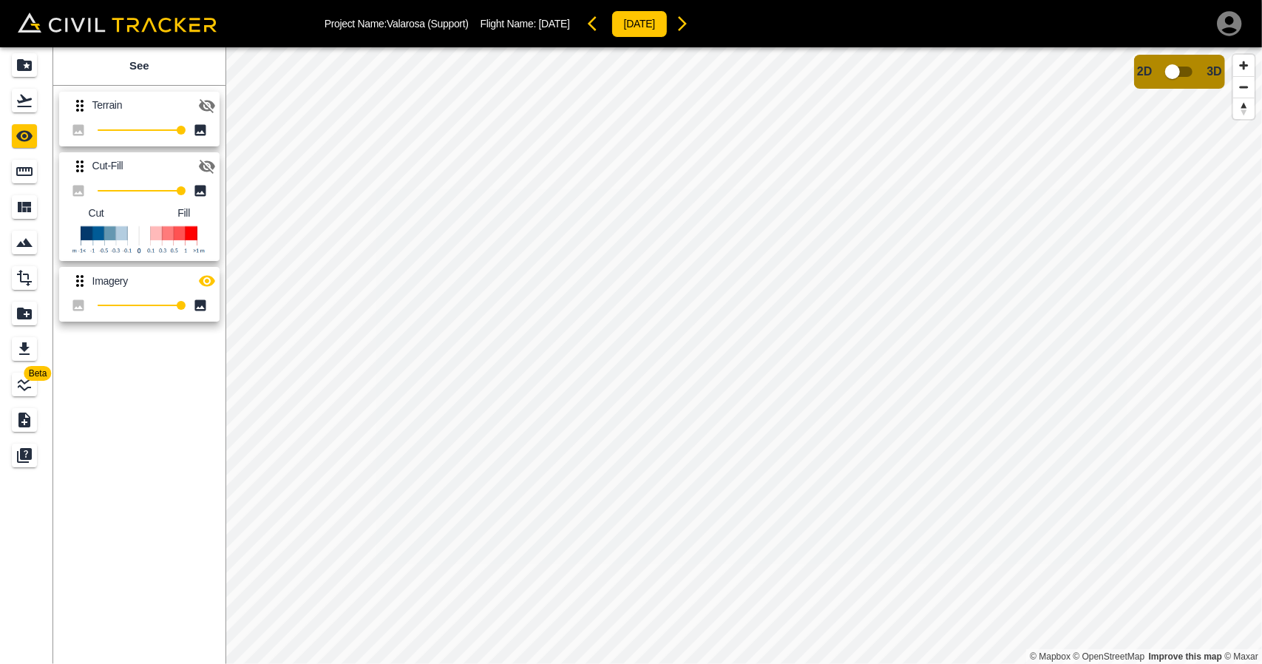
click at [207, 168] on icon "button" at bounding box center [207, 166] width 18 height 18
click at [211, 289] on icon "button" at bounding box center [207, 281] width 18 height 18
click at [34, 101] on div "Flights" at bounding box center [24, 101] width 25 height 24
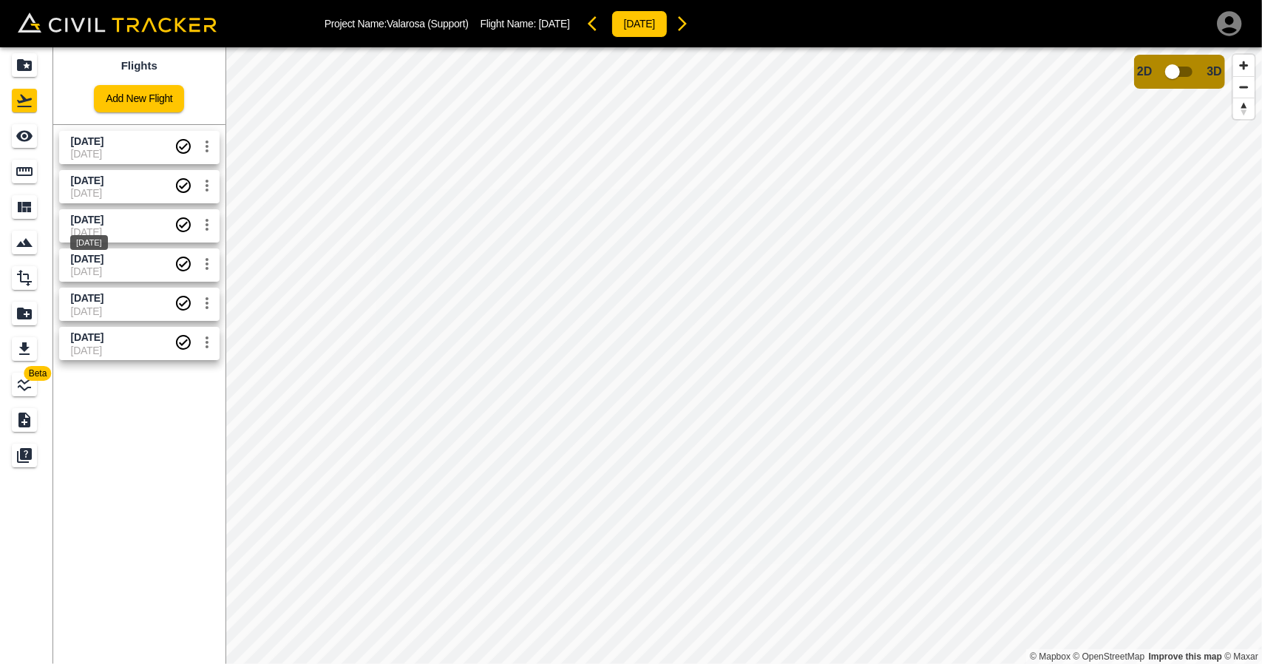
click at [78, 233] on div "[DATE]" at bounding box center [89, 238] width 41 height 27
click at [27, 152] on link at bounding box center [26, 135] width 53 height 35
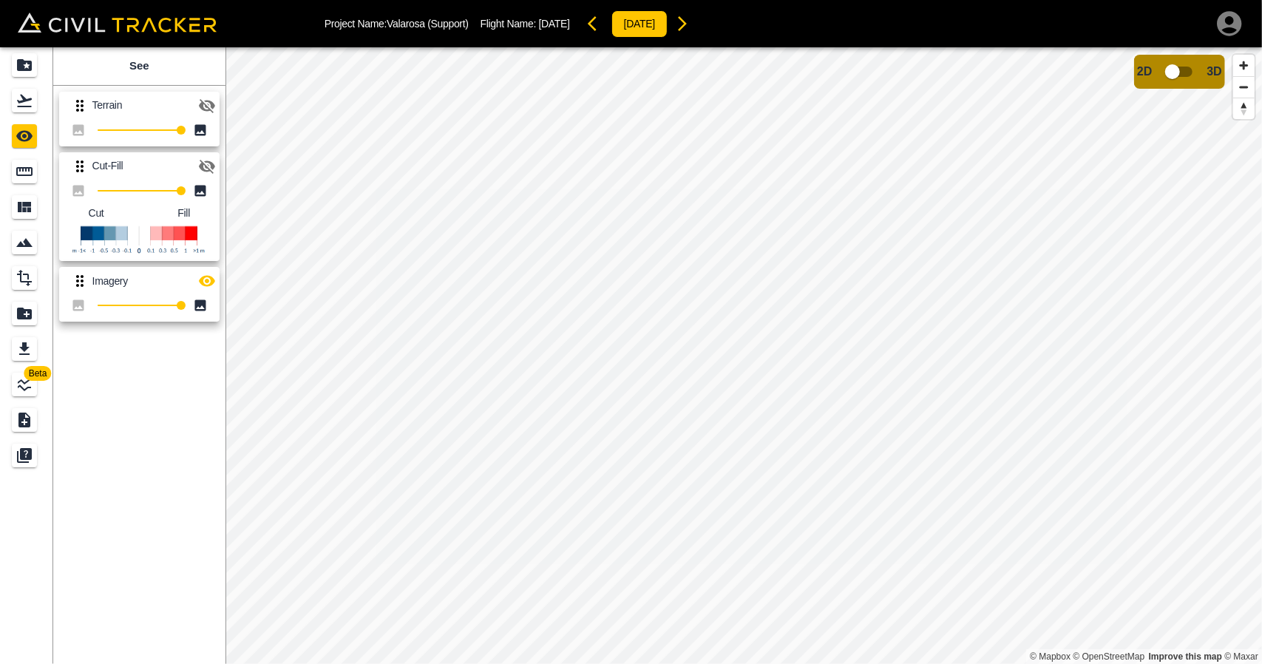
drag, startPoint x: 208, startPoint y: 159, endPoint x: 208, endPoint y: 183, distance: 24.4
click at [208, 160] on icon "button" at bounding box center [207, 166] width 18 height 18
click at [203, 279] on icon "button" at bounding box center [207, 281] width 16 height 11
click at [24, 106] on icon "Flights" at bounding box center [24, 101] width 15 height 13
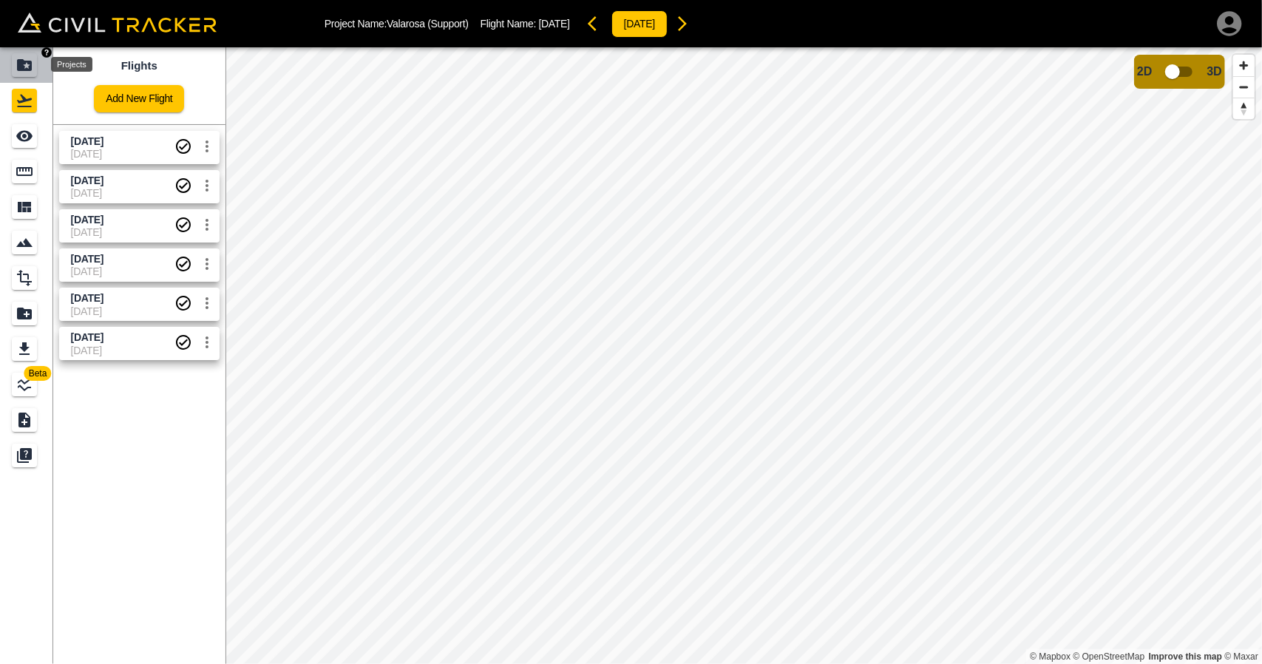
click at [34, 64] on div "Projects" at bounding box center [24, 65] width 25 height 24
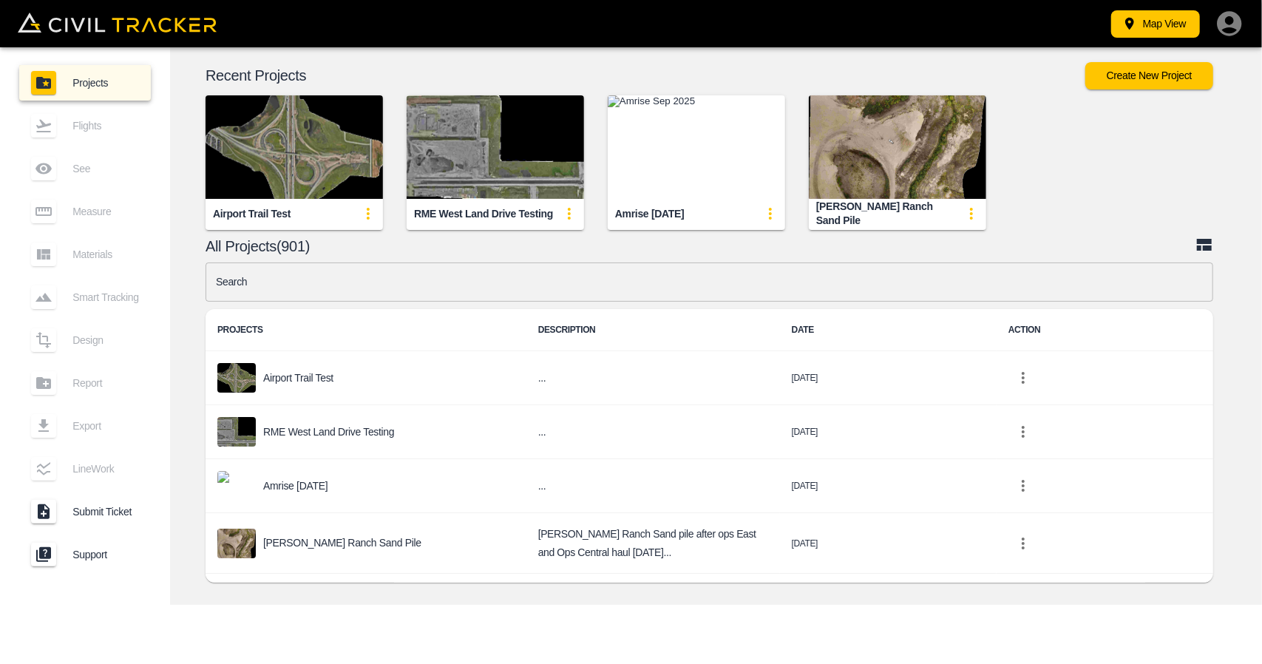
click at [583, 634] on div "Map View Projects Flights See Measure Materials Smart Tracking Design Report Ex…" at bounding box center [631, 332] width 1262 height 664
click at [506, 287] on input "text" at bounding box center [710, 281] width 1008 height 39
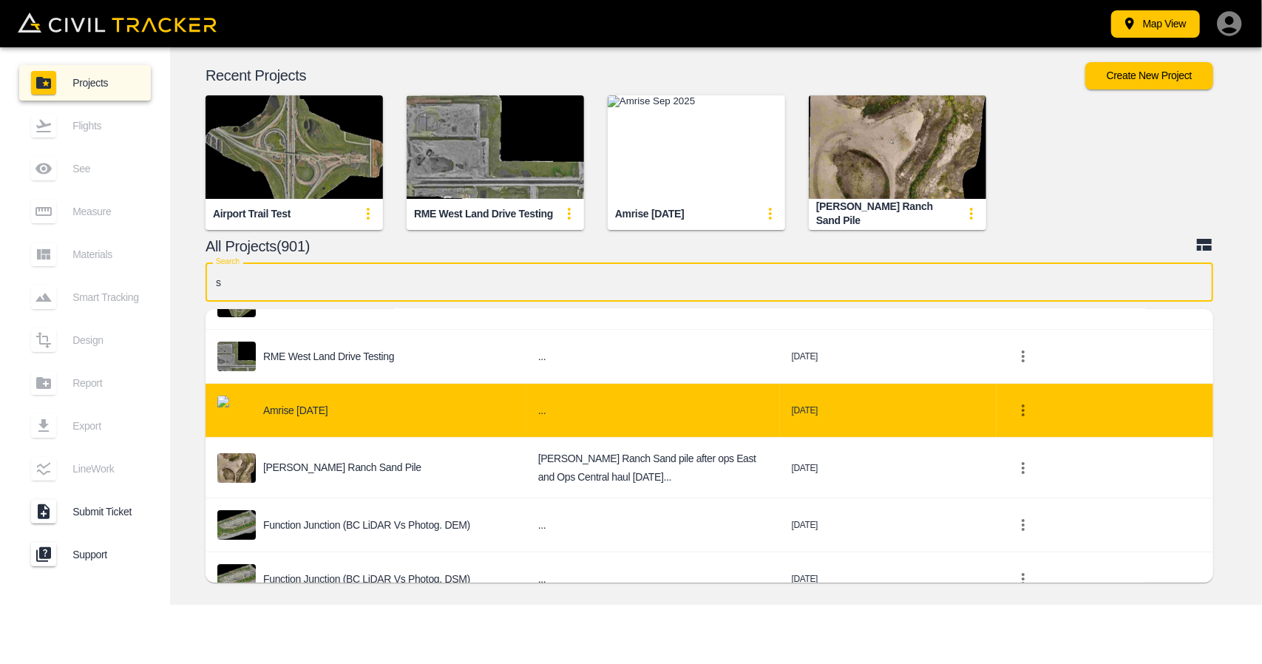
scroll to position [148, 0]
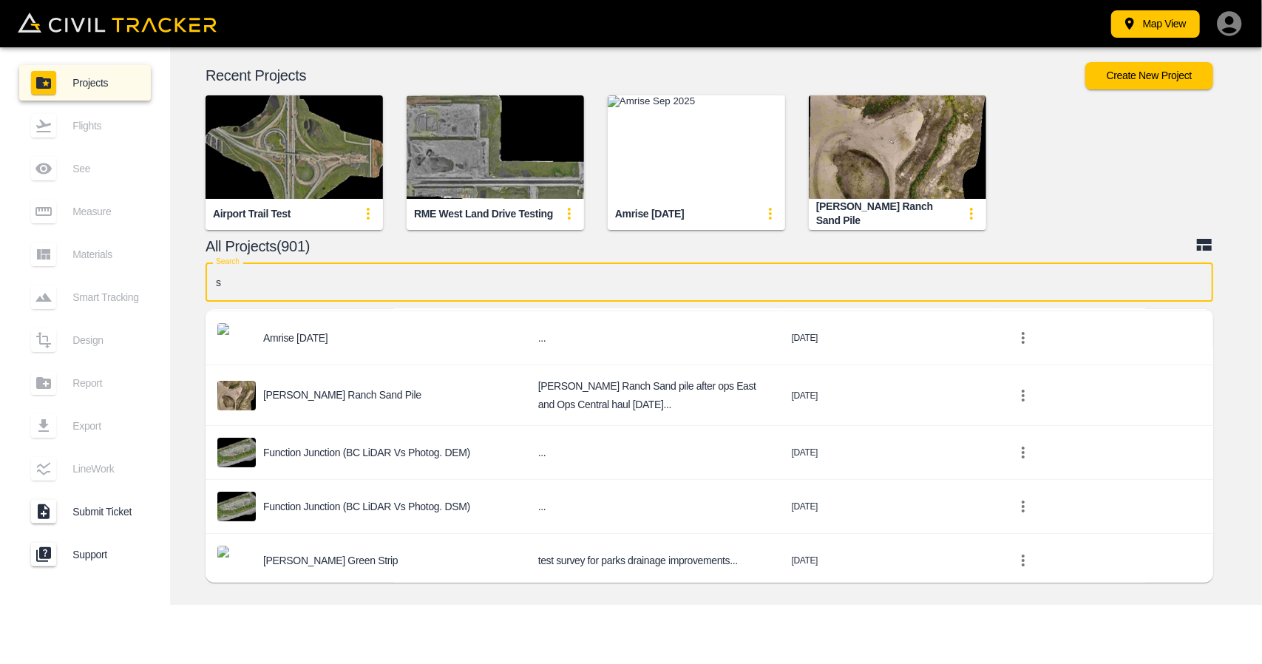
click at [399, 289] on input "s" at bounding box center [710, 281] width 1008 height 39
paste input "Súgandisey"
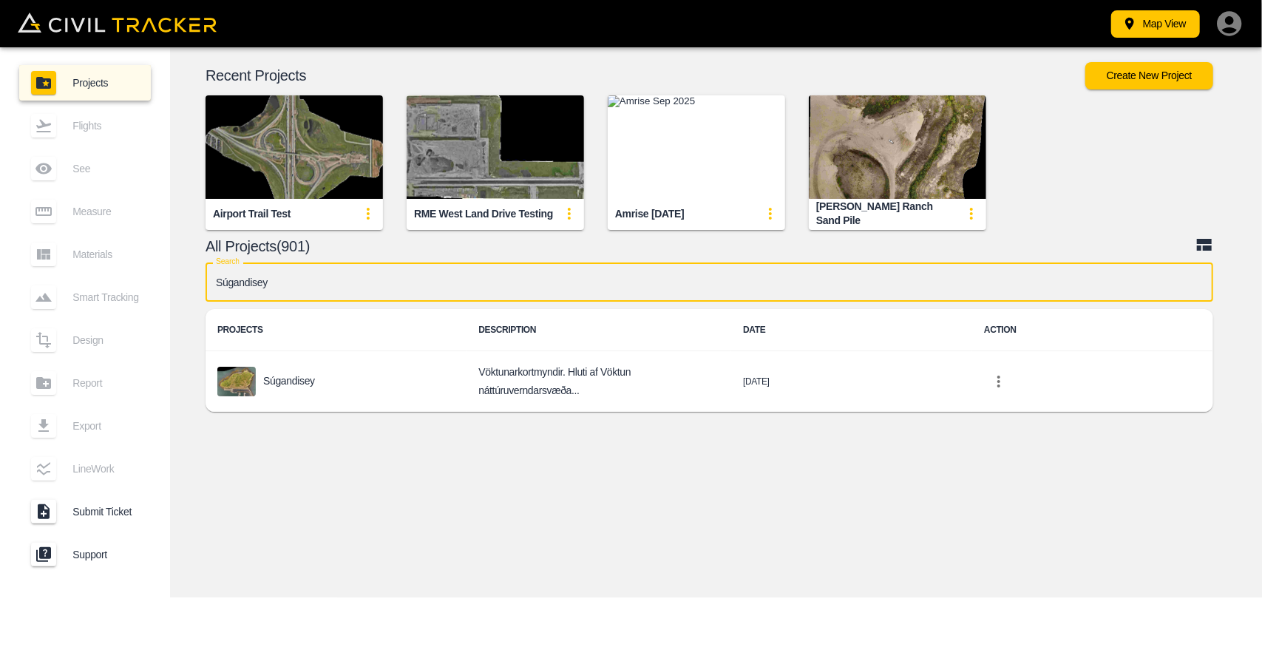
scroll to position [0, 0]
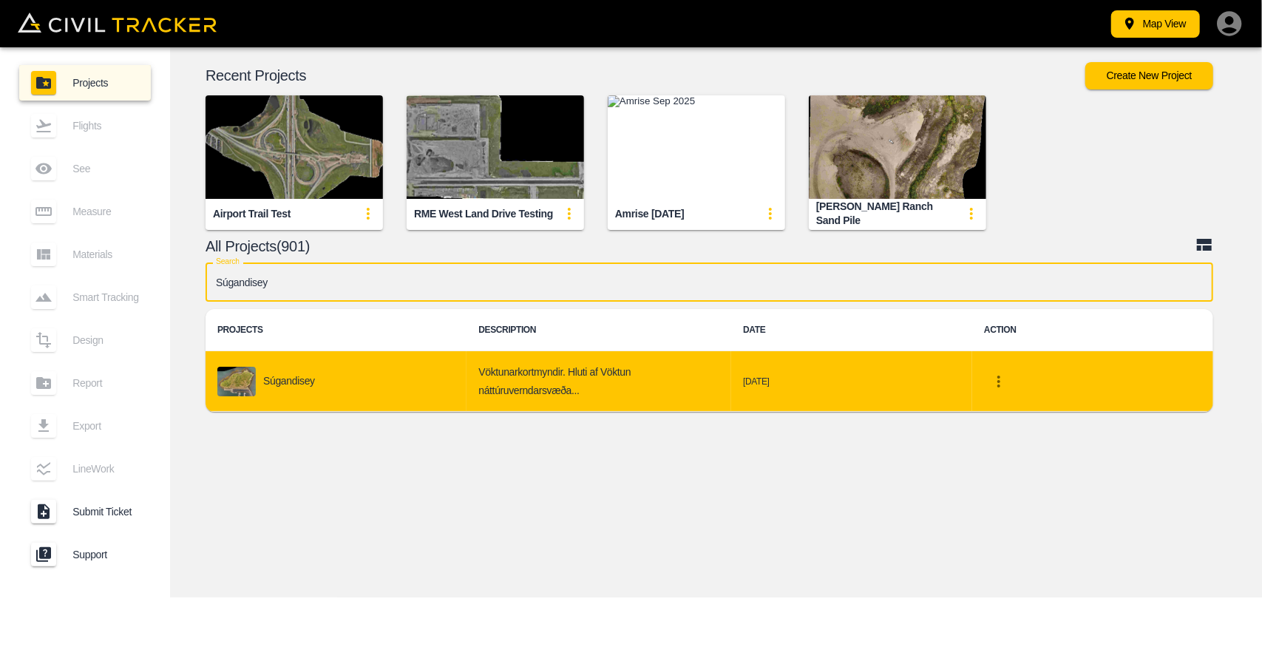
type input "Súgandisey"
click at [325, 357] on td "Súgandisey" at bounding box center [336, 381] width 261 height 61
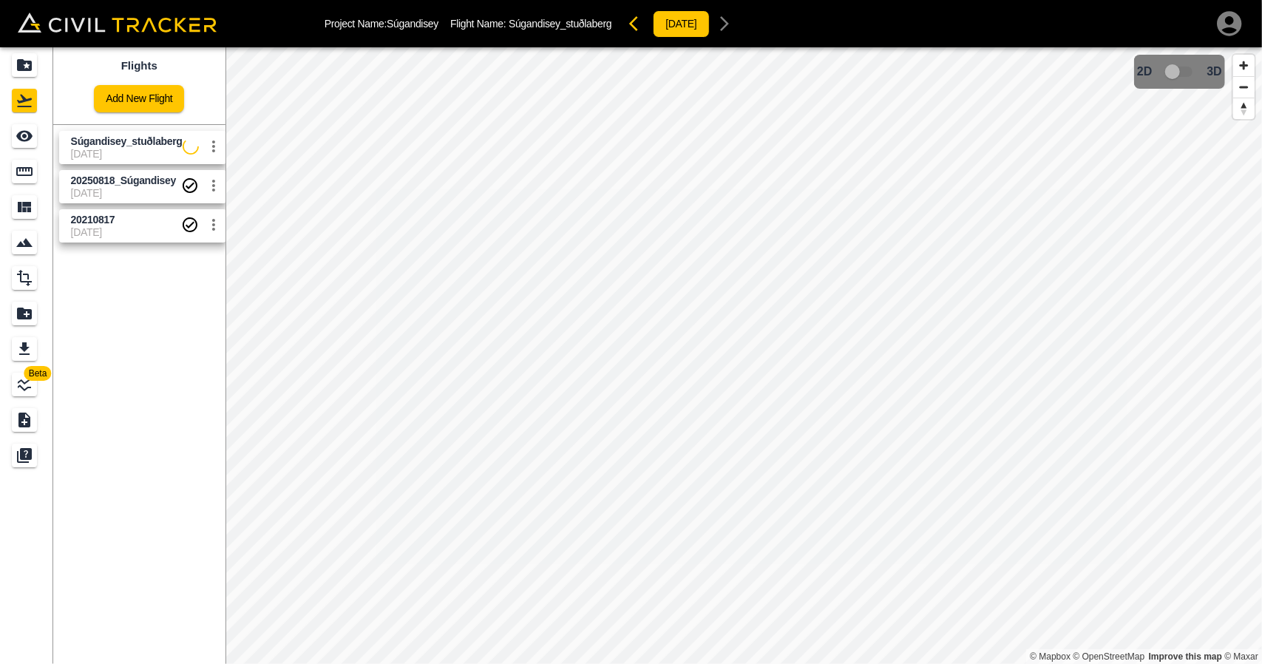
click at [130, 159] on span "[DATE]" at bounding box center [127, 154] width 112 height 12
click at [50, 140] on link at bounding box center [26, 135] width 53 height 35
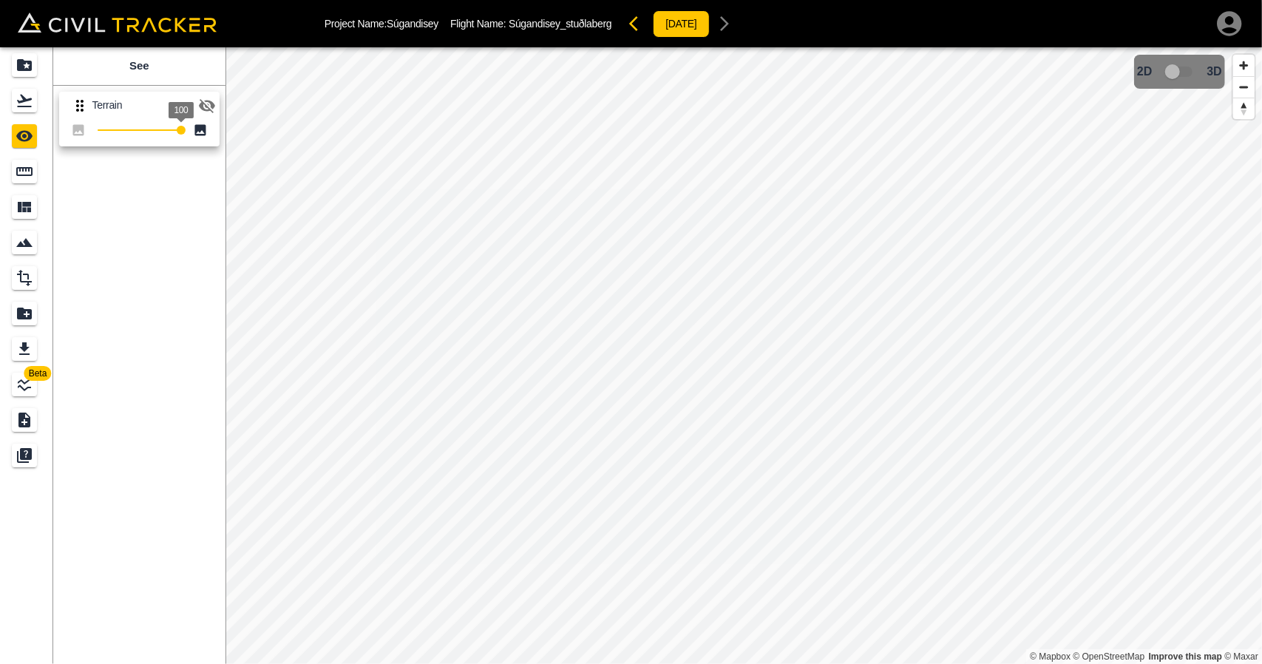
click at [200, 104] on icon "button" at bounding box center [207, 106] width 16 height 14
click at [33, 85] on link at bounding box center [26, 100] width 53 height 35
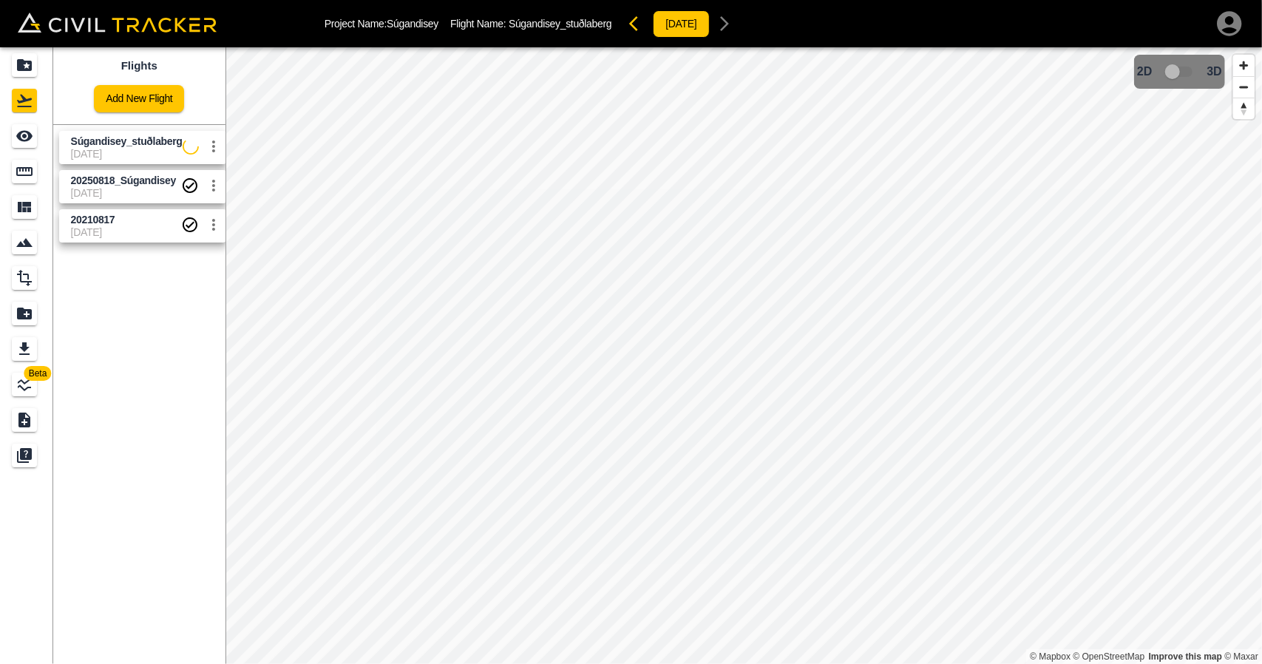
click at [109, 144] on span "Súgandisey_stuðlaberg" at bounding box center [127, 141] width 112 height 12
click at [24, 138] on icon "See" at bounding box center [24, 136] width 16 height 11
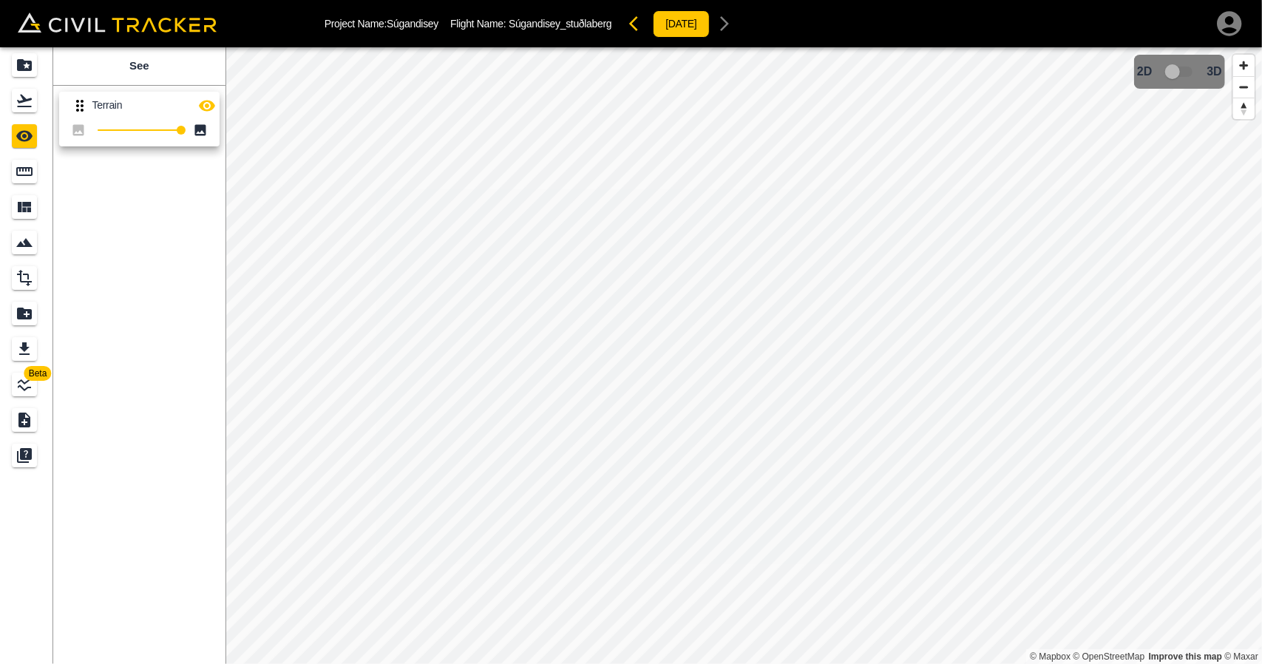
click at [208, 106] on icon "button" at bounding box center [207, 106] width 18 height 18
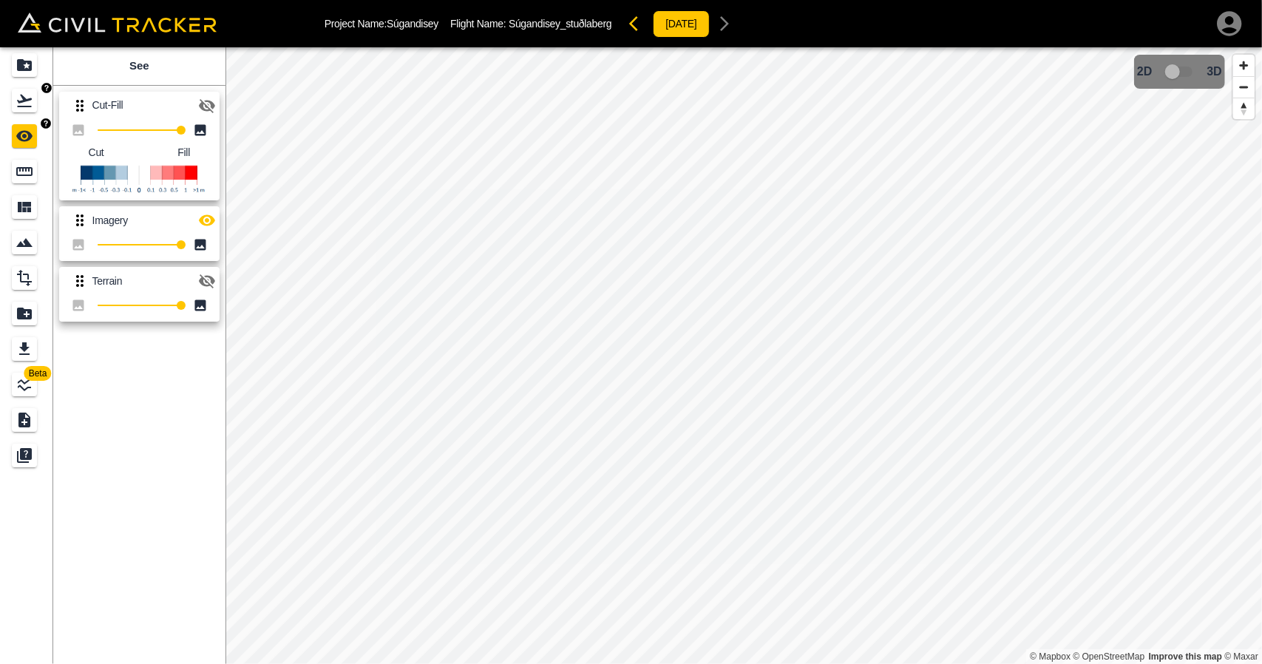
click at [16, 108] on icon "Flights" at bounding box center [25, 101] width 18 height 18
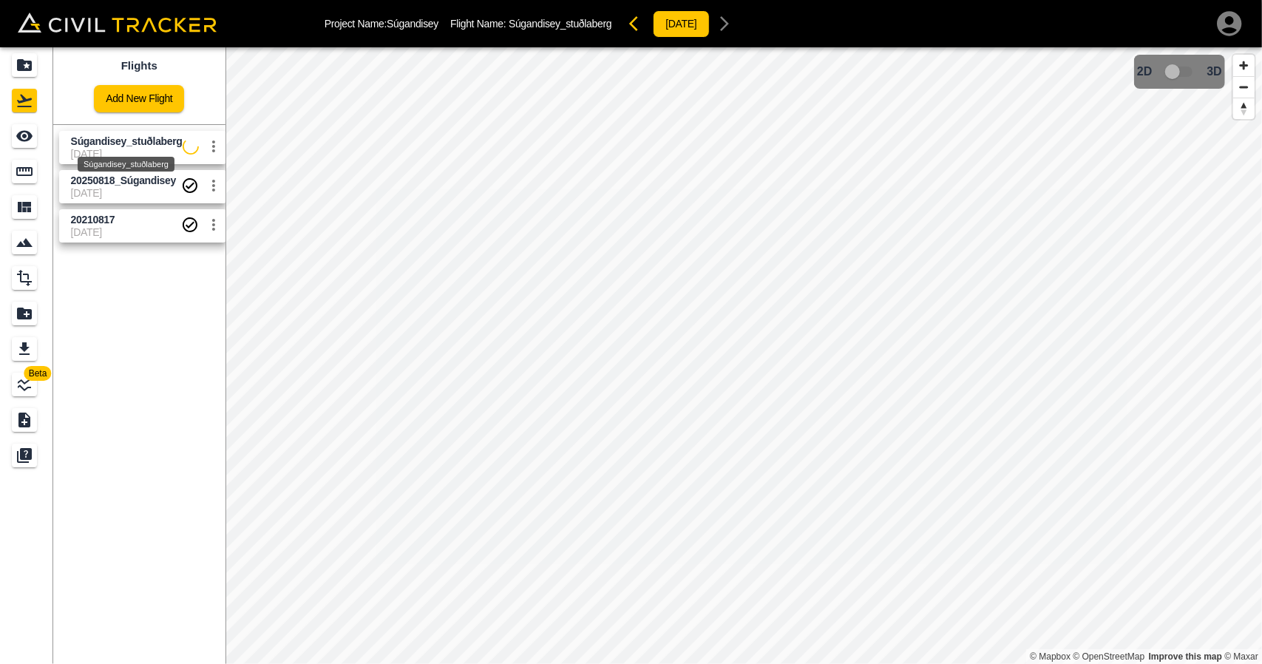
click at [112, 144] on span "Súgandisey_stuðlaberg" at bounding box center [127, 141] width 112 height 12
click at [35, 129] on div "See" at bounding box center [24, 136] width 25 height 24
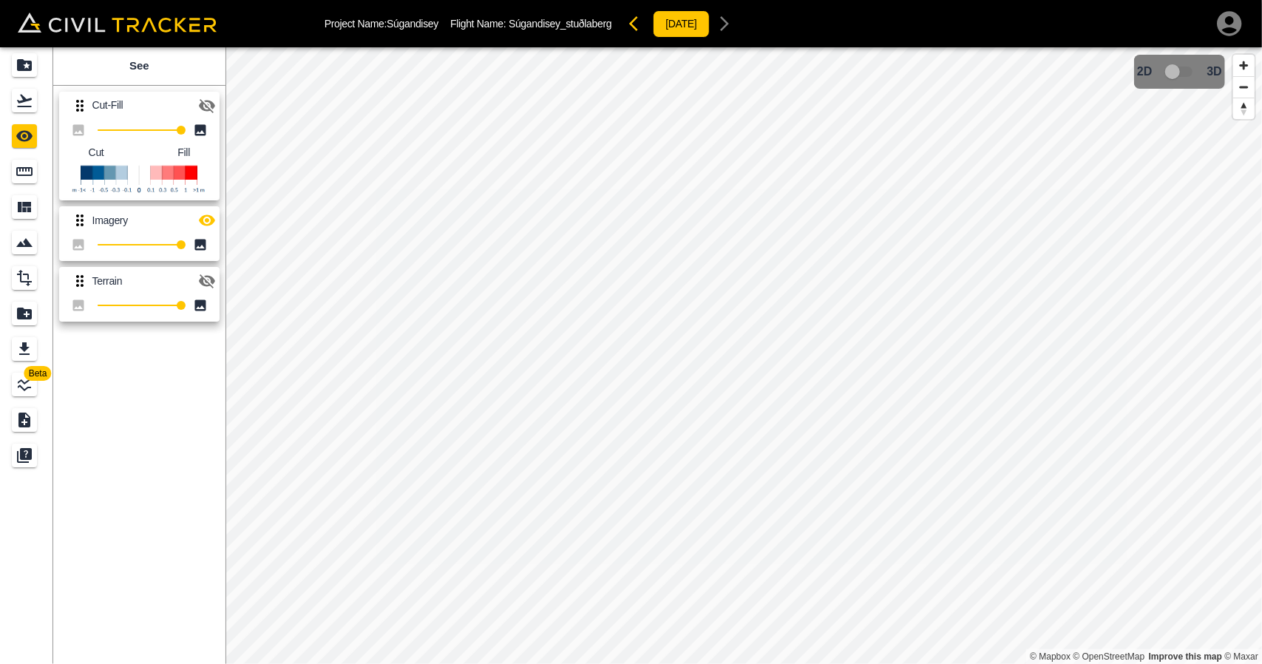
click at [198, 109] on icon "button" at bounding box center [207, 106] width 18 height 18
click at [218, 108] on button "button" at bounding box center [207, 106] width 30 height 30
drag, startPoint x: 46, startPoint y: 107, endPoint x: 41, endPoint y: 99, distance: 9.6
click at [45, 107] on link at bounding box center [26, 100] width 53 height 35
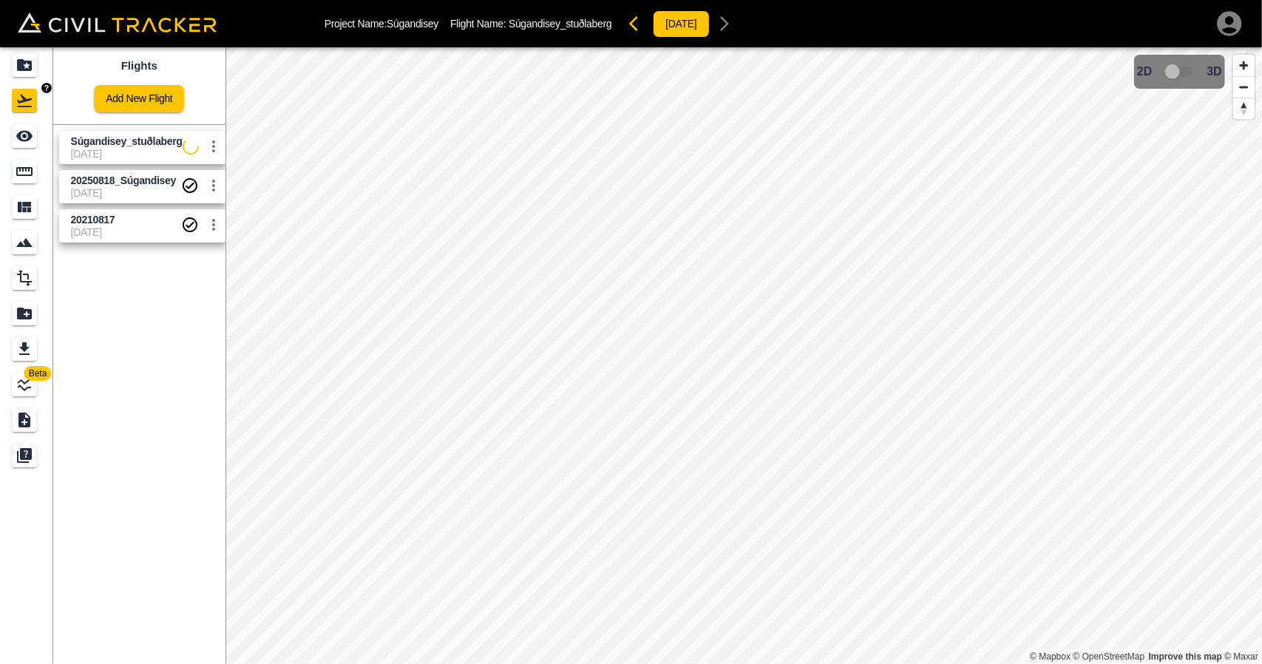
click at [24, 64] on icon "Projects" at bounding box center [24, 65] width 15 height 12
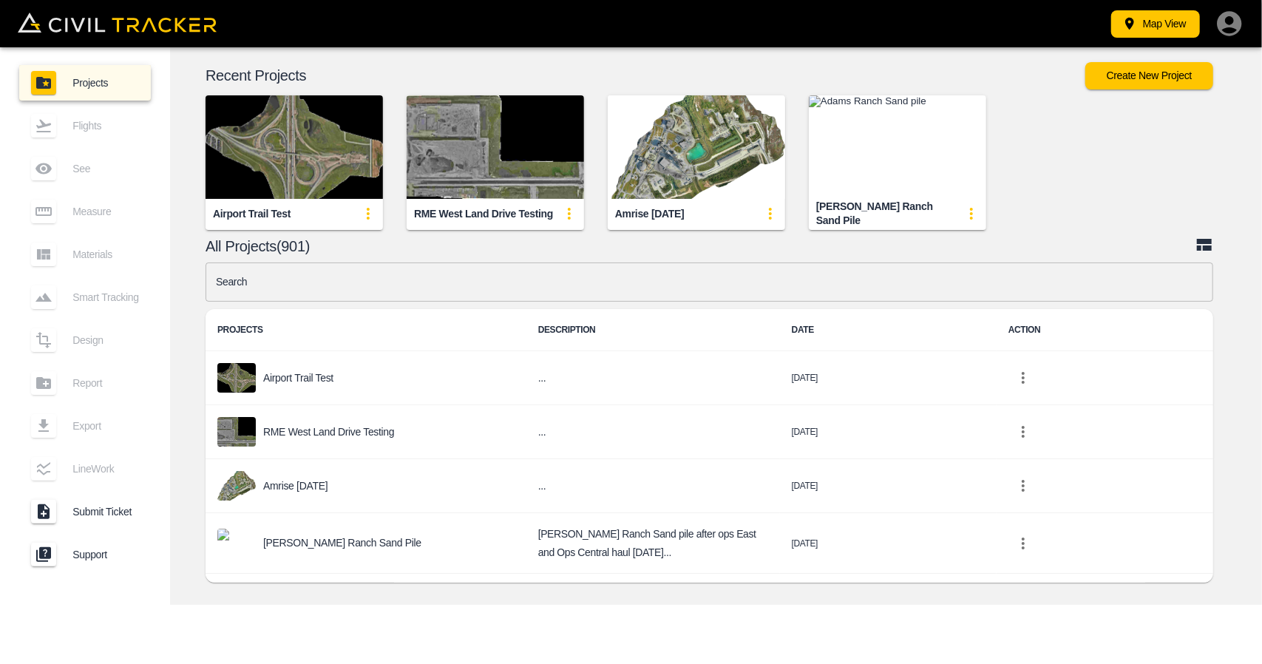
click at [532, 313] on th "DESCRIPTION" at bounding box center [653, 330] width 254 height 42
click at [531, 289] on input "text" at bounding box center [710, 281] width 1008 height 39
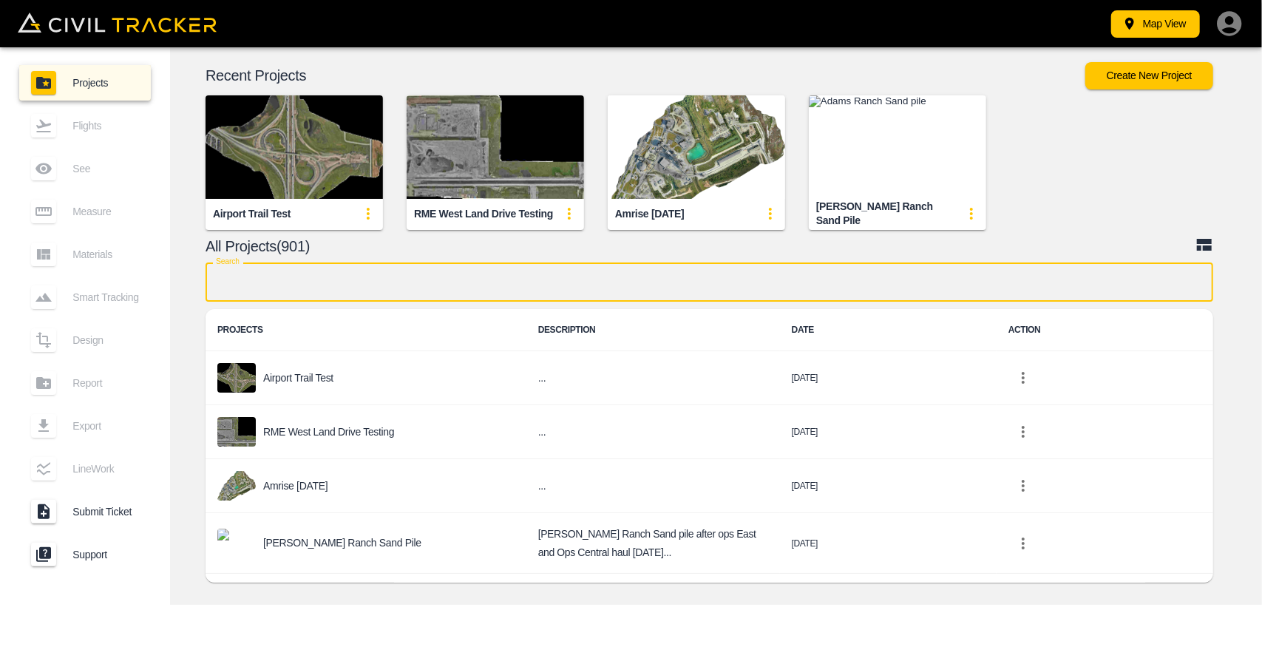
paste input "somehow"
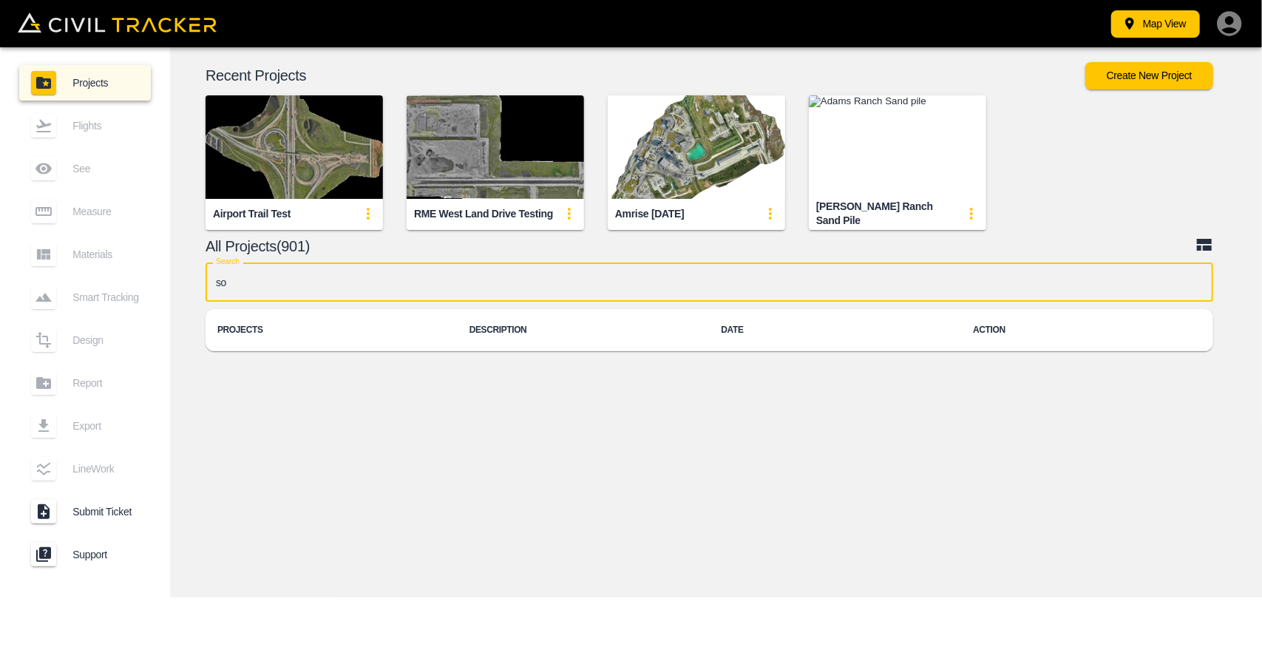
type input "s"
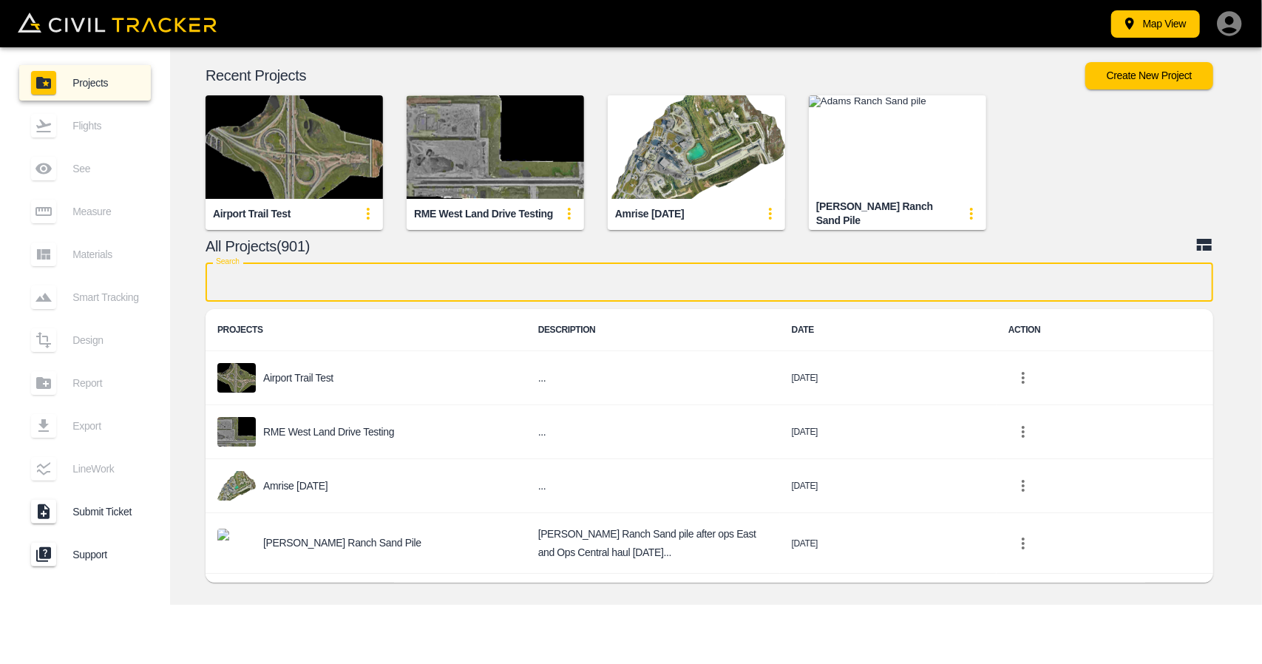
click at [468, 290] on input "text" at bounding box center [710, 281] width 1008 height 39
paste input "Súgandisey"
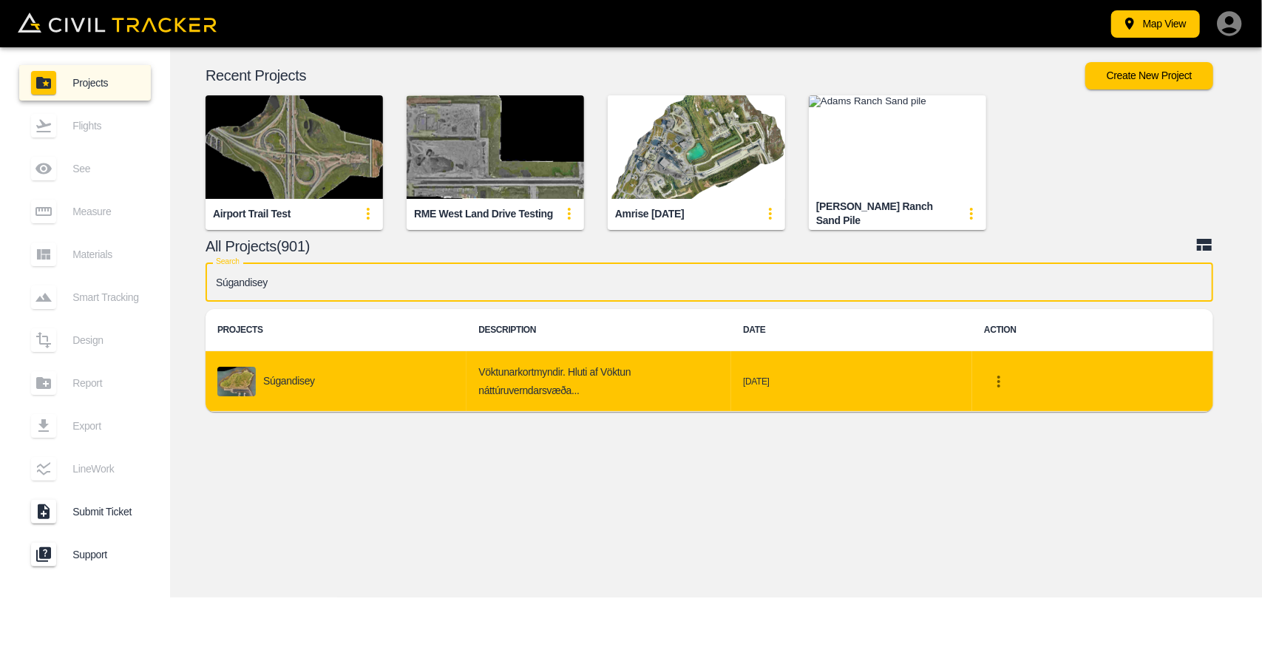
type input "Súgandisey"
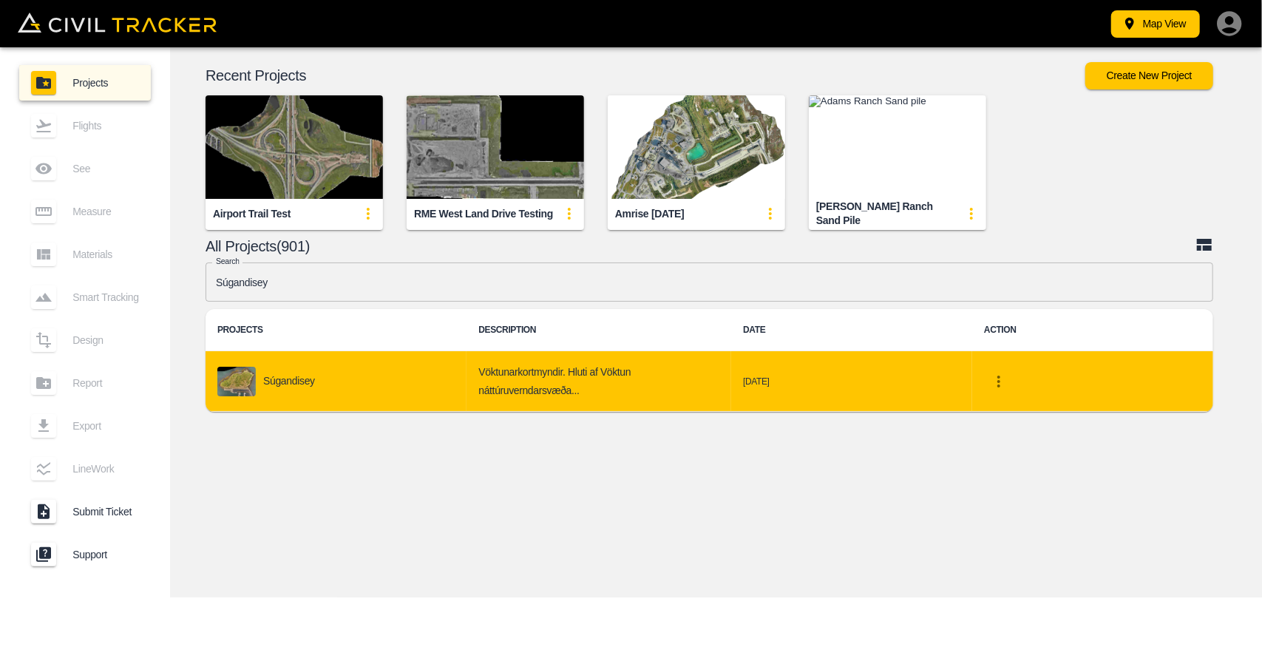
click at [383, 401] on td "Súgandisey" at bounding box center [336, 381] width 261 height 61
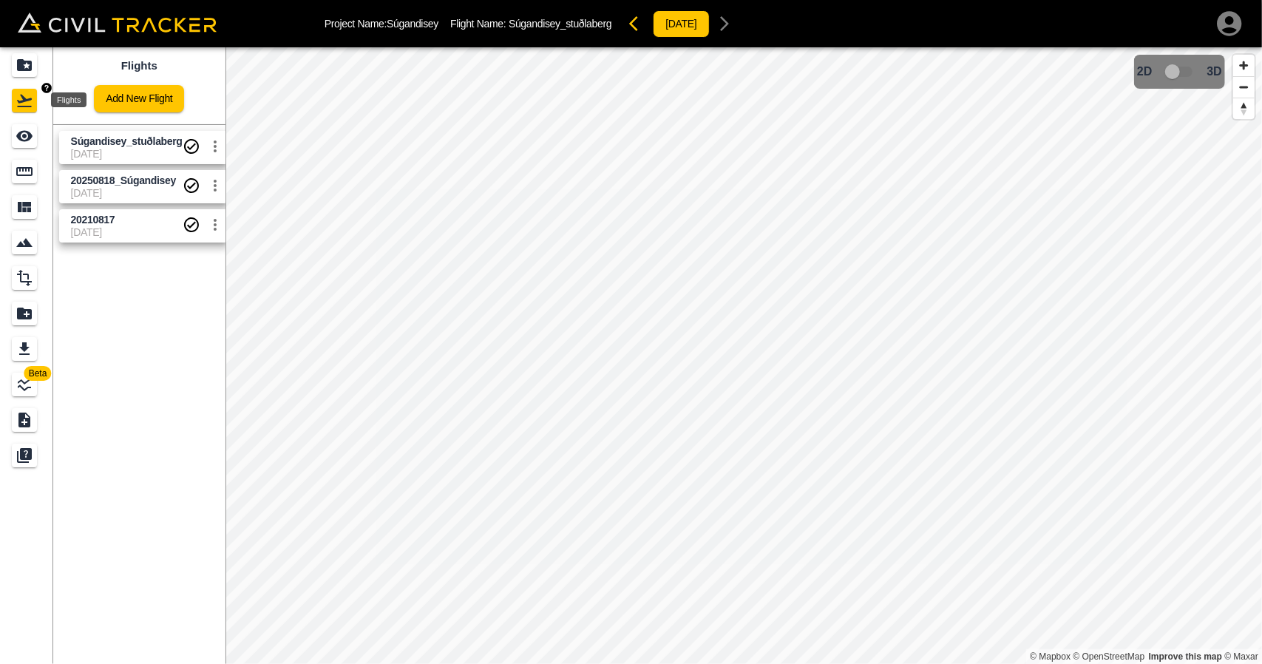
click at [31, 61] on icon "Projects" at bounding box center [24, 65] width 15 height 12
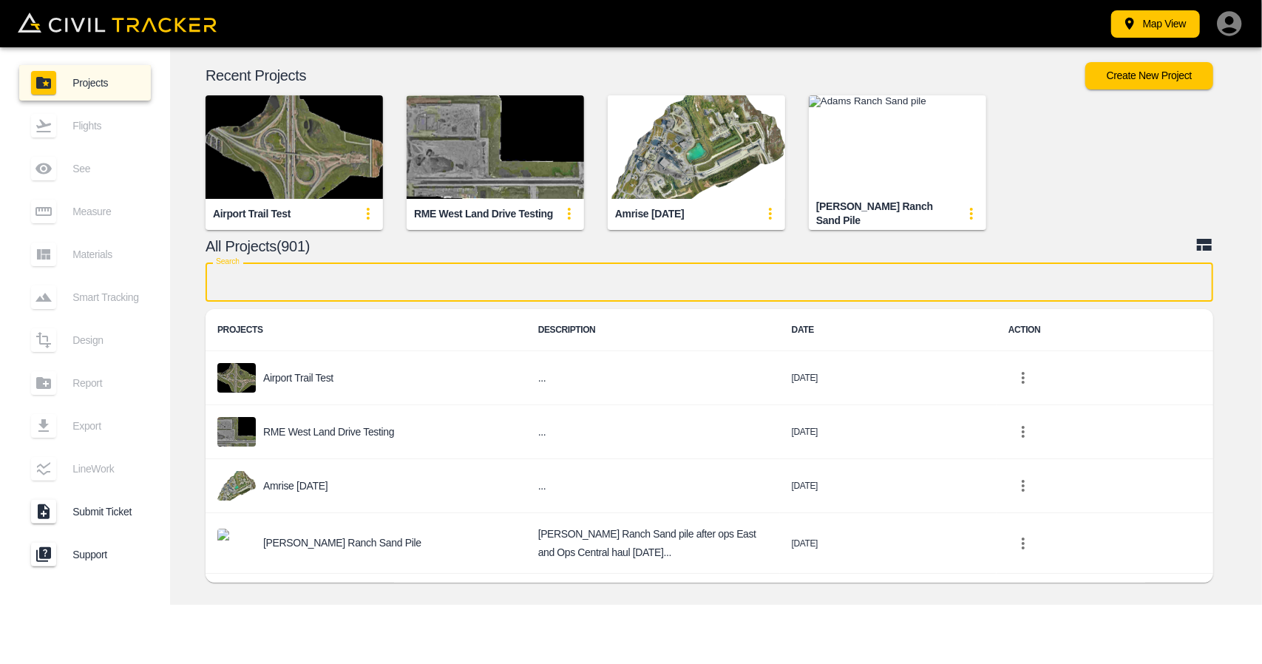
click at [477, 285] on input "text" at bounding box center [710, 281] width 1008 height 39
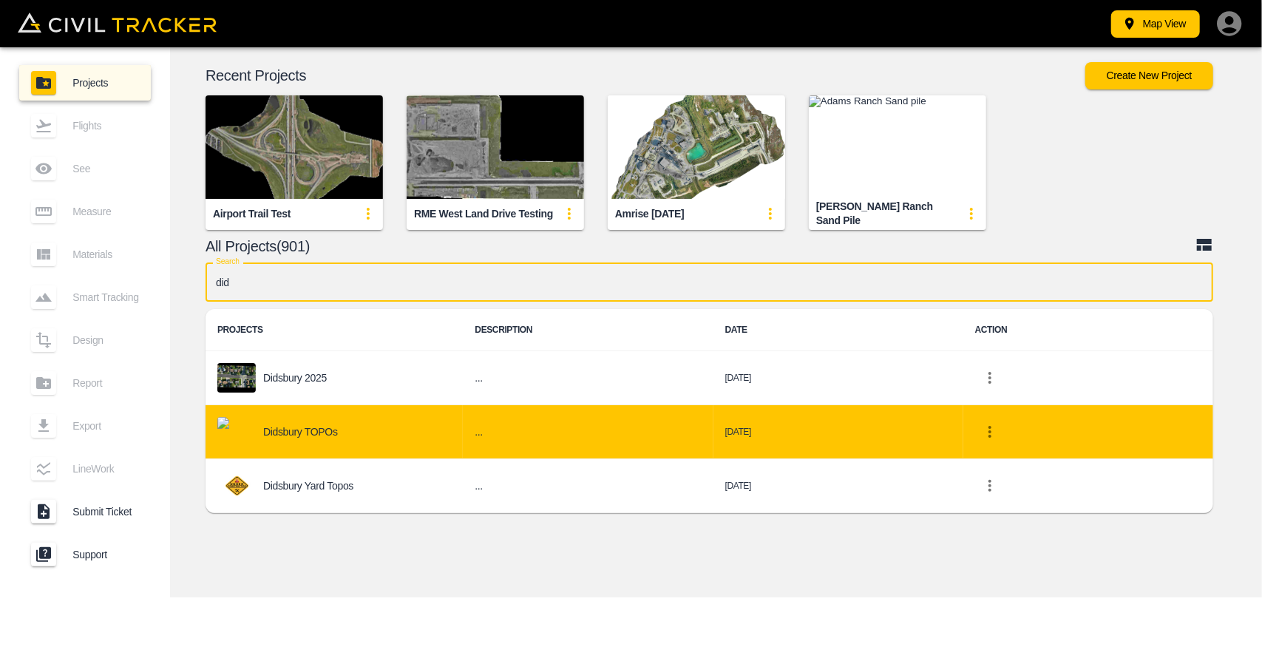
type input "did"
click at [339, 435] on div "Didsbury TOPOs" at bounding box center [334, 432] width 234 height 30
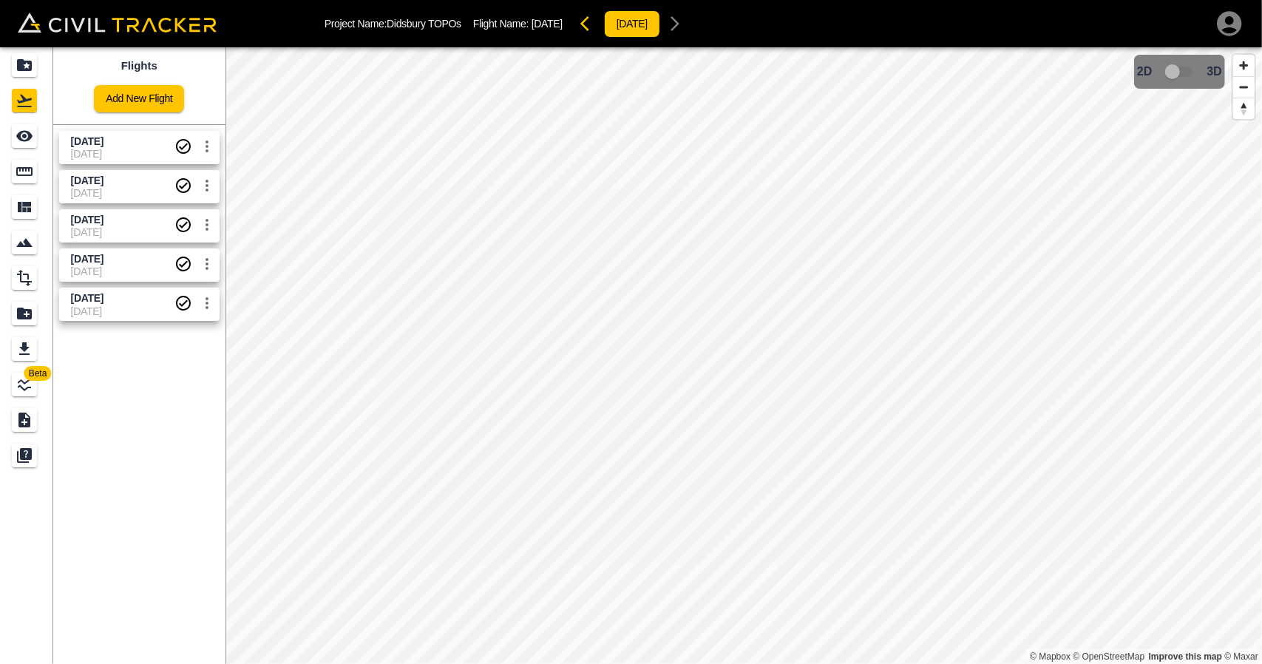
click at [145, 142] on span "[DATE]" at bounding box center [123, 142] width 104 height 14
click at [1178, 75] on input "checkbox" at bounding box center [1172, 72] width 84 height 28
click at [1213, 68] on input "checkbox" at bounding box center [1217, 67] width 84 height 28
click at [31, 67] on icon "Projects" at bounding box center [24, 65] width 15 height 12
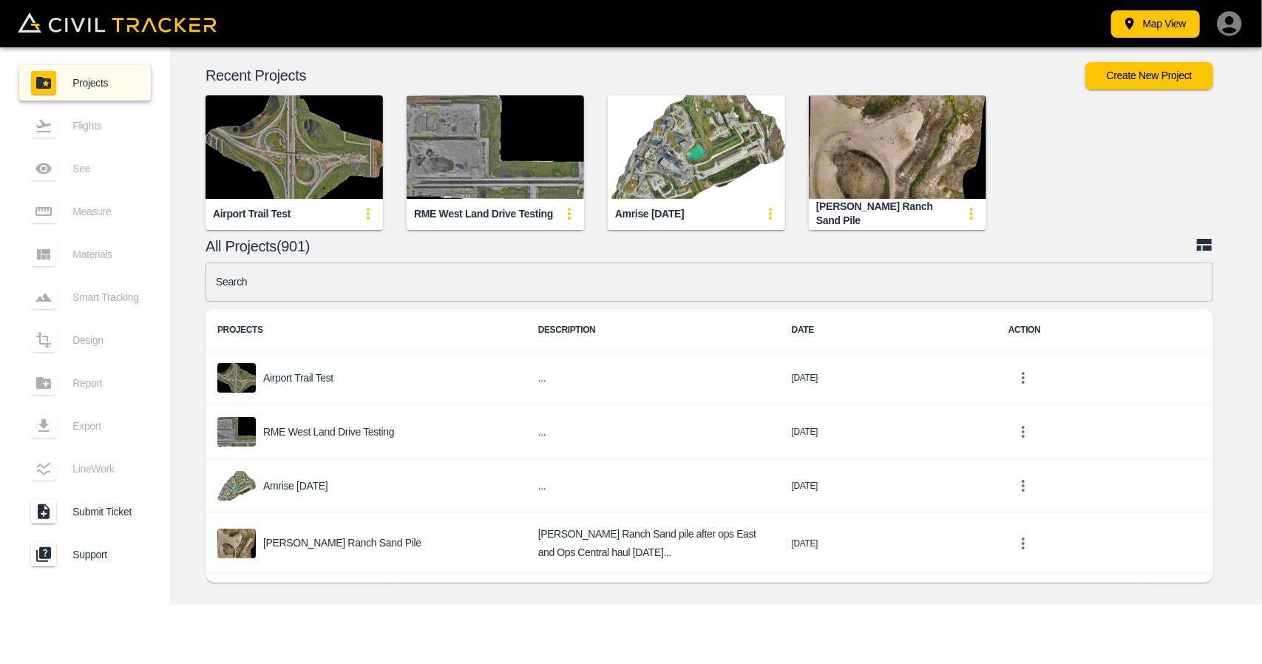
click at [701, 610] on div "Map View Projects Flights See Measure Materials Smart Tracking Design Report Ex…" at bounding box center [631, 332] width 1262 height 664
click at [509, 268] on input "text" at bounding box center [710, 281] width 1008 height 39
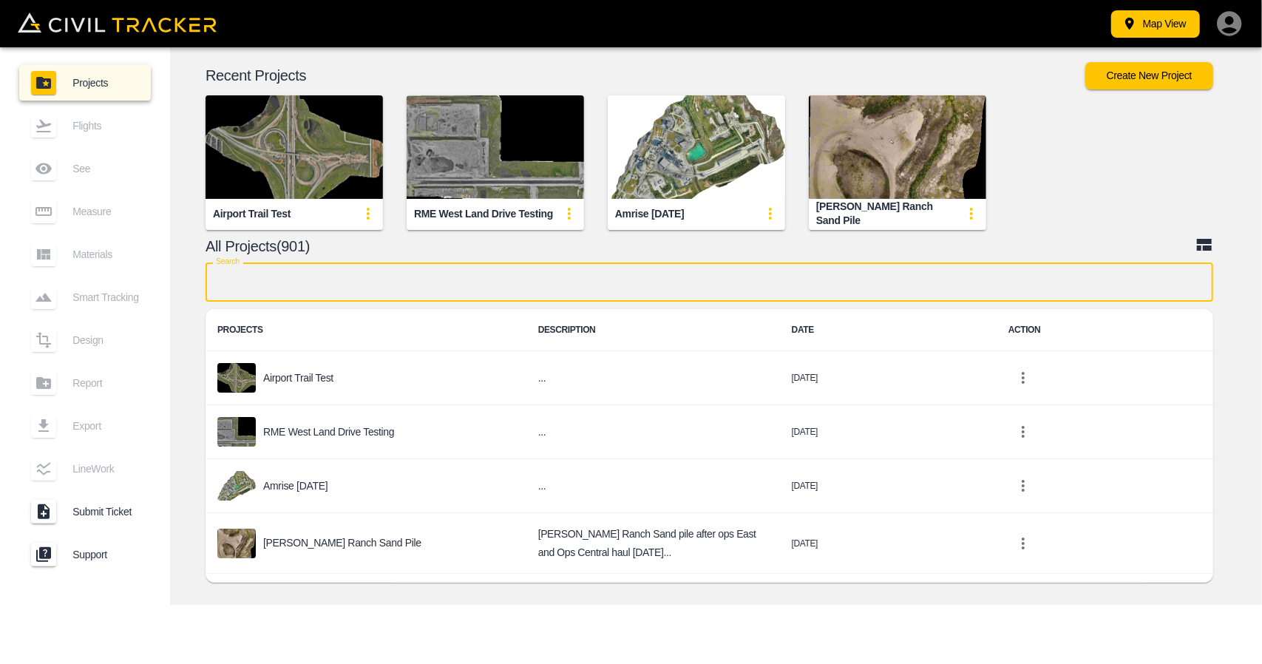
paste input "Useful Insights:"
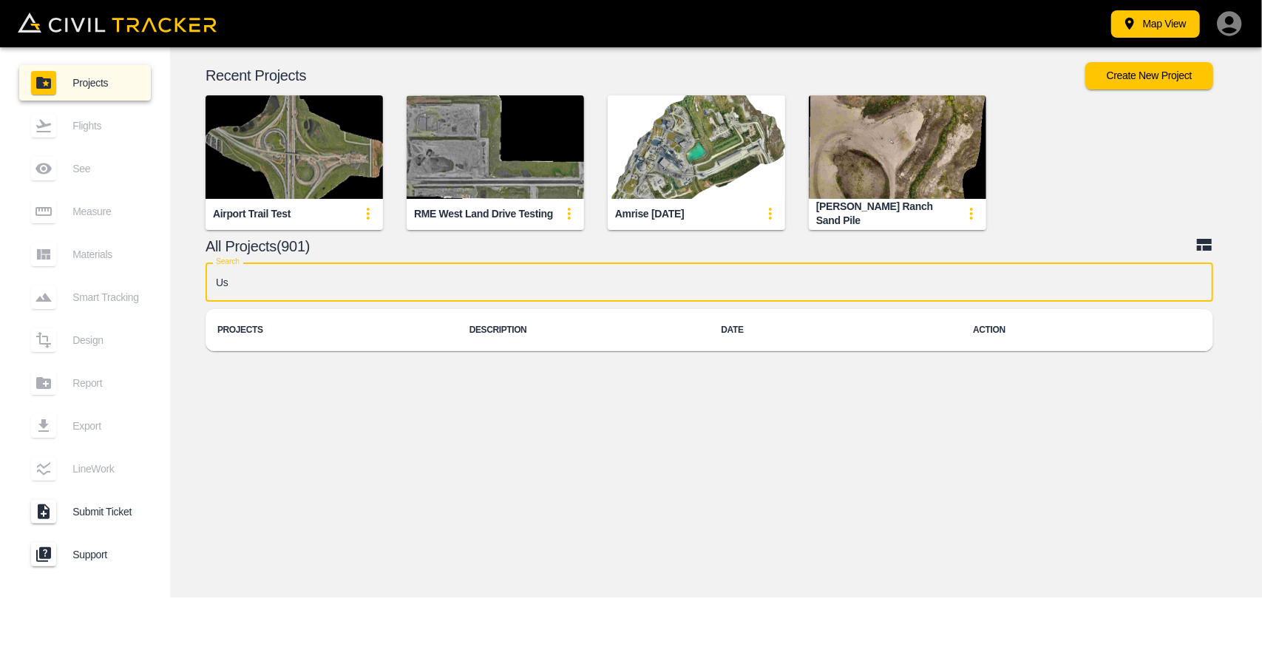
type input "U"
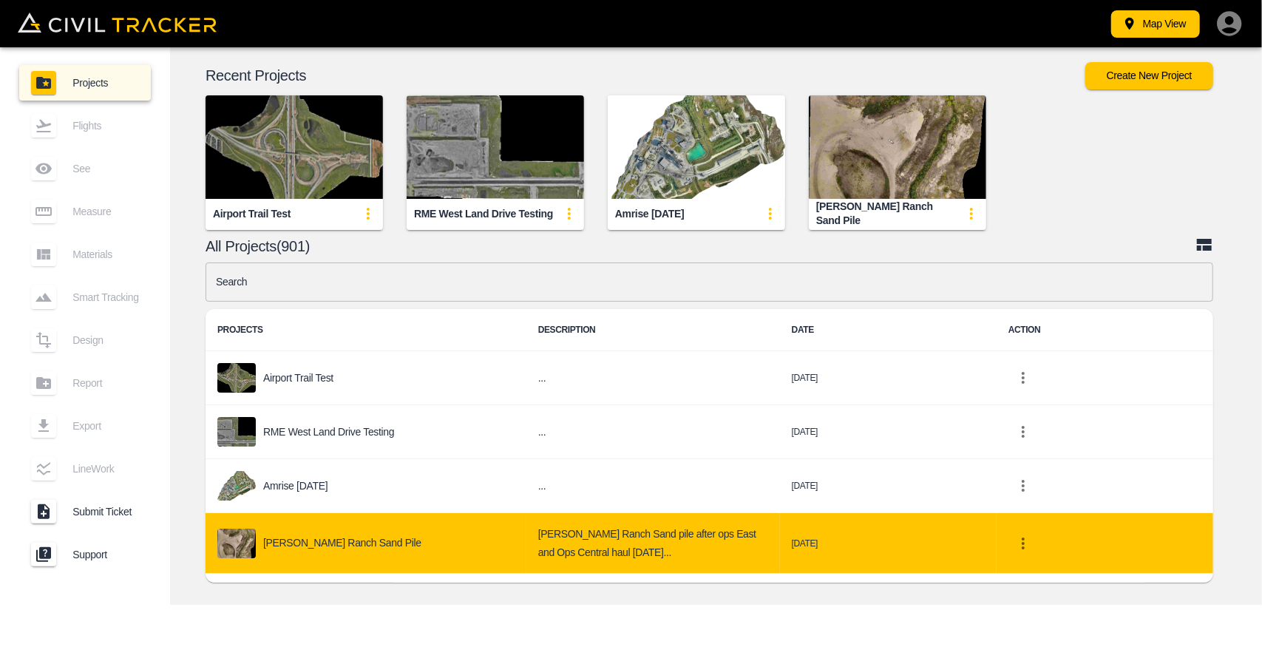
drag, startPoint x: 388, startPoint y: 646, endPoint x: 427, endPoint y: 558, distance: 96.3
click at [390, 642] on div "Map View Projects Flights See Measure Materials Smart Tracking Design Report Ex…" at bounding box center [631, 332] width 1262 height 664
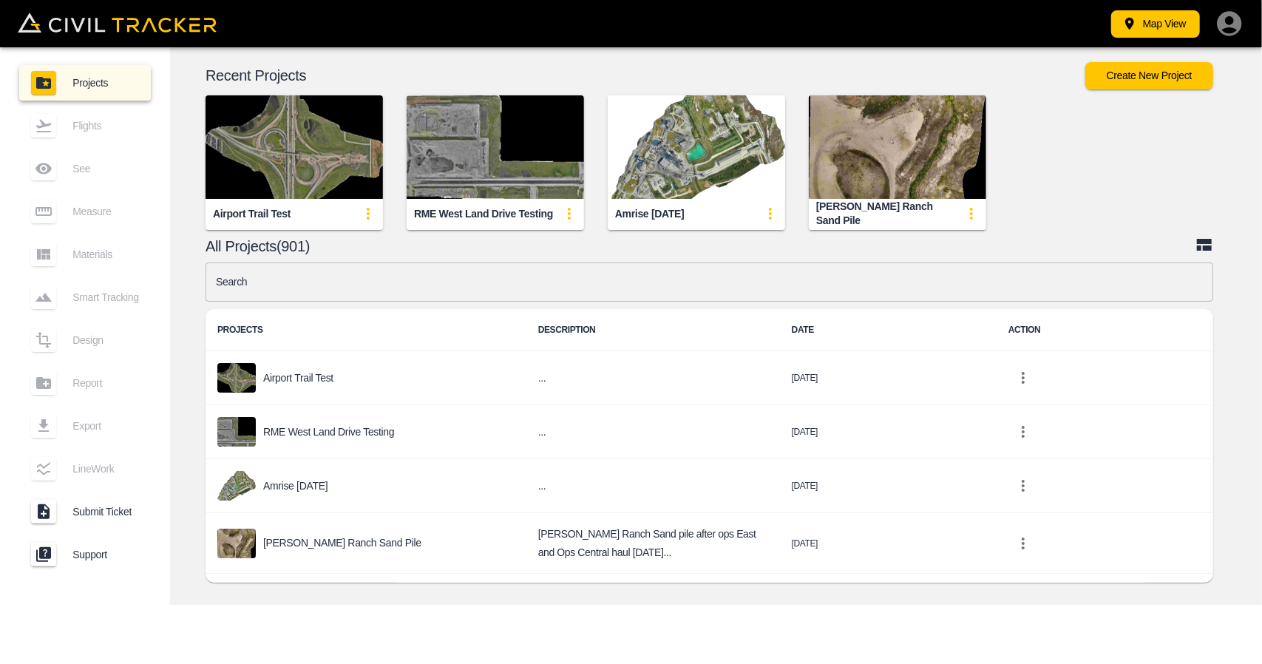
click at [439, 291] on input "text" at bounding box center [710, 281] width 1008 height 39
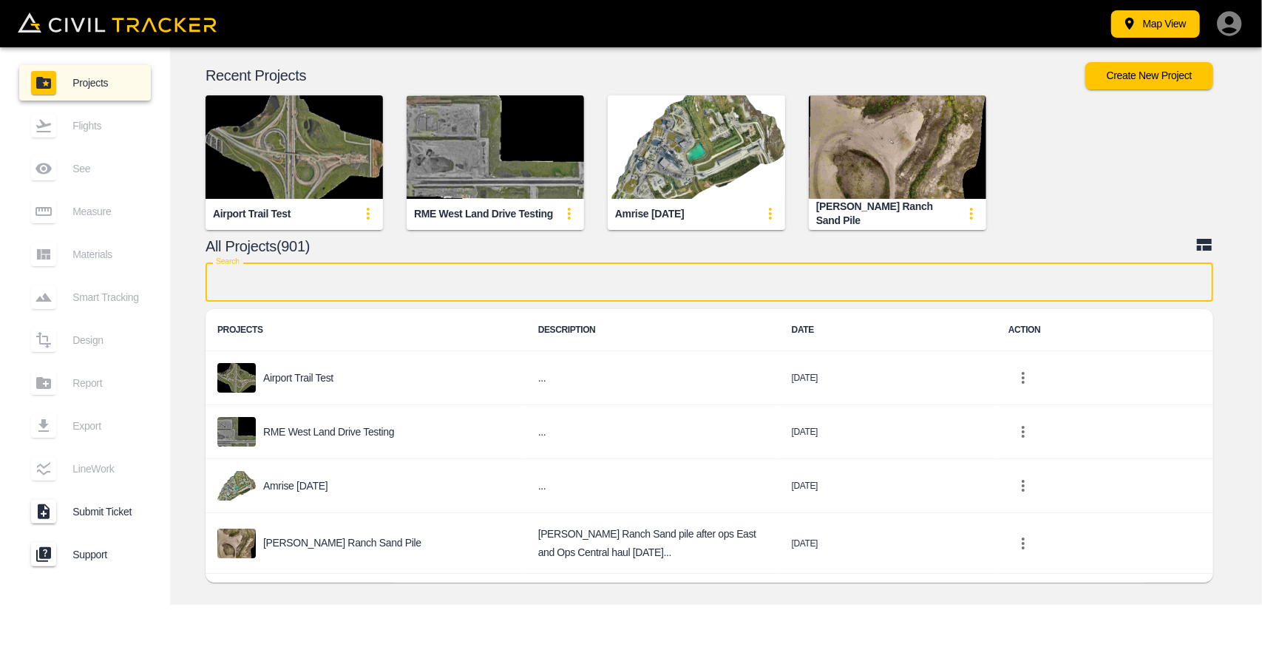
paste input "Súgandisey"
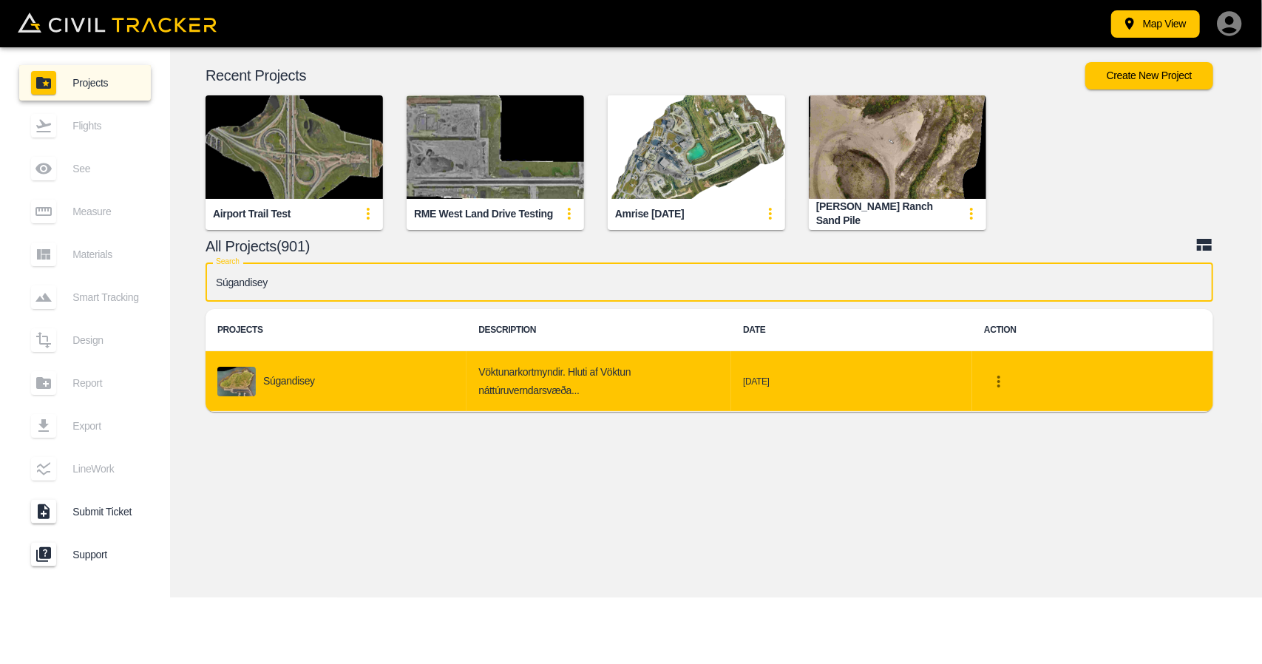
type input "Súgandisey"
click at [351, 368] on div "Súgandisey" at bounding box center [335, 382] width 237 height 30
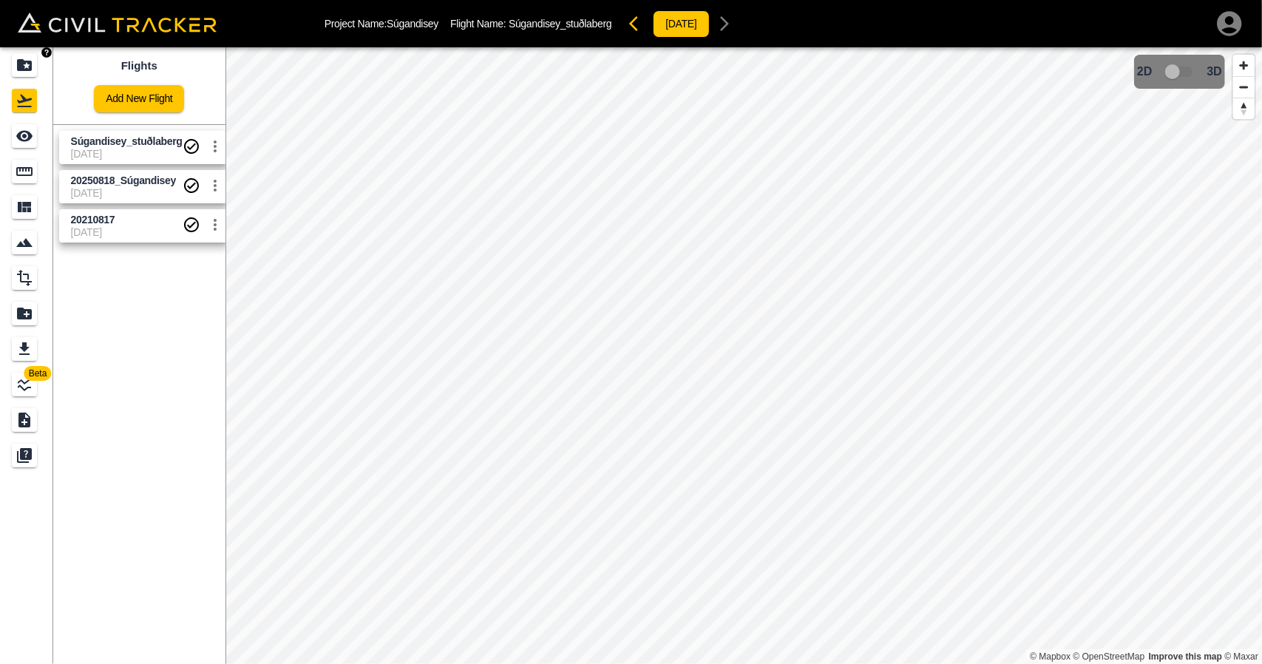
click at [28, 72] on icon "Projects" at bounding box center [25, 65] width 18 height 18
